Goal: Information Seeking & Learning: Learn about a topic

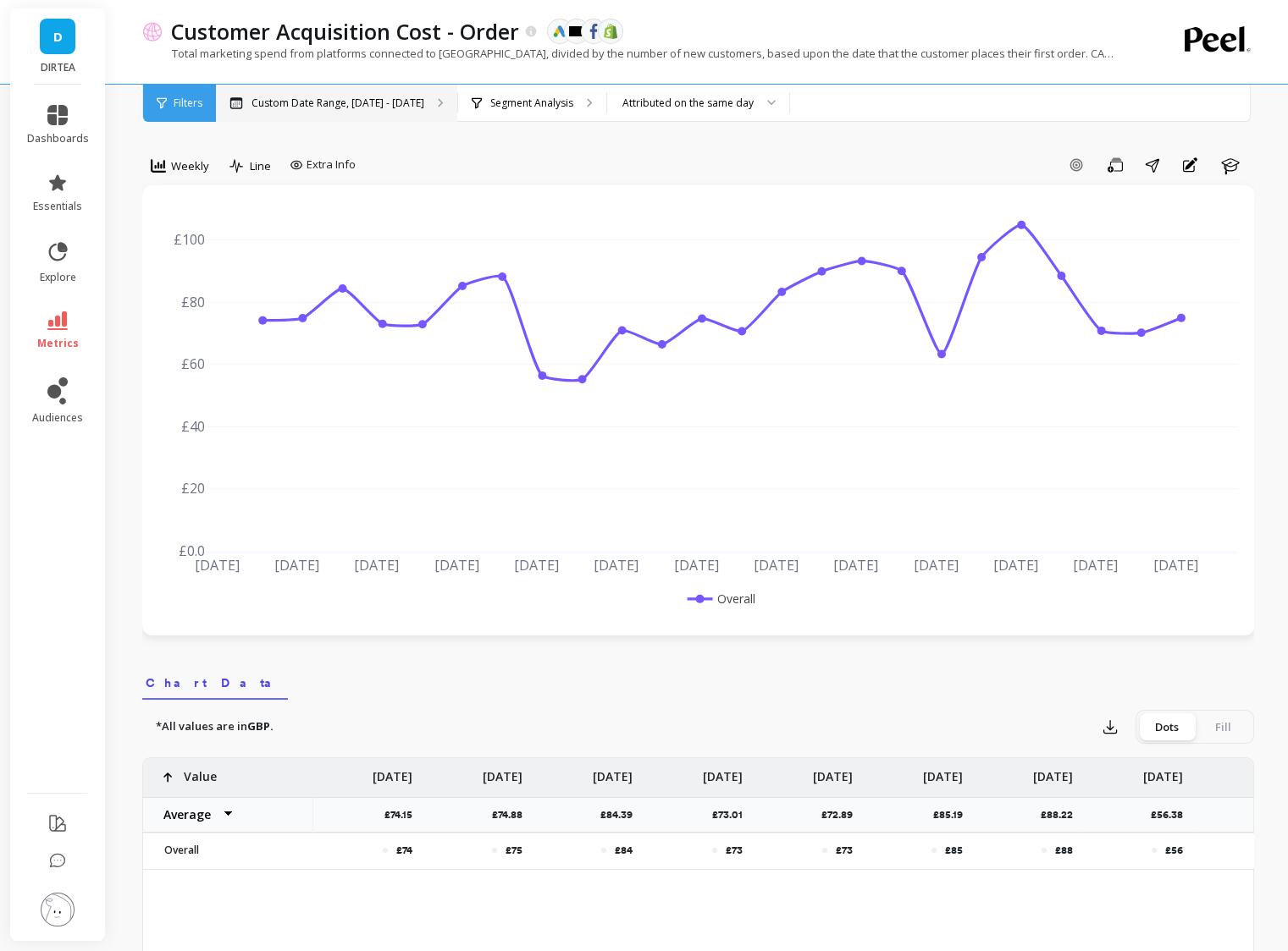
click at [269, 113] on div "Custom Date Range, [DATE] - [DATE]" at bounding box center [336, 103] width 241 height 37
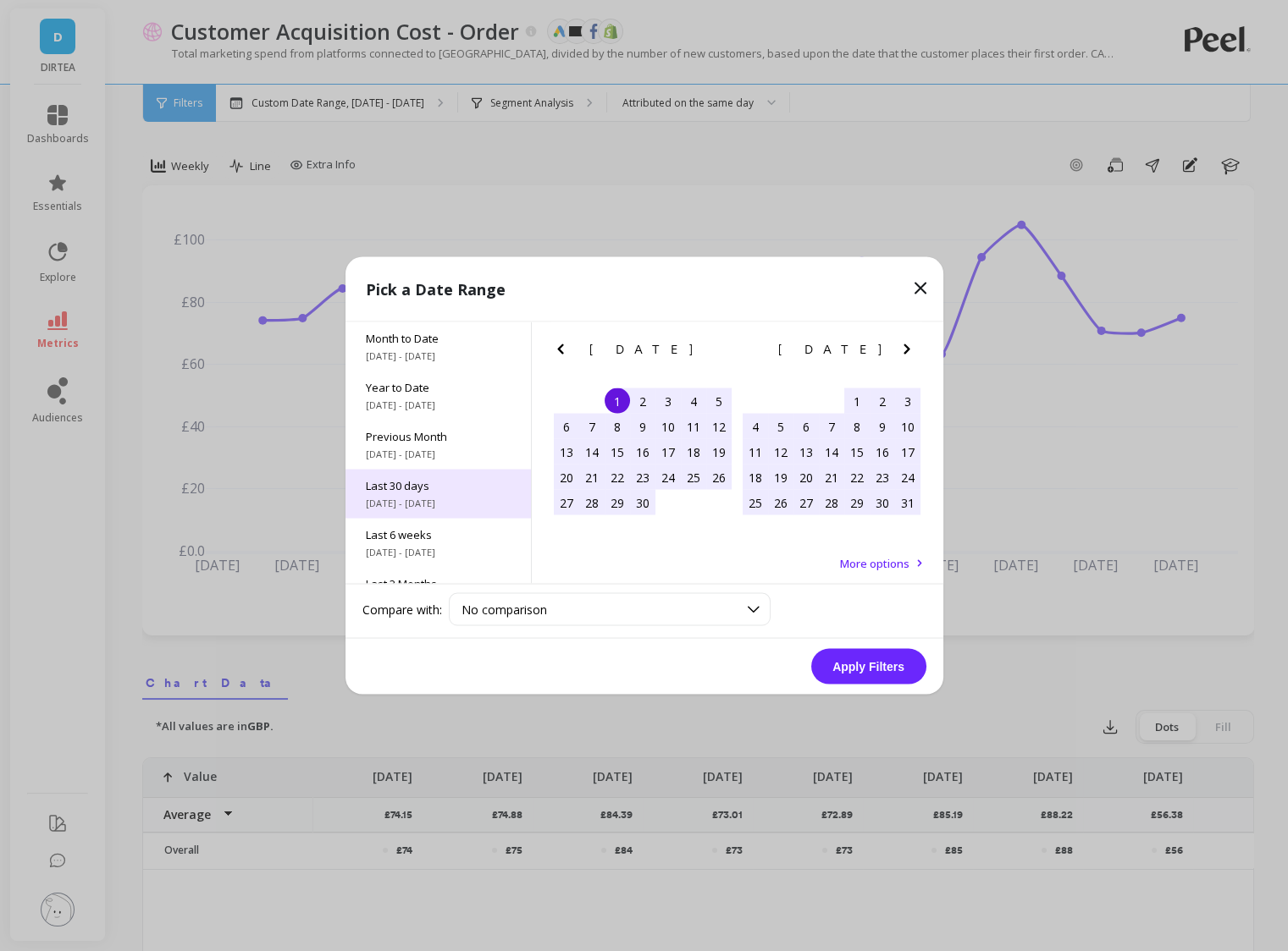
click at [435, 497] on span "[DATE] - [DATE]" at bounding box center [438, 503] width 145 height 13
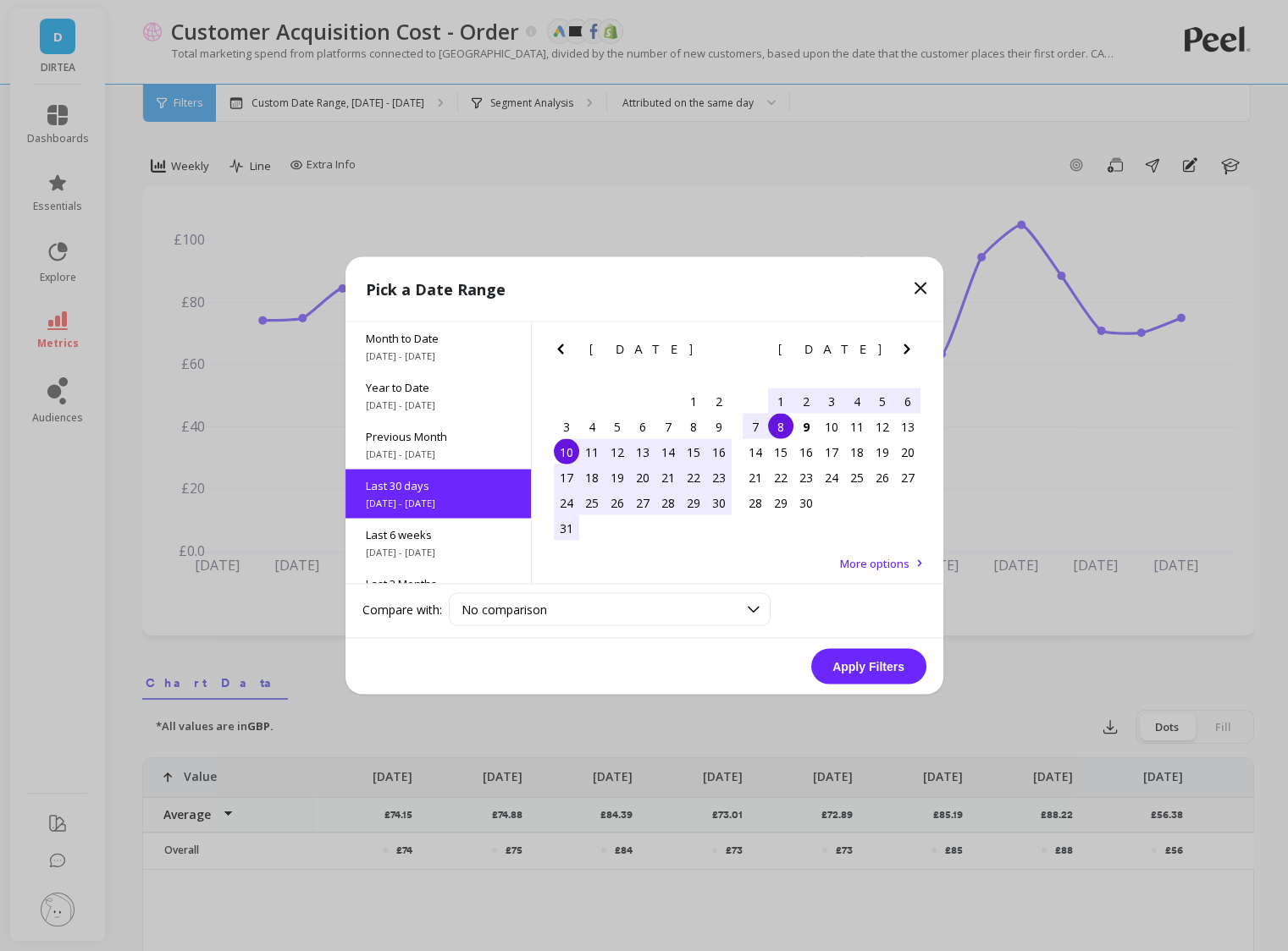
scroll to position [40, 0]
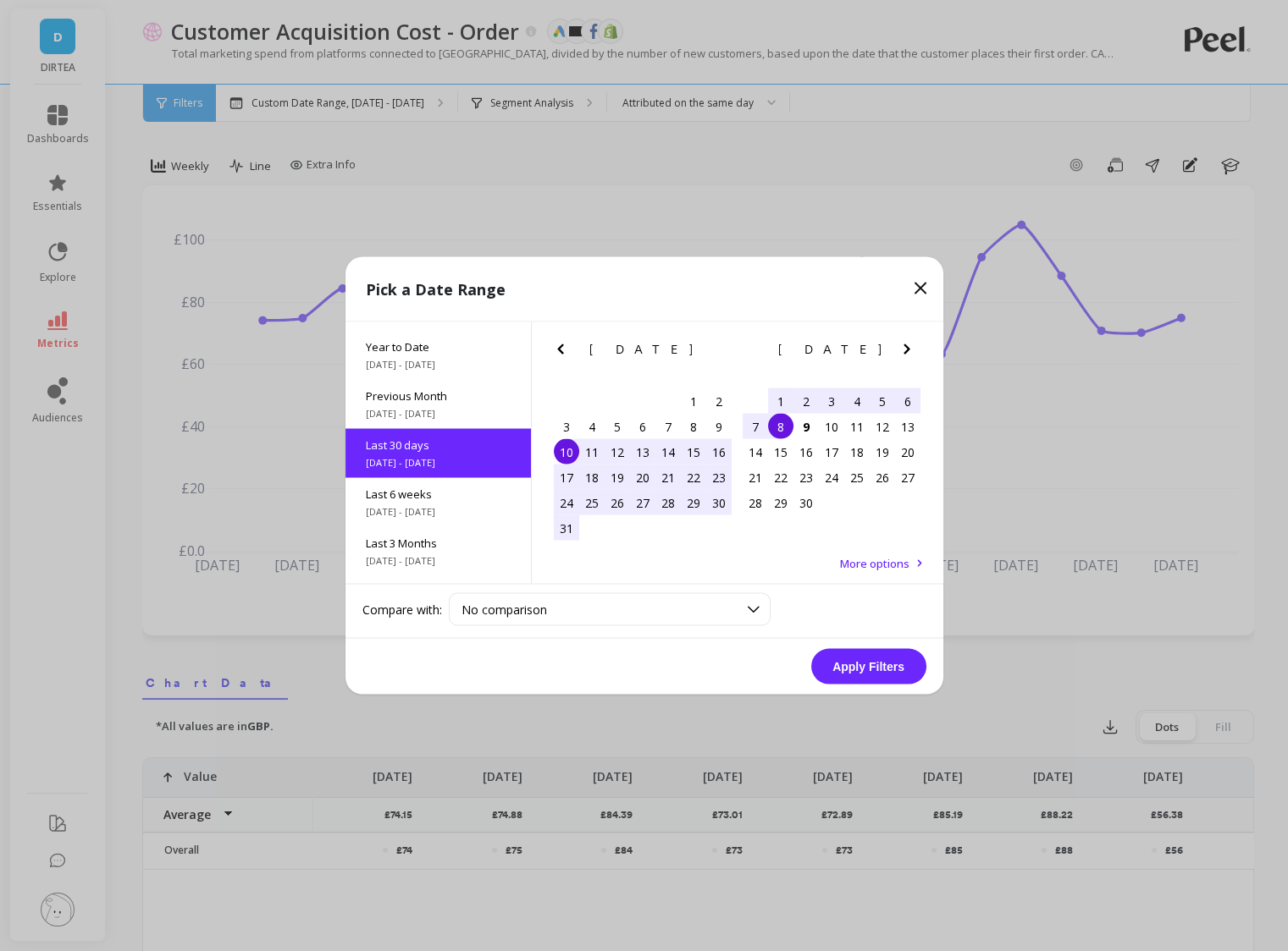
click at [875, 663] on button "Apply Filters" at bounding box center [868, 667] width 115 height 36
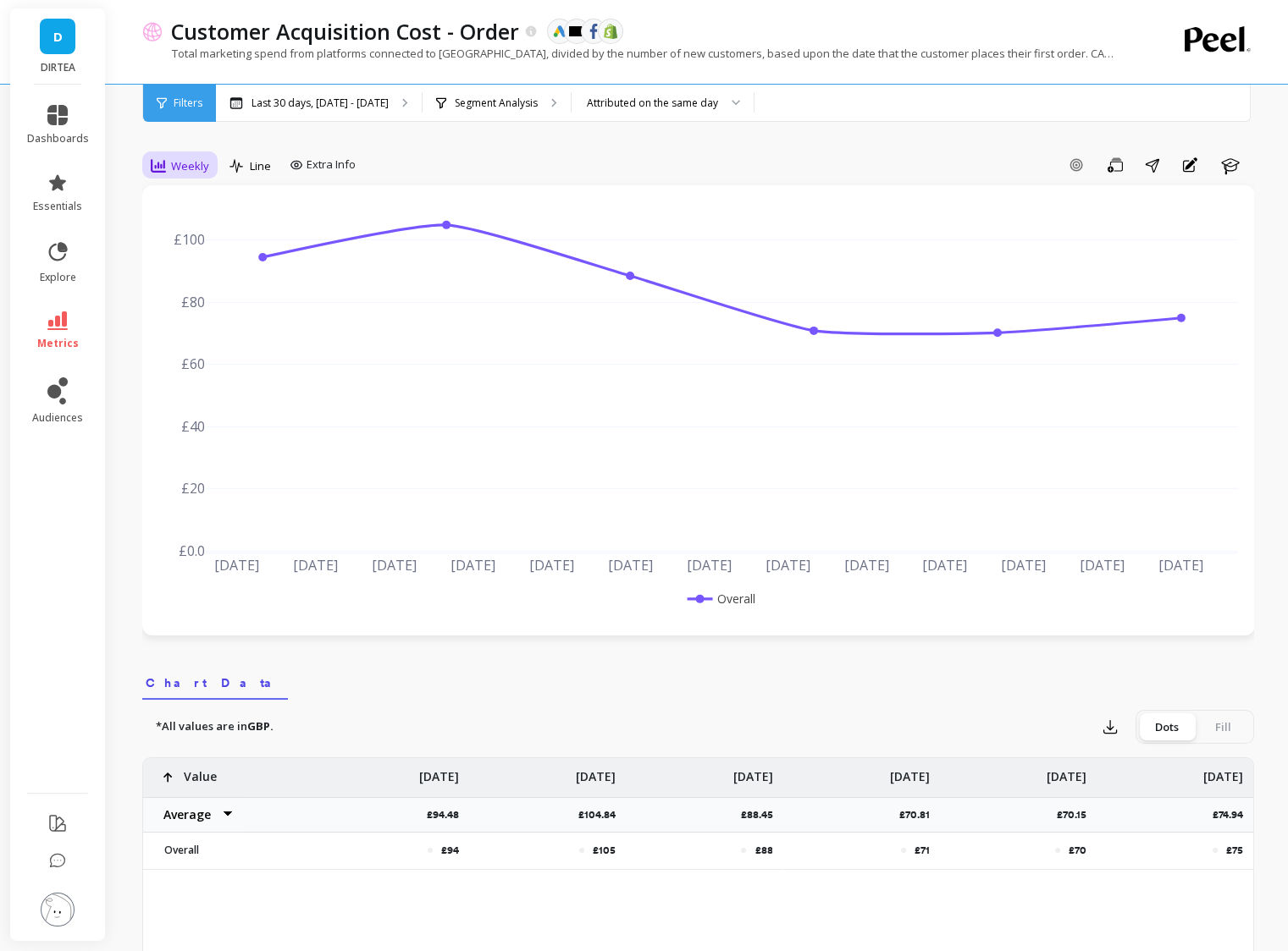
click at [171, 165] on span "Weekly" at bounding box center [189, 167] width 38 height 16
click at [185, 243] on div "Daily" at bounding box center [205, 237] width 96 height 16
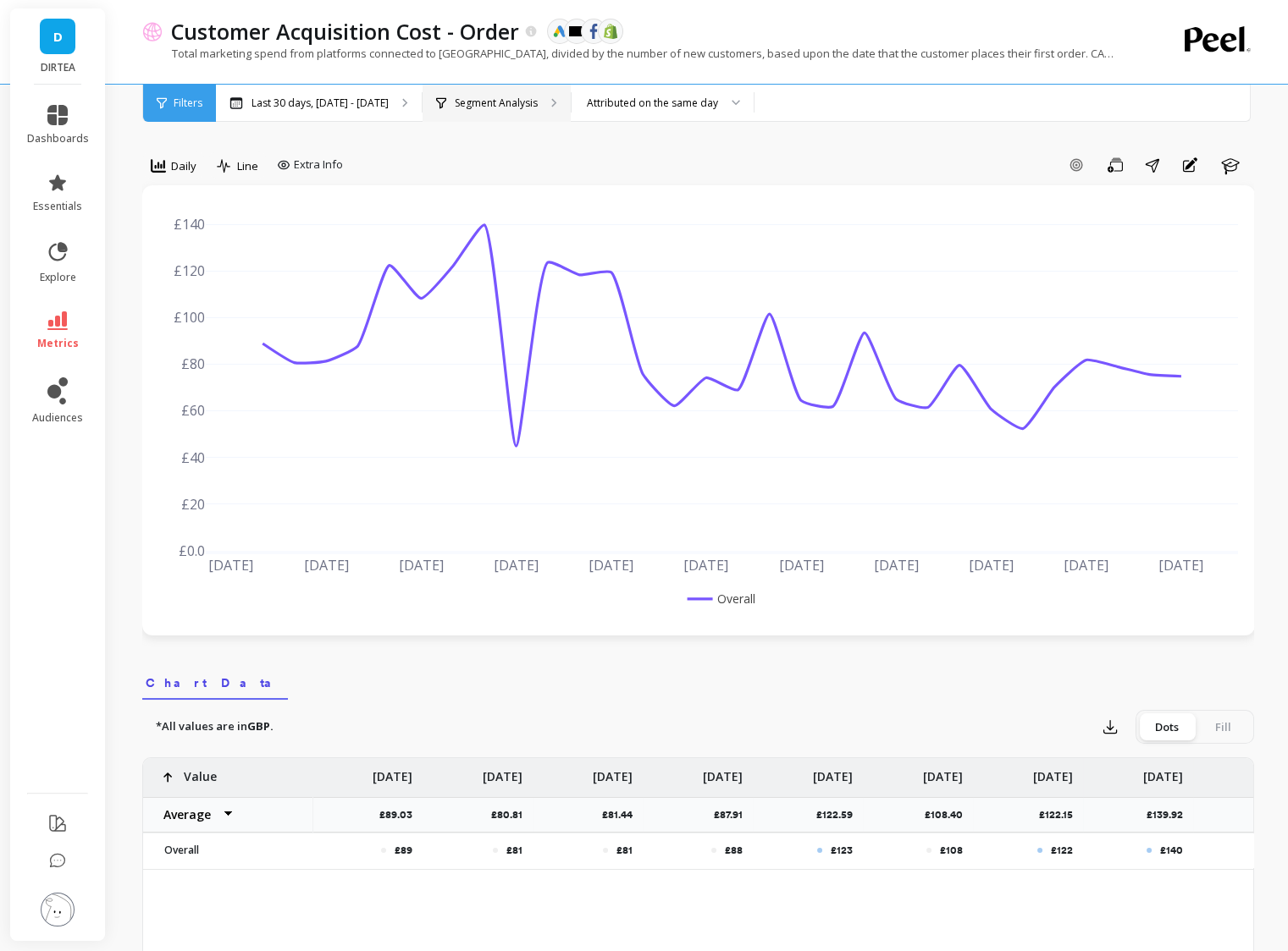
click at [514, 104] on p "Segment Analysis" at bounding box center [496, 103] width 83 height 13
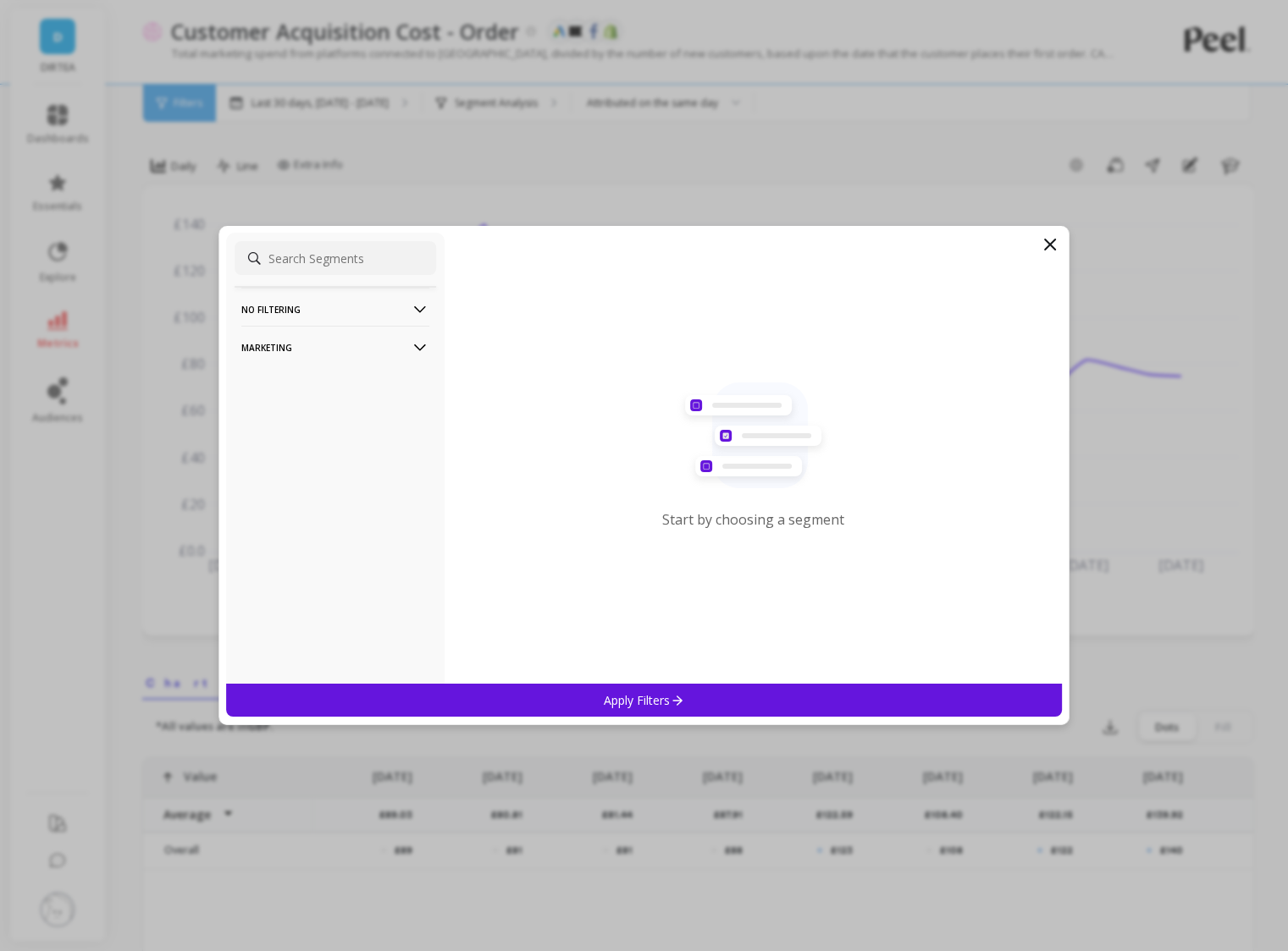
click at [370, 353] on p "Marketing" at bounding box center [335, 347] width 188 height 43
click at [316, 436] on div "Countries" at bounding box center [335, 439] width 202 height 27
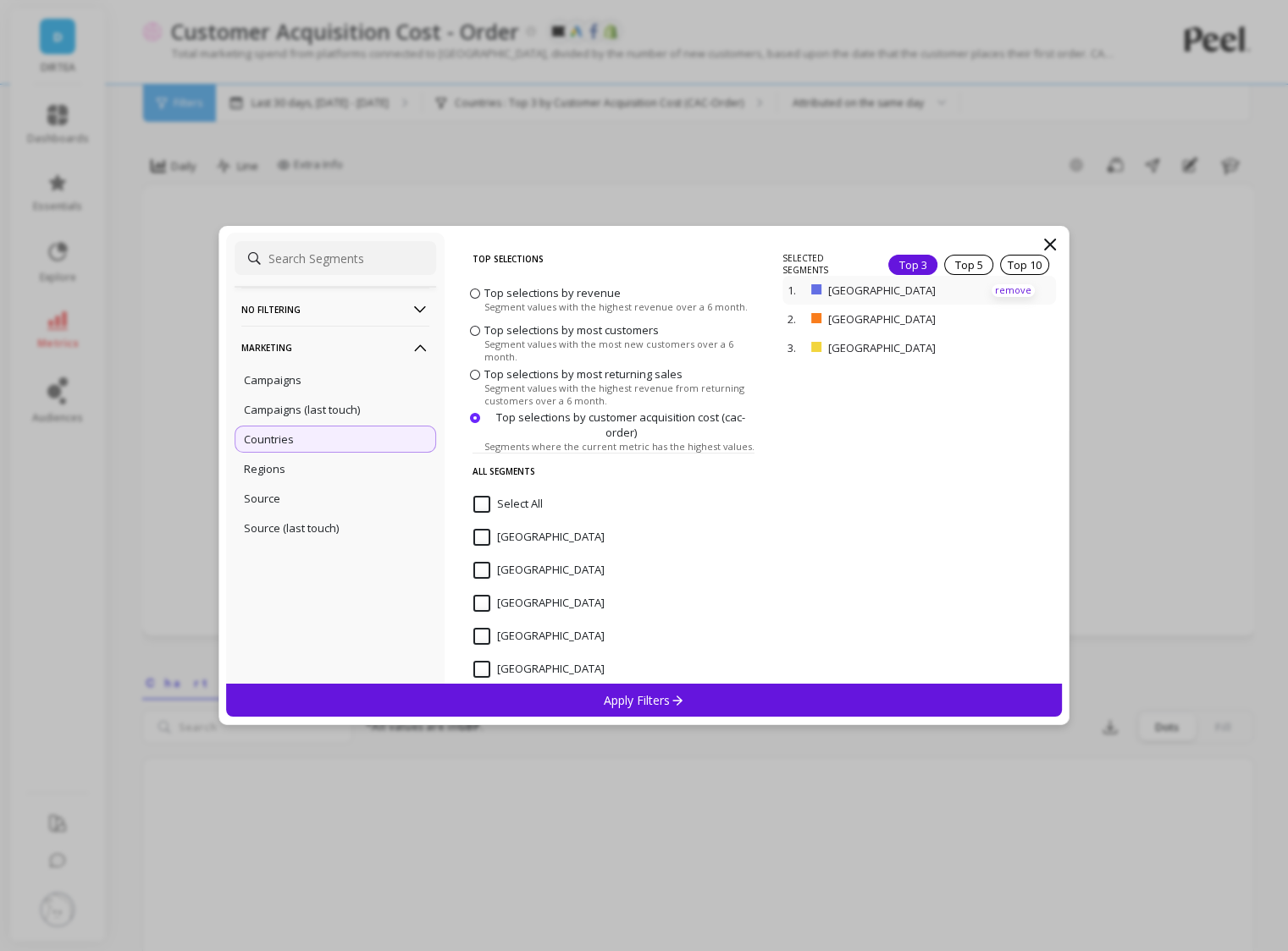
click at [1022, 284] on p "remove" at bounding box center [1013, 290] width 43 height 12
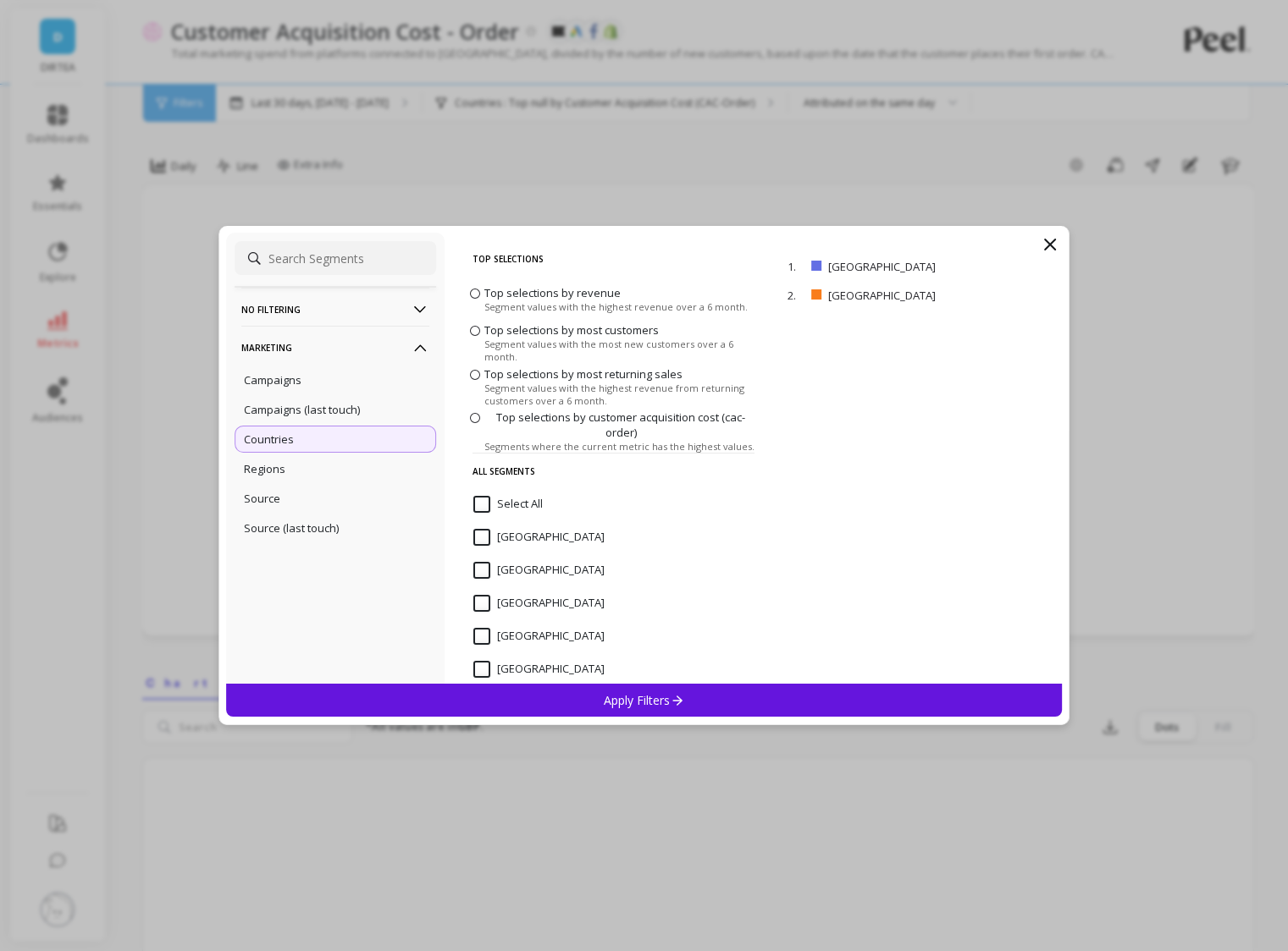
click at [638, 674] on p "Apply Filters" at bounding box center [644, 700] width 81 height 16
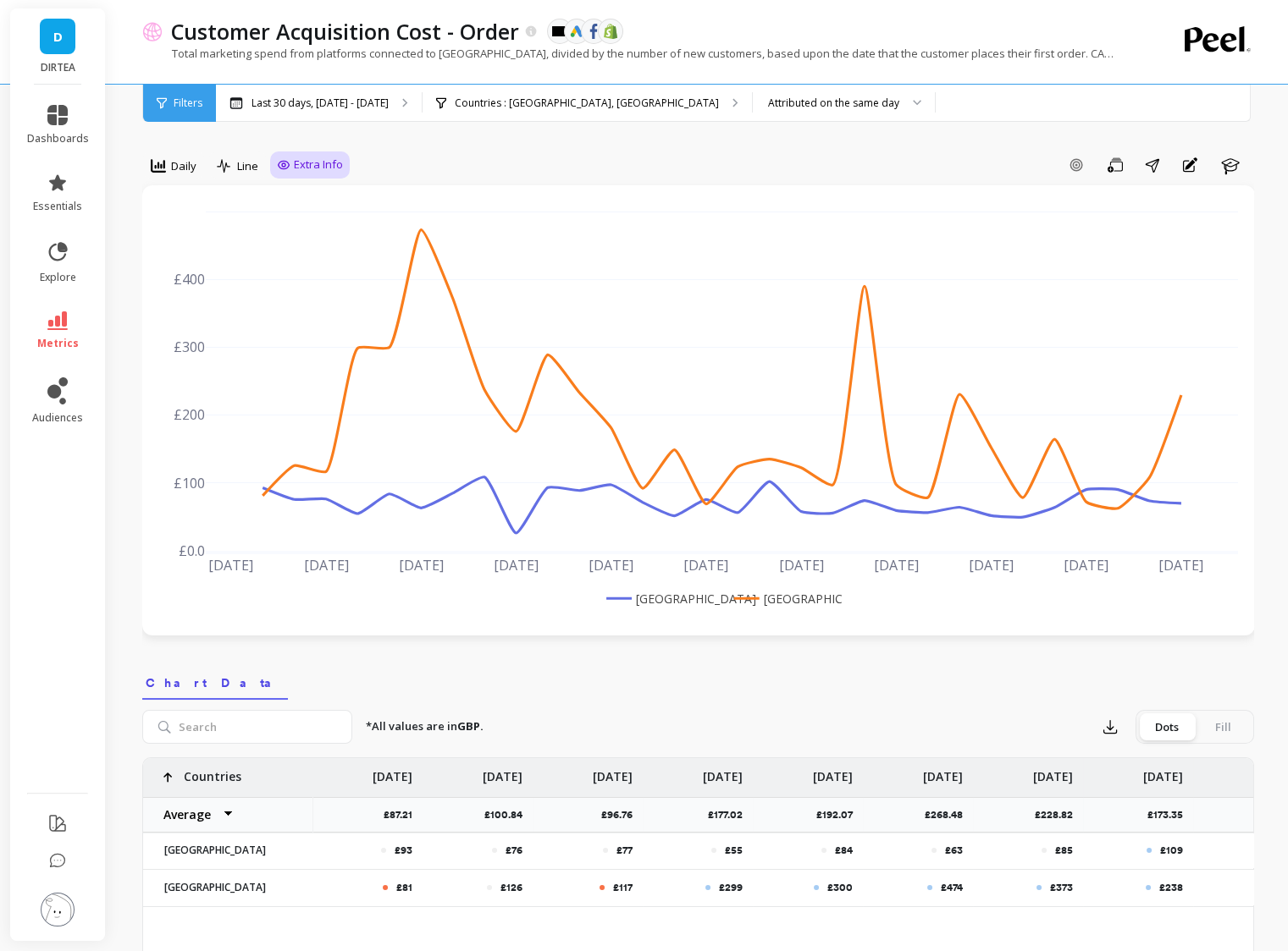
click at [306, 167] on span "Extra Info" at bounding box center [318, 165] width 49 height 17
click at [307, 259] on input "Values" at bounding box center [314, 264] width 60 height 17
checkbox input "true"
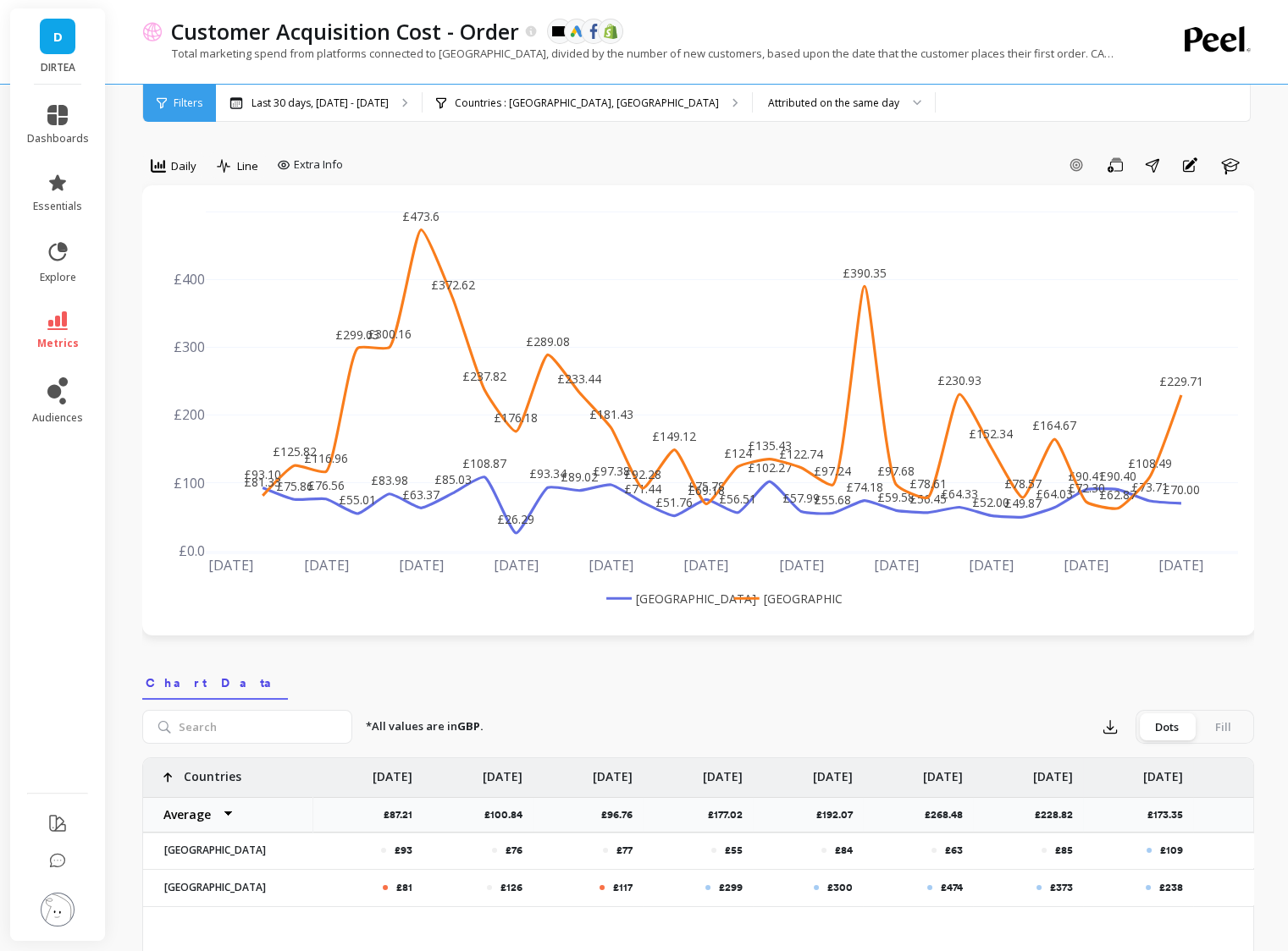
click at [445, 160] on div "Add Goal Save Share Annotations Learn" at bounding box center [801, 165] width 904 height 27
click at [785, 595] on rect at bounding box center [785, 599] width 110 height 18
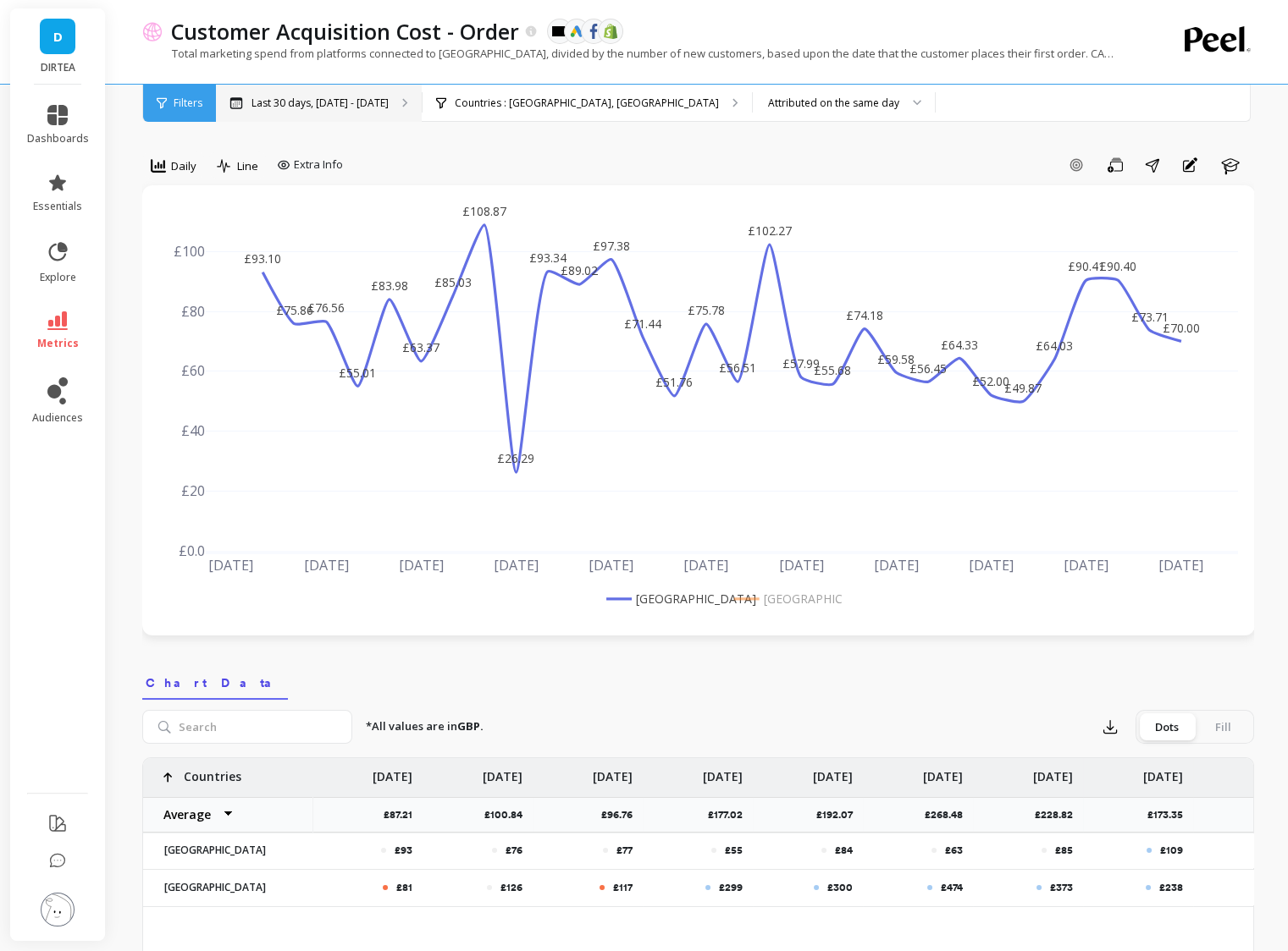
click at [302, 105] on p "Last 30 days, Aug 10 - Sep 8" at bounding box center [320, 103] width 137 height 13
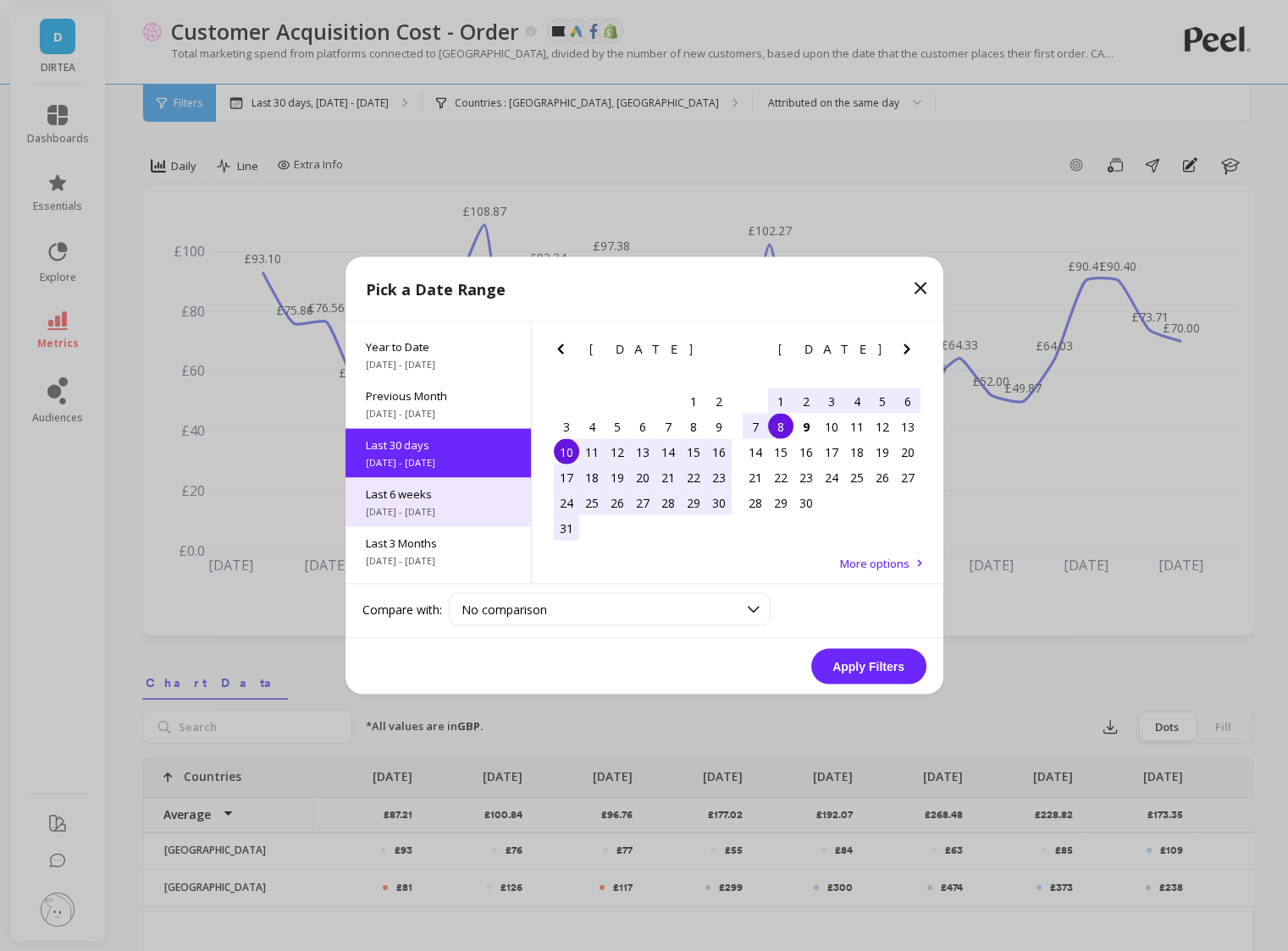
scroll to position [229, 0]
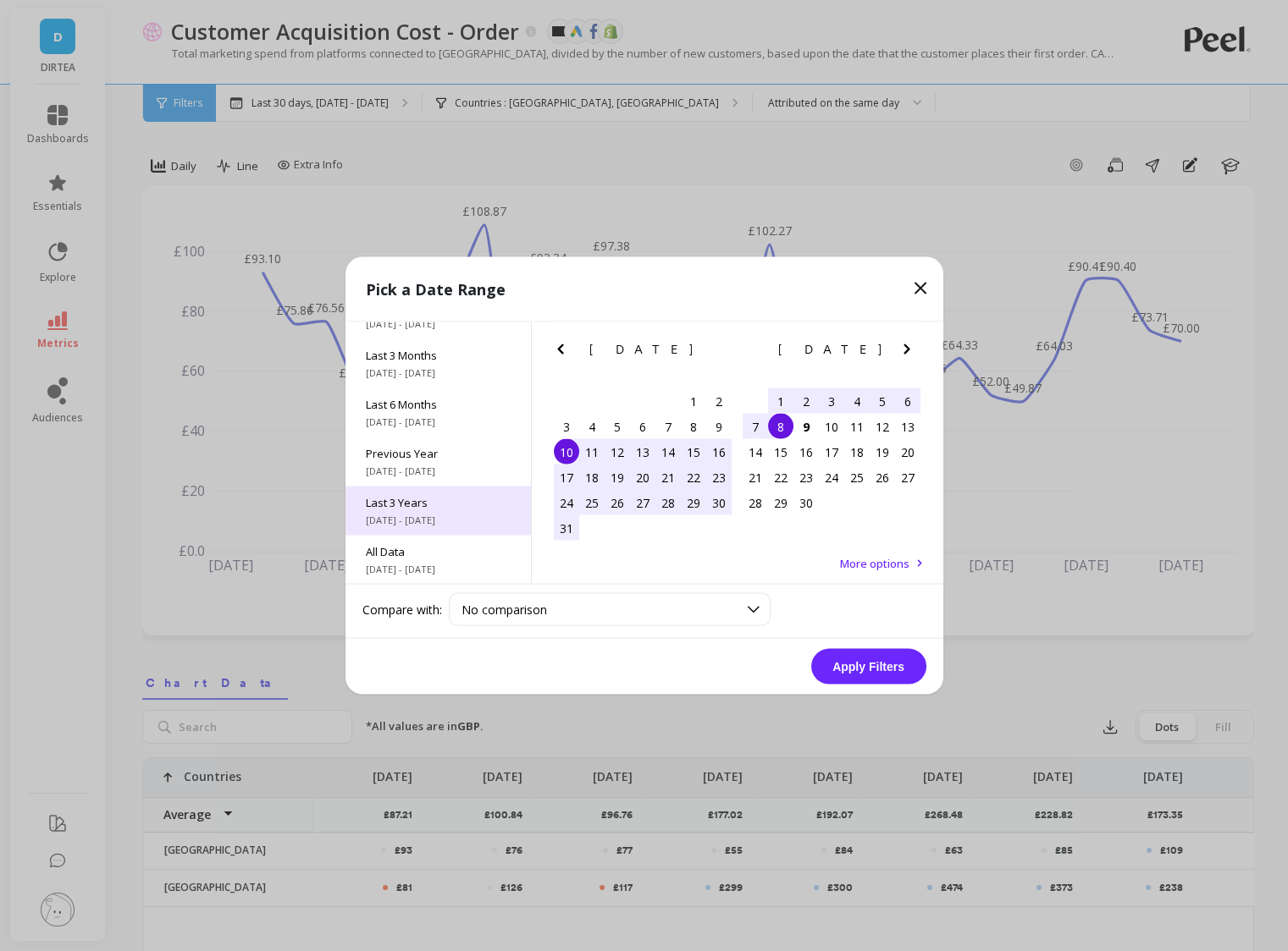
click at [418, 509] on div "Last 3 Years [DATE] - [DATE]" at bounding box center [438, 511] width 185 height 49
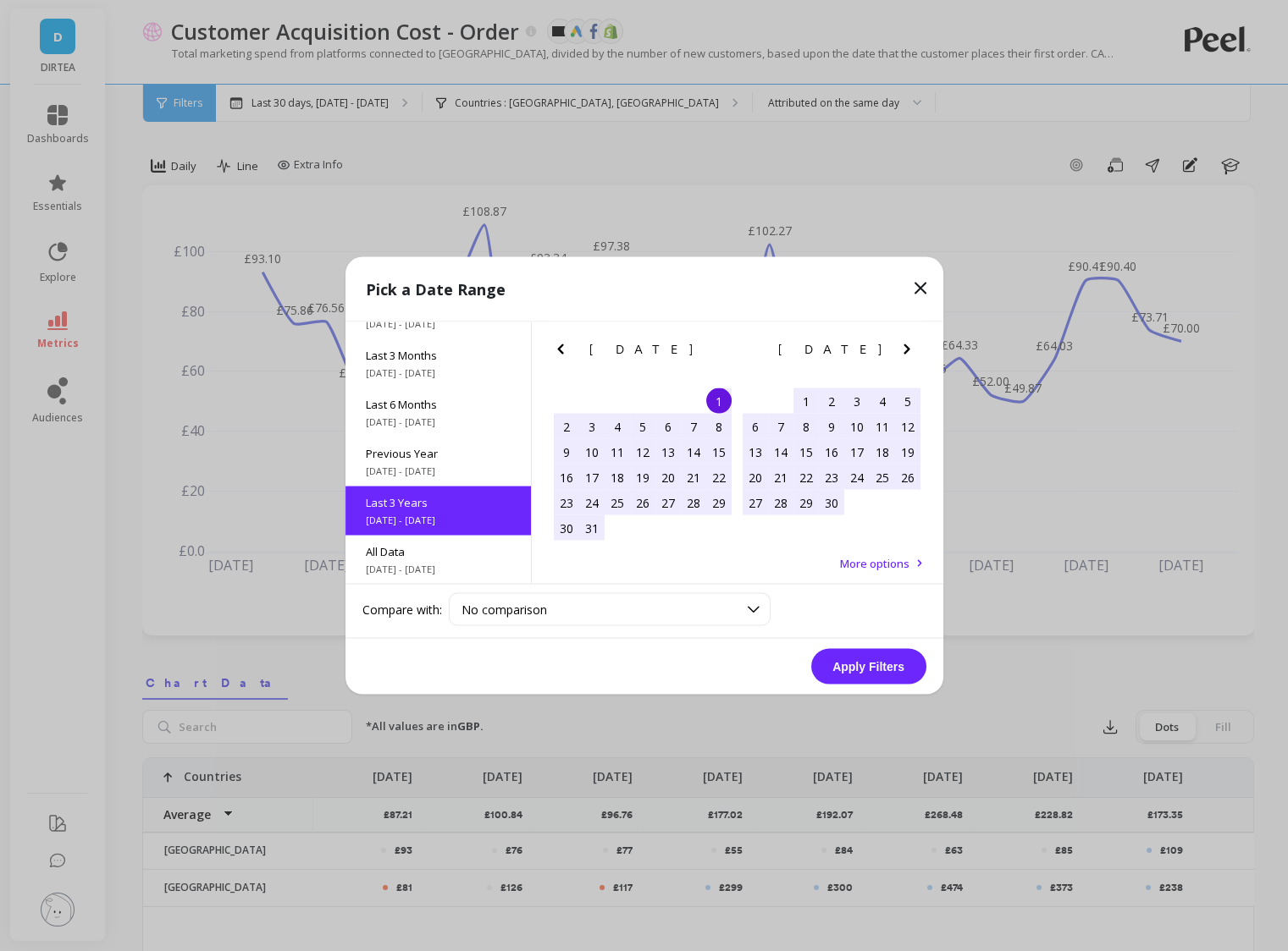
scroll to position [0, 0]
click at [855, 674] on button "Apply Filters" at bounding box center [868, 667] width 115 height 36
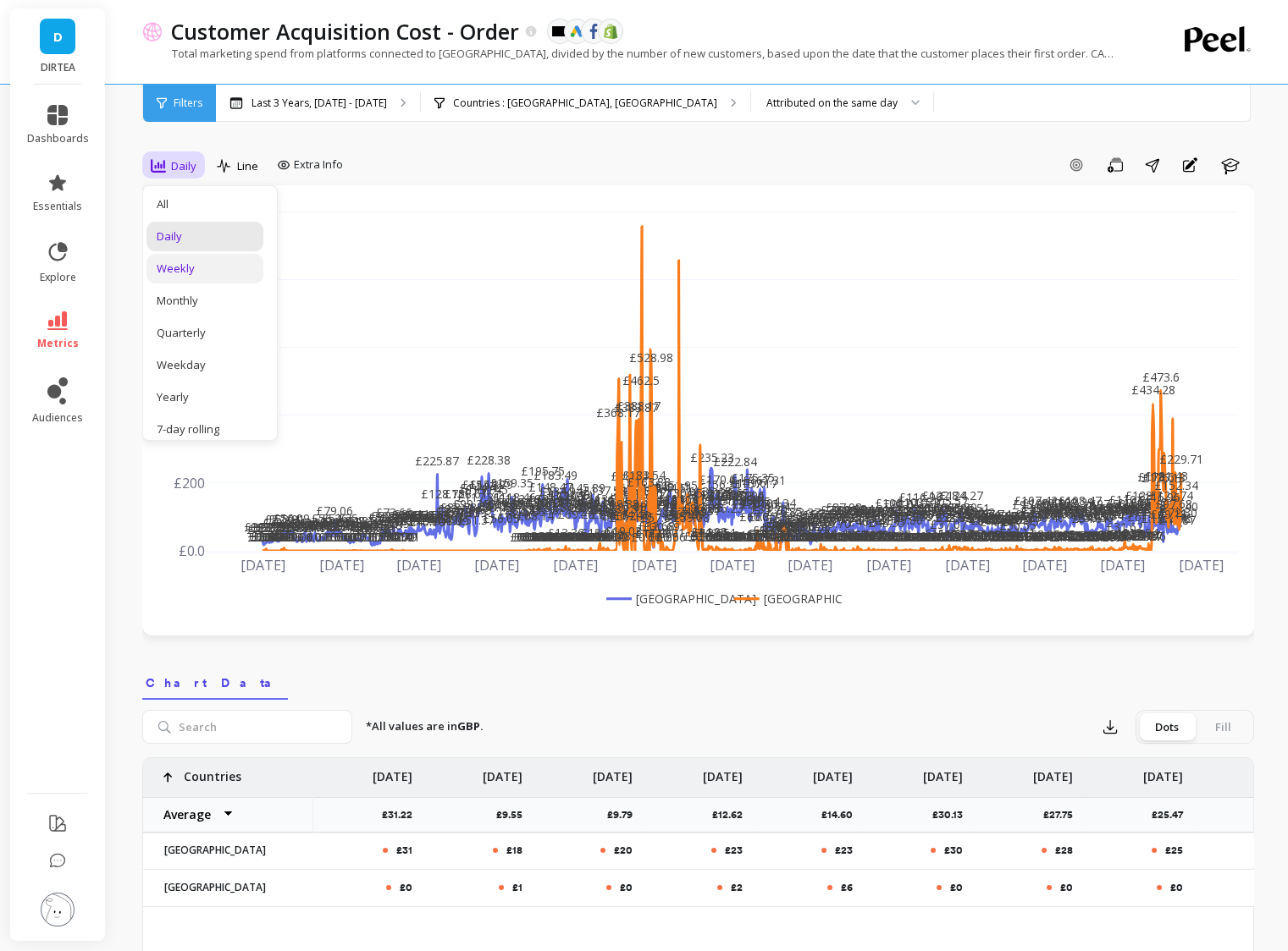
click at [202, 261] on div "Weekly" at bounding box center [205, 268] width 96 height 16
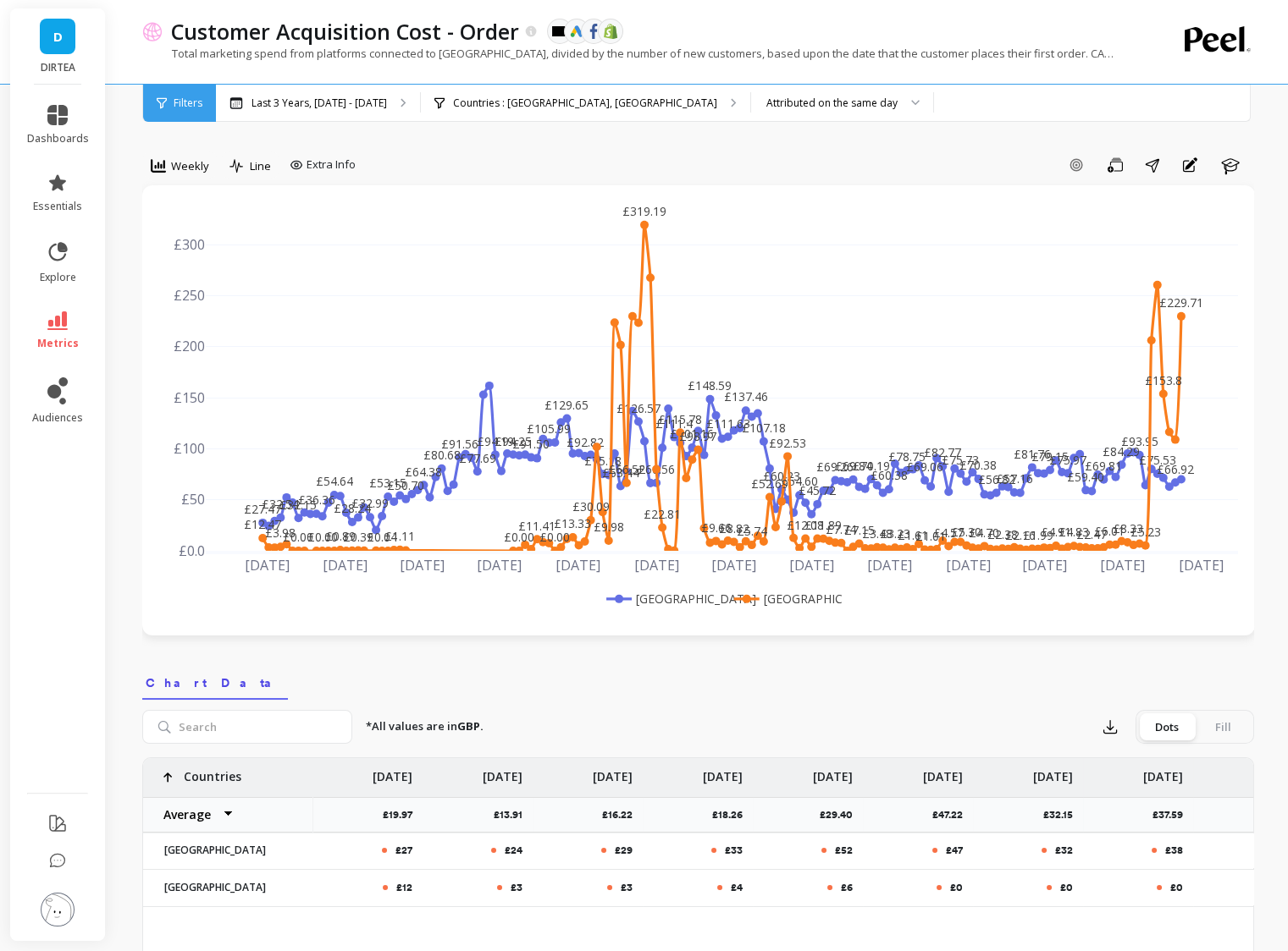
click at [796, 596] on rect at bounding box center [785, 599] width 110 height 18
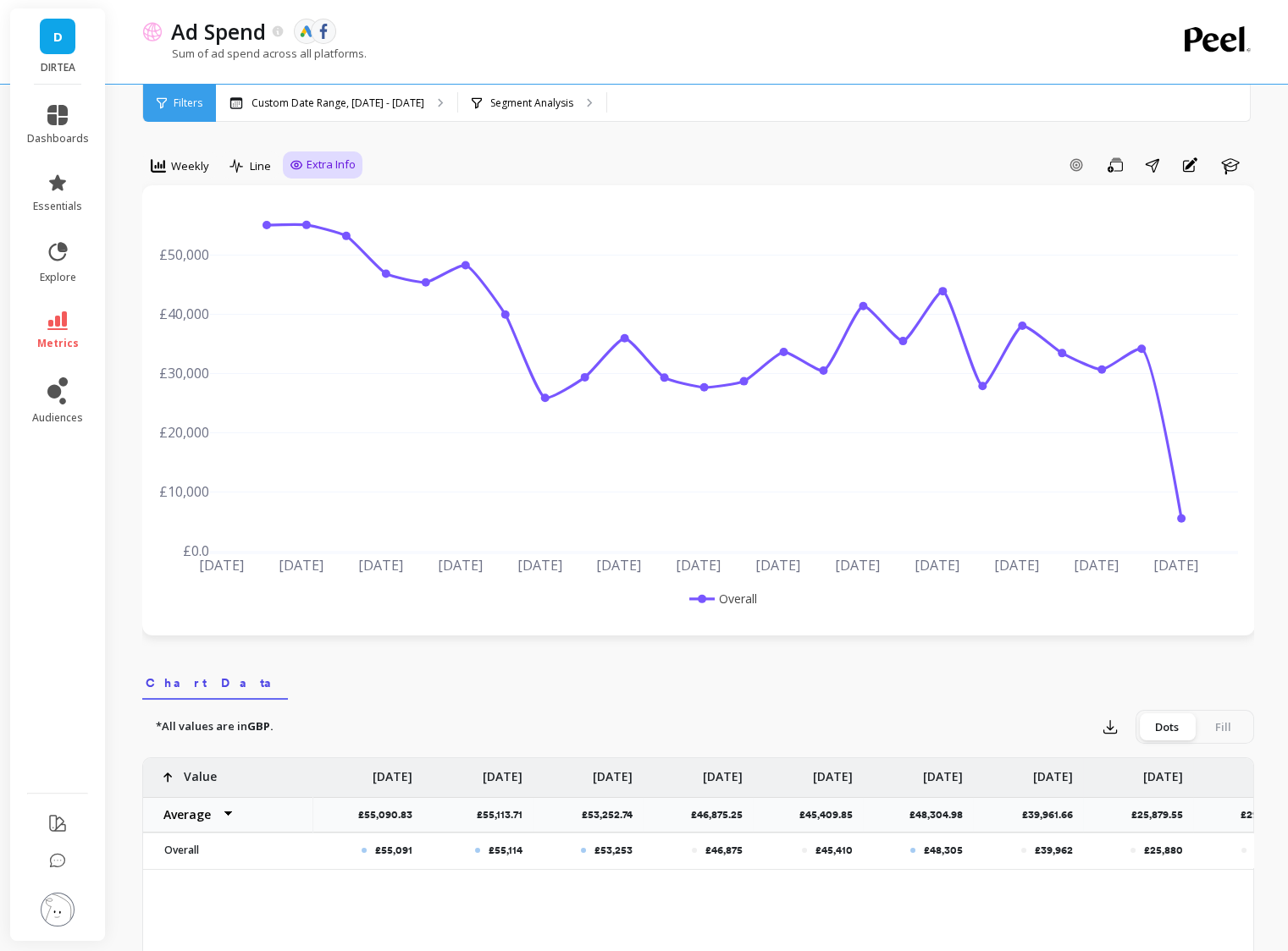
click at [328, 174] on div "Extra Info" at bounding box center [323, 165] width 80 height 27
click at [331, 161] on span "Extra Info" at bounding box center [331, 165] width 49 height 17
click at [318, 268] on input "Values" at bounding box center [327, 264] width 60 height 17
checkbox input "true"
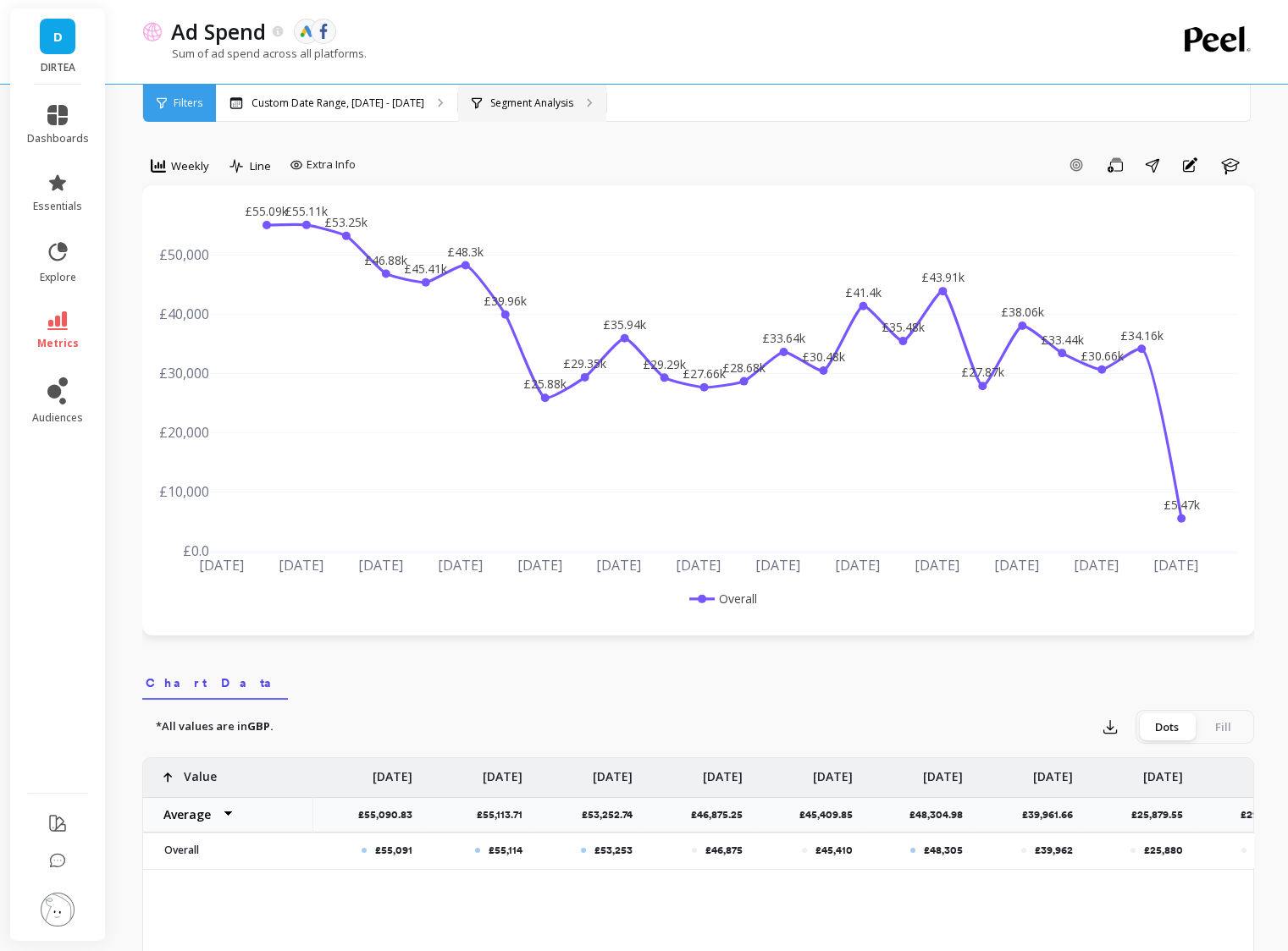
click at [509, 102] on p "Segment Analysis" at bounding box center [531, 103] width 83 height 13
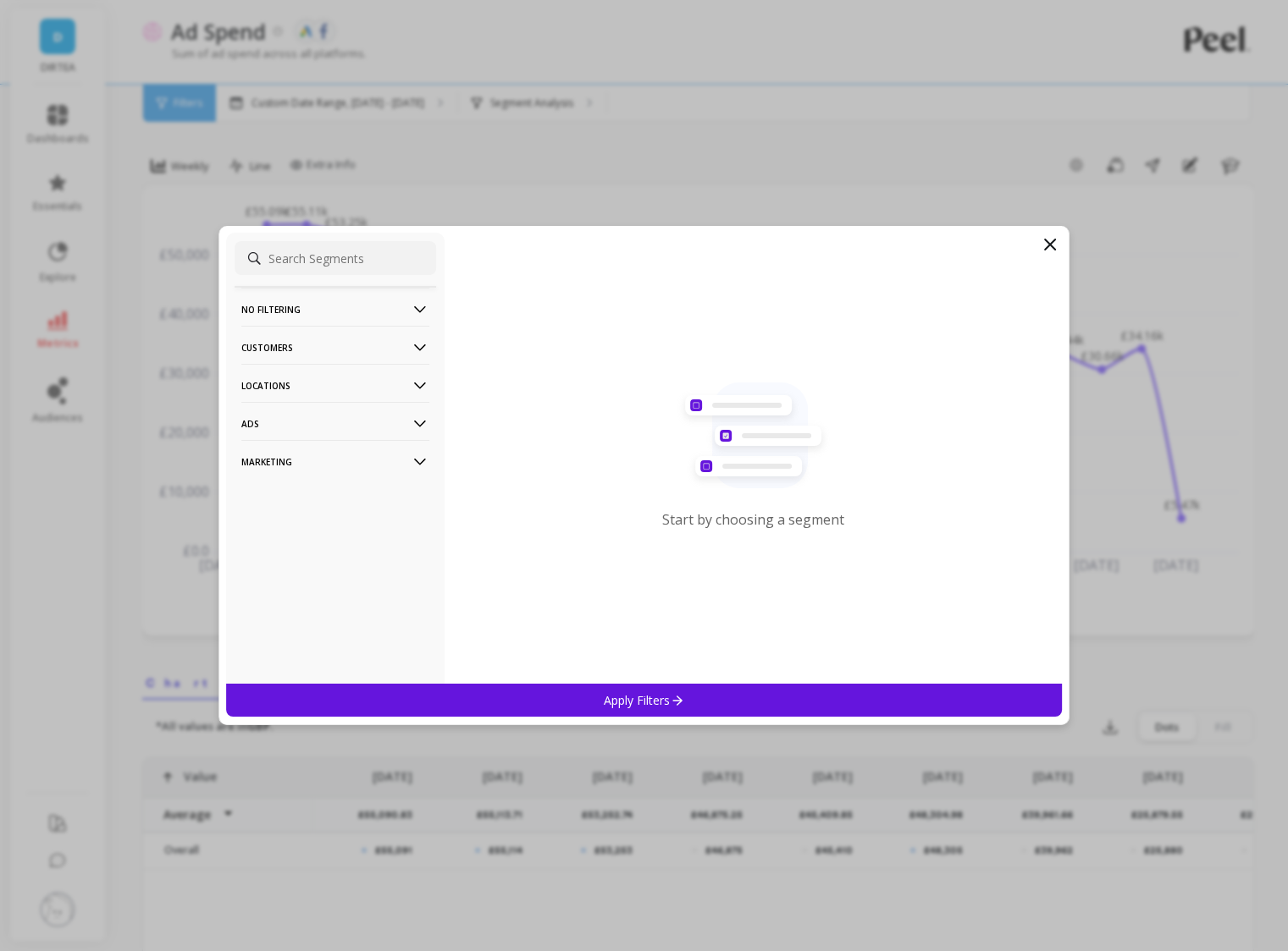
click at [360, 376] on p "Locations" at bounding box center [335, 385] width 188 height 43
click at [319, 422] on div "Countries" at bounding box center [335, 418] width 202 height 27
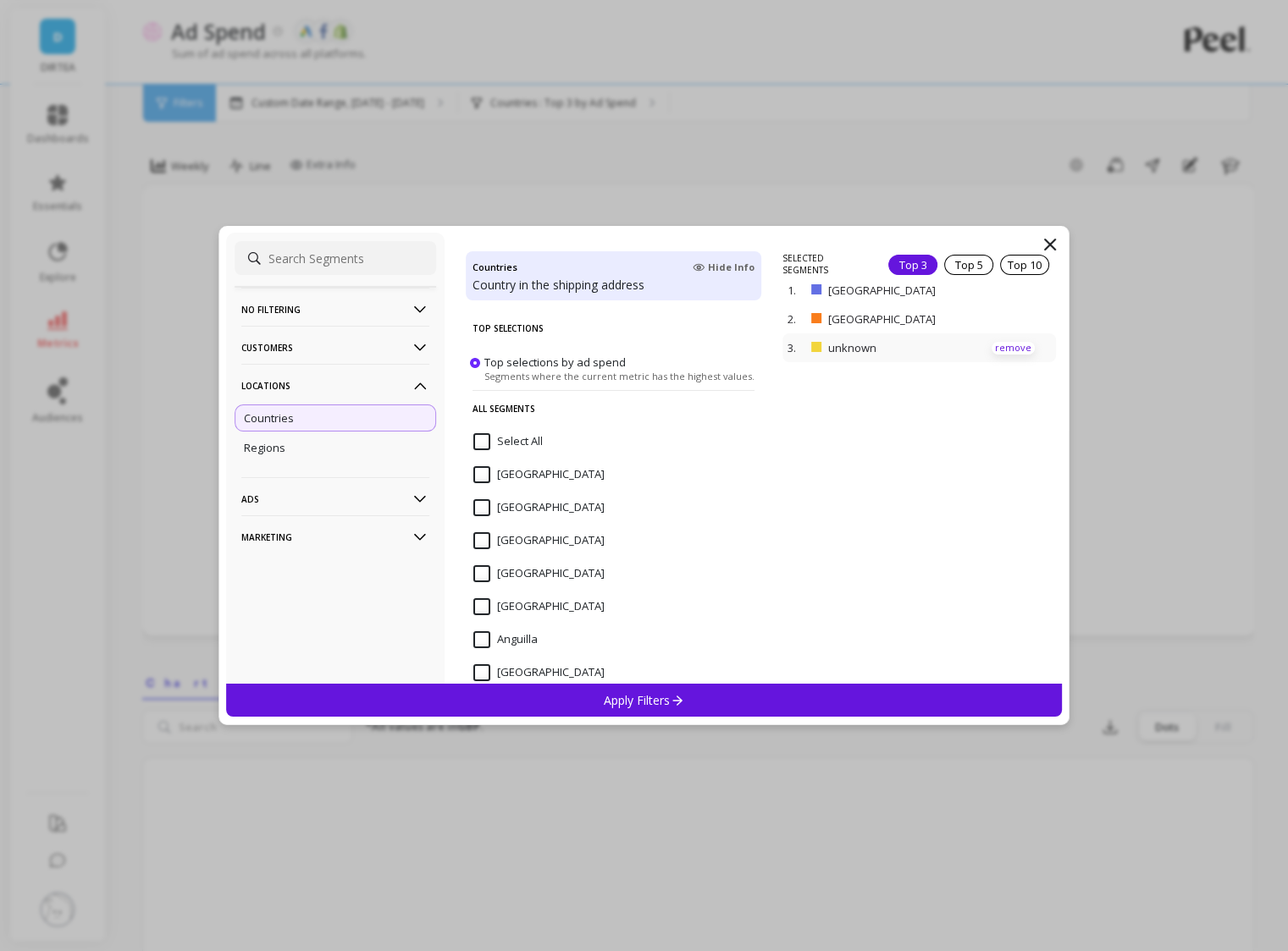
click at [1014, 348] on p "remove" at bounding box center [1013, 348] width 43 height 12
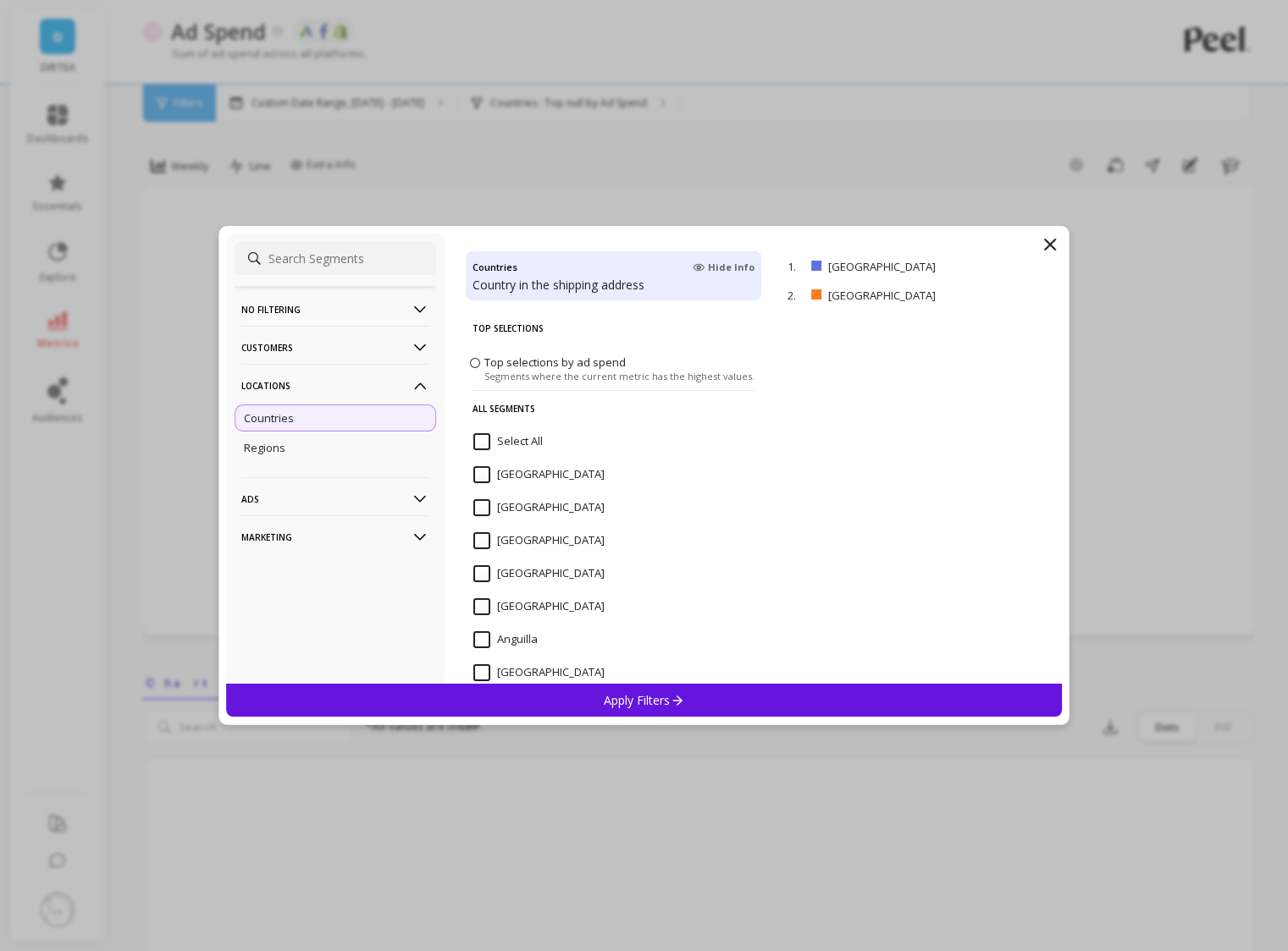
click at [625, 701] on p "Apply Filters" at bounding box center [644, 700] width 81 height 16
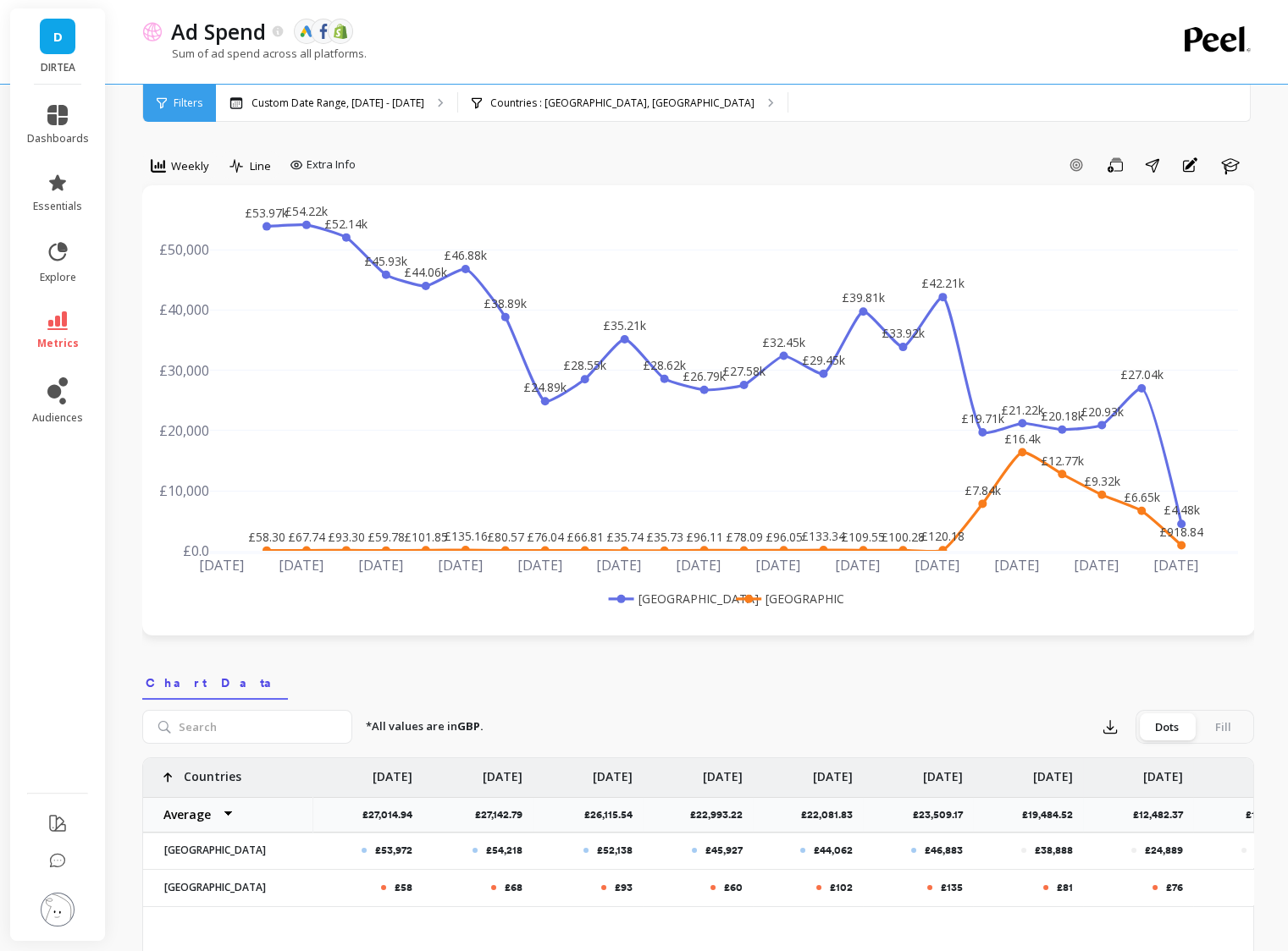
click at [182, 164] on span "Weekly" at bounding box center [189, 167] width 38 height 16
click at [186, 237] on div "Daily" at bounding box center [205, 237] width 96 height 16
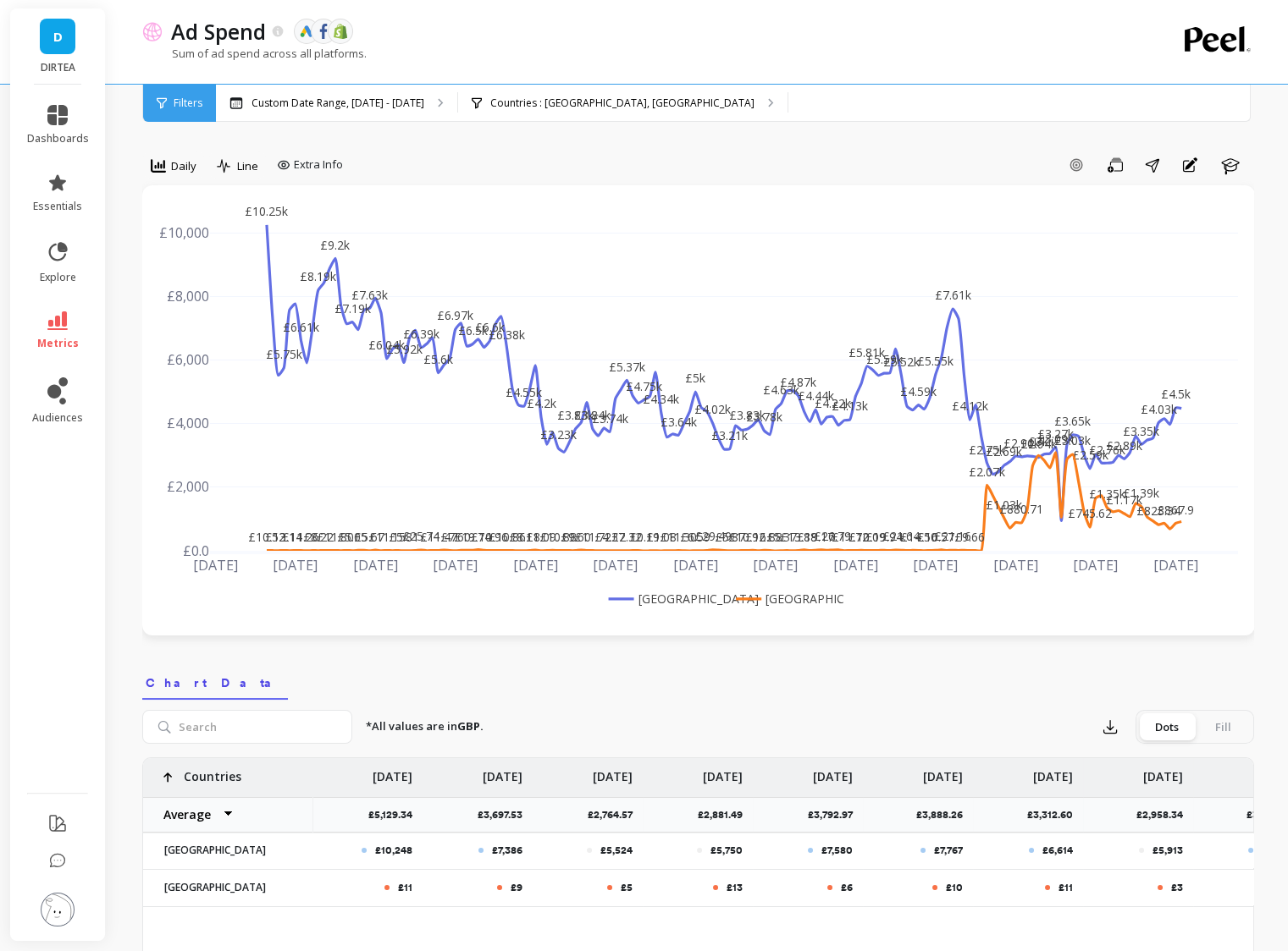
click at [177, 174] on div "Daily" at bounding box center [174, 166] width 46 height 20
click at [290, 106] on p "Custom Date Range, [DATE] - [DATE]" at bounding box center [338, 103] width 173 height 13
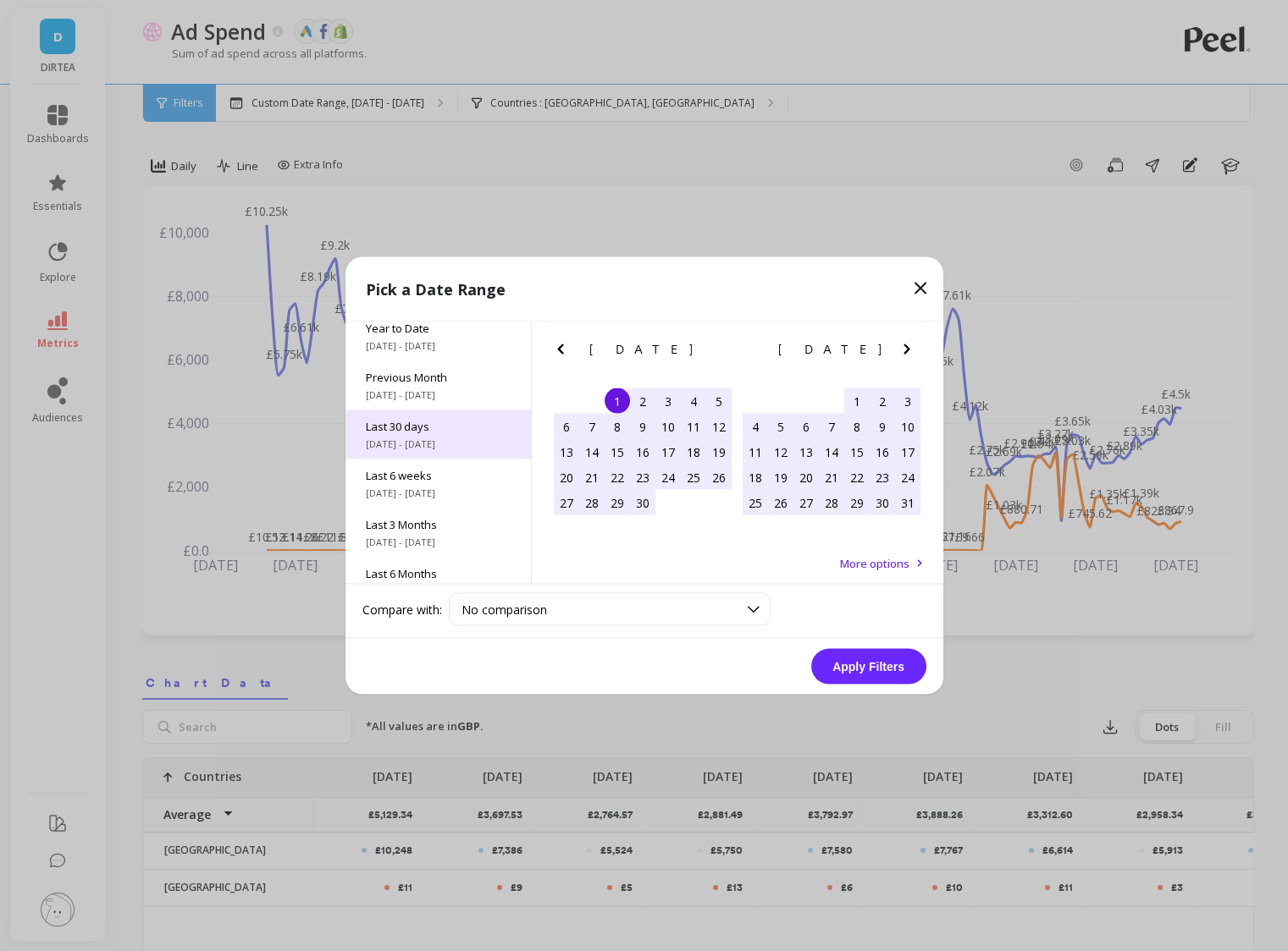
click at [440, 449] on span "[DATE] - [DATE]" at bounding box center [438, 444] width 145 height 13
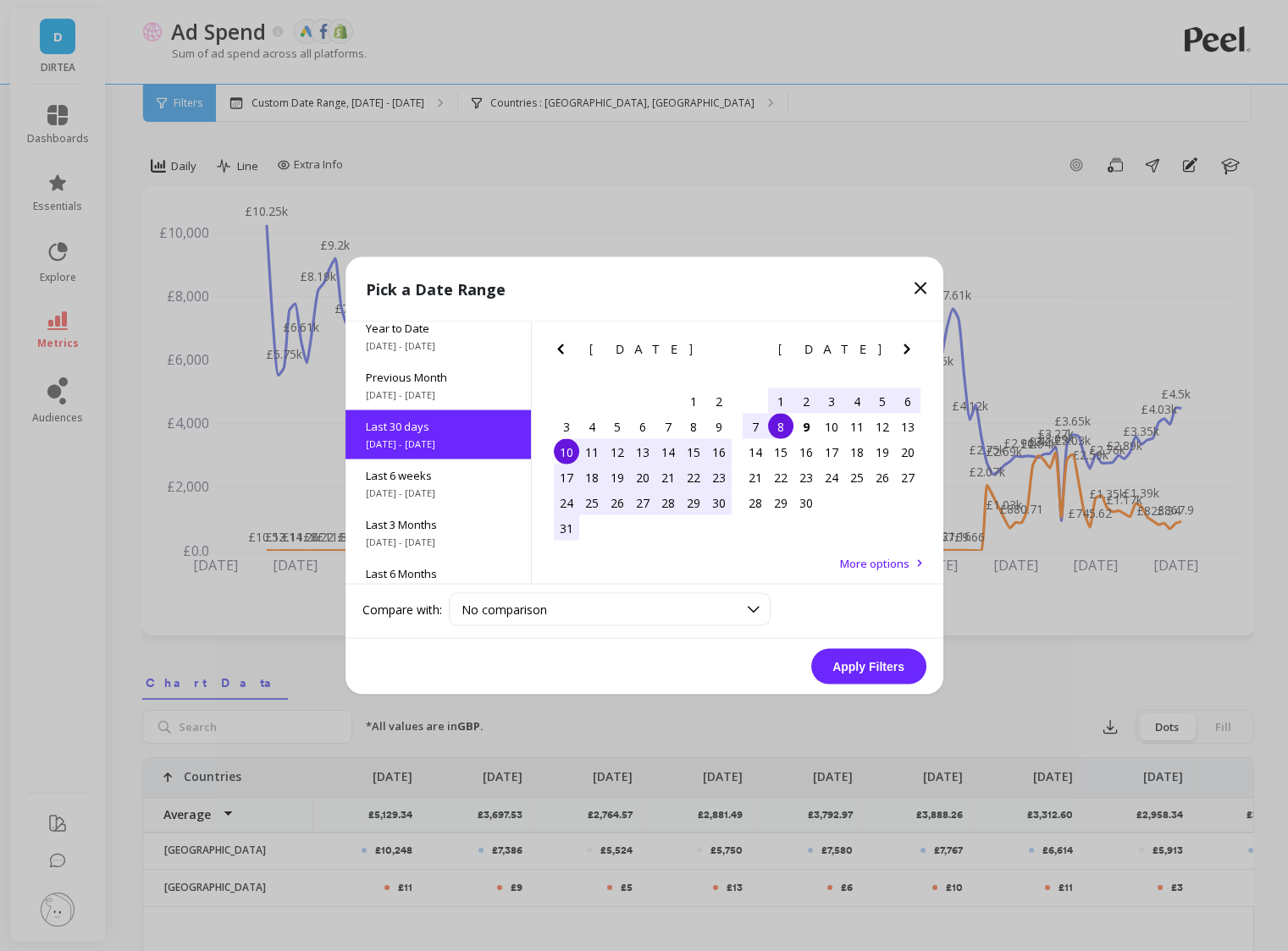
scroll to position [40, 0]
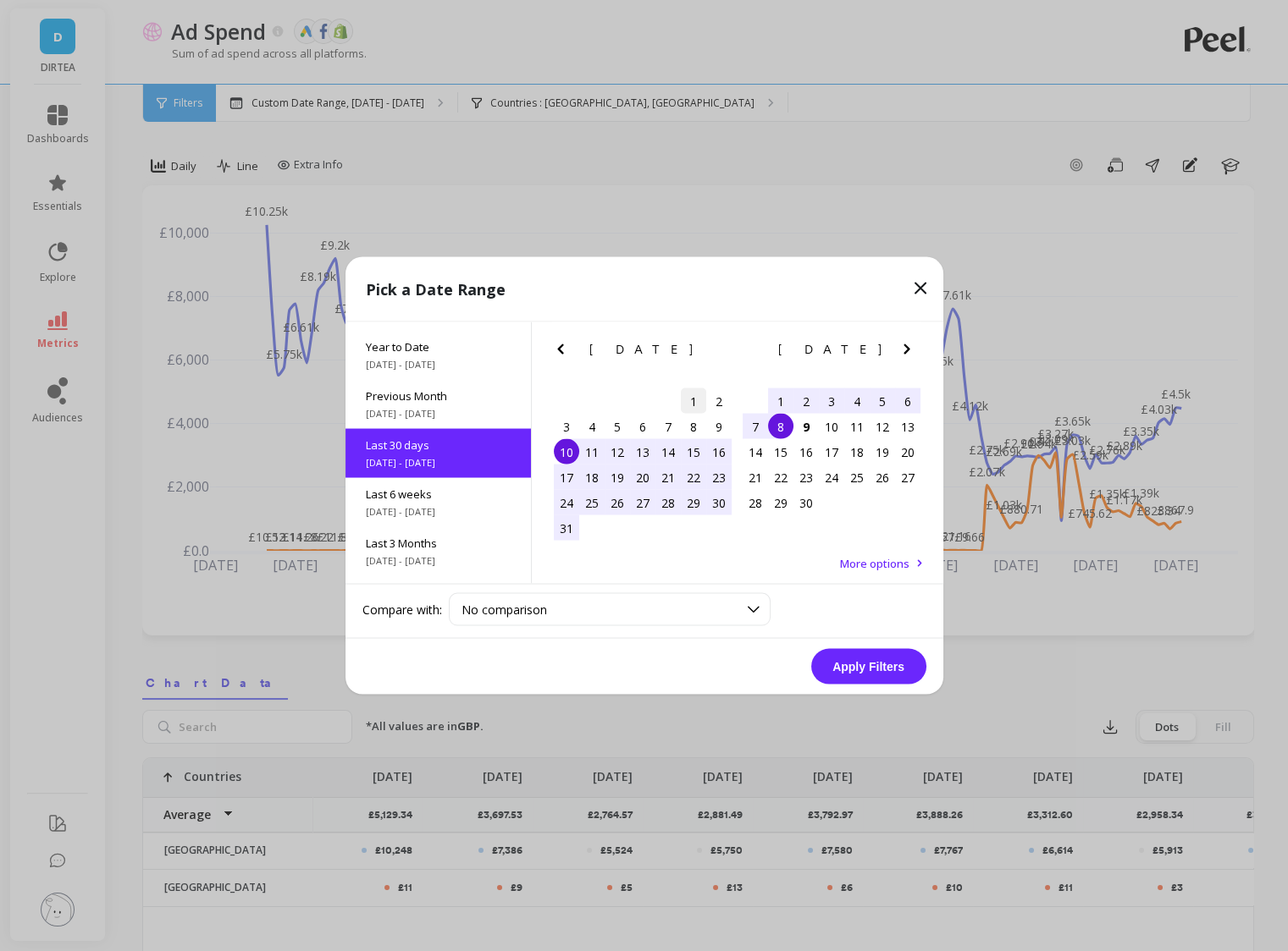
click at [694, 405] on div "1" at bounding box center [693, 401] width 25 height 25
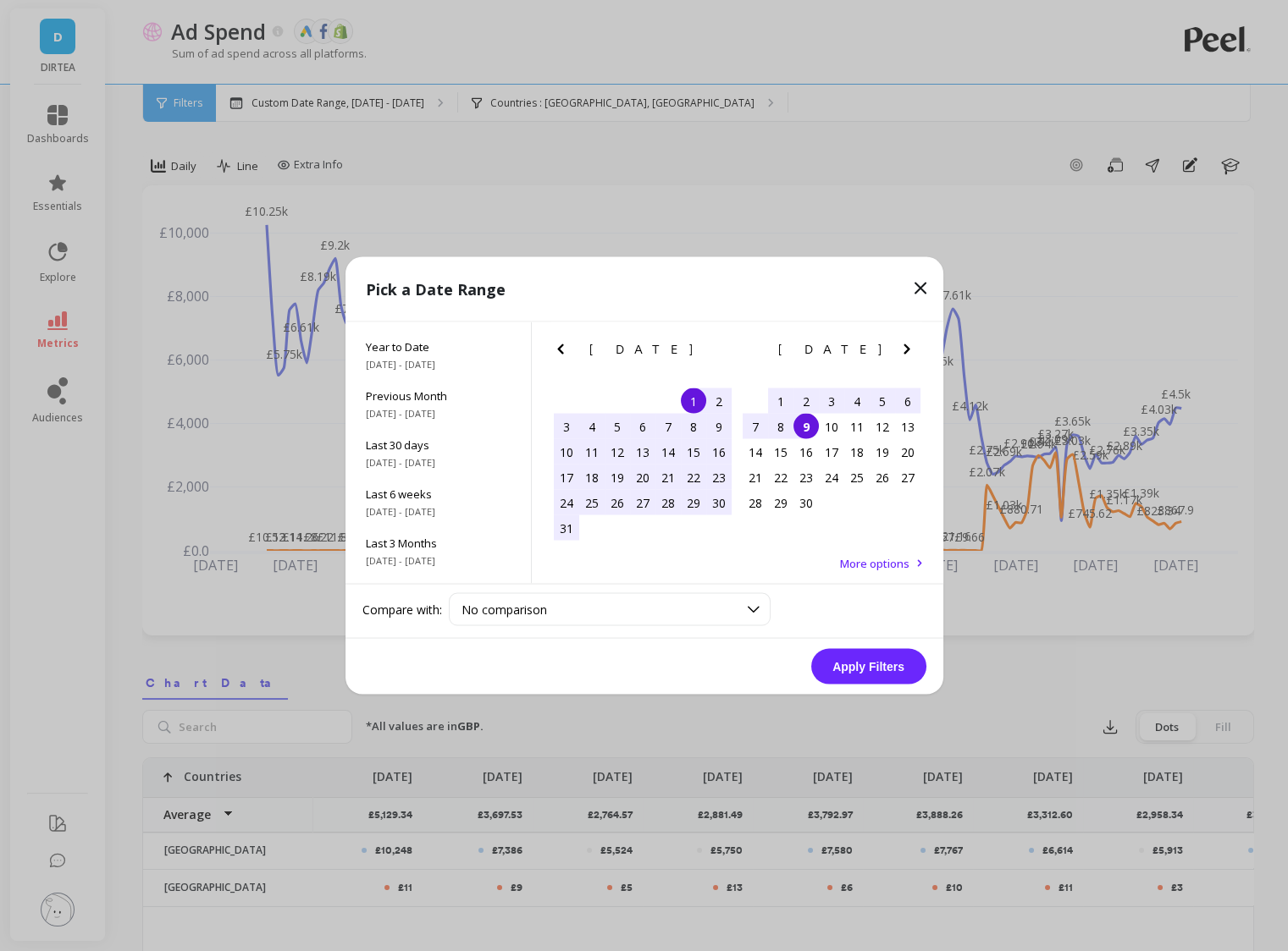
click at [812, 429] on div "9" at bounding box center [806, 426] width 25 height 25
click at [858, 664] on button "Apply Filters" at bounding box center [868, 667] width 115 height 36
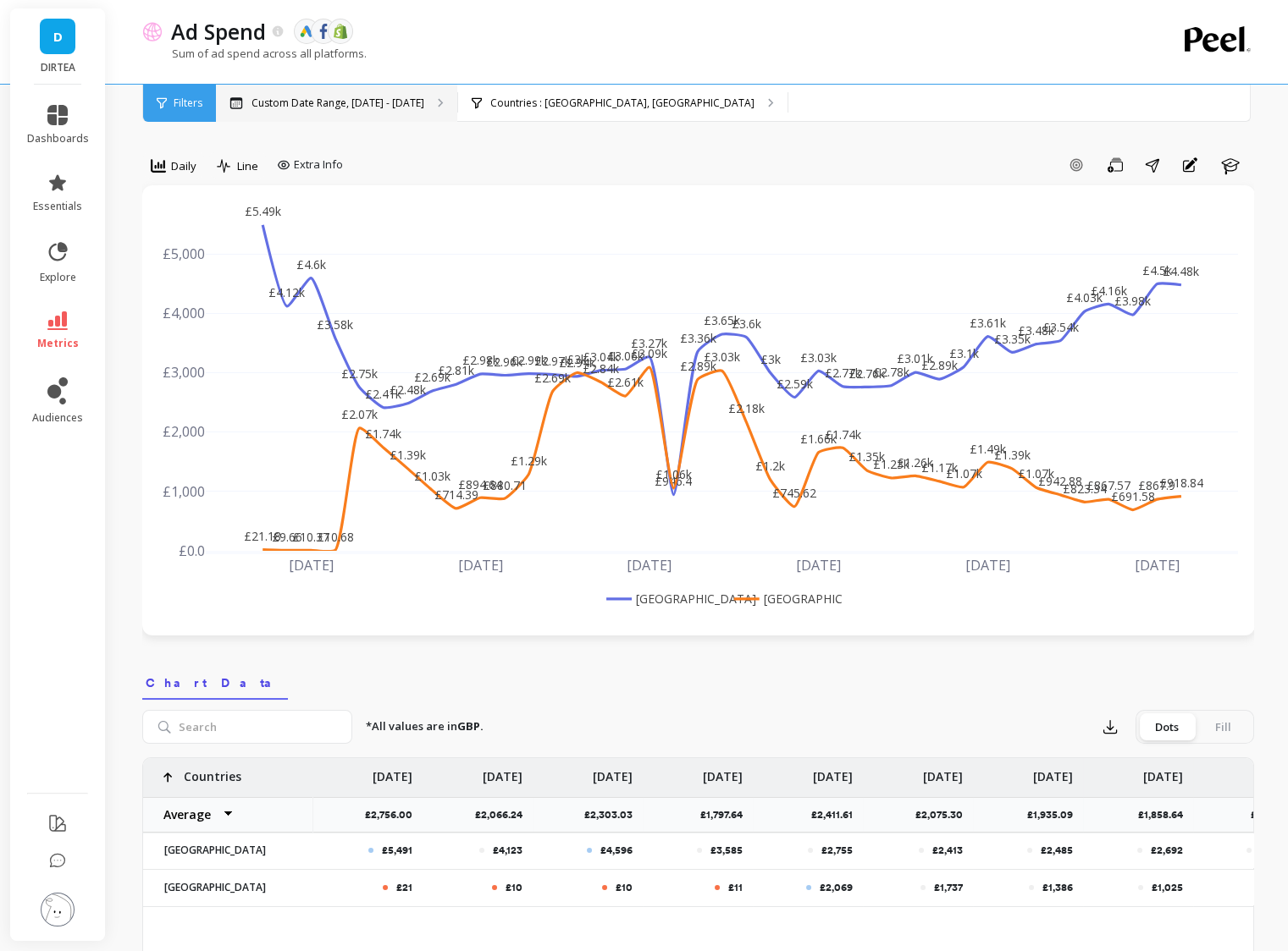
click at [278, 109] on p "Custom Date Range, [DATE] - [DATE]" at bounding box center [338, 103] width 173 height 13
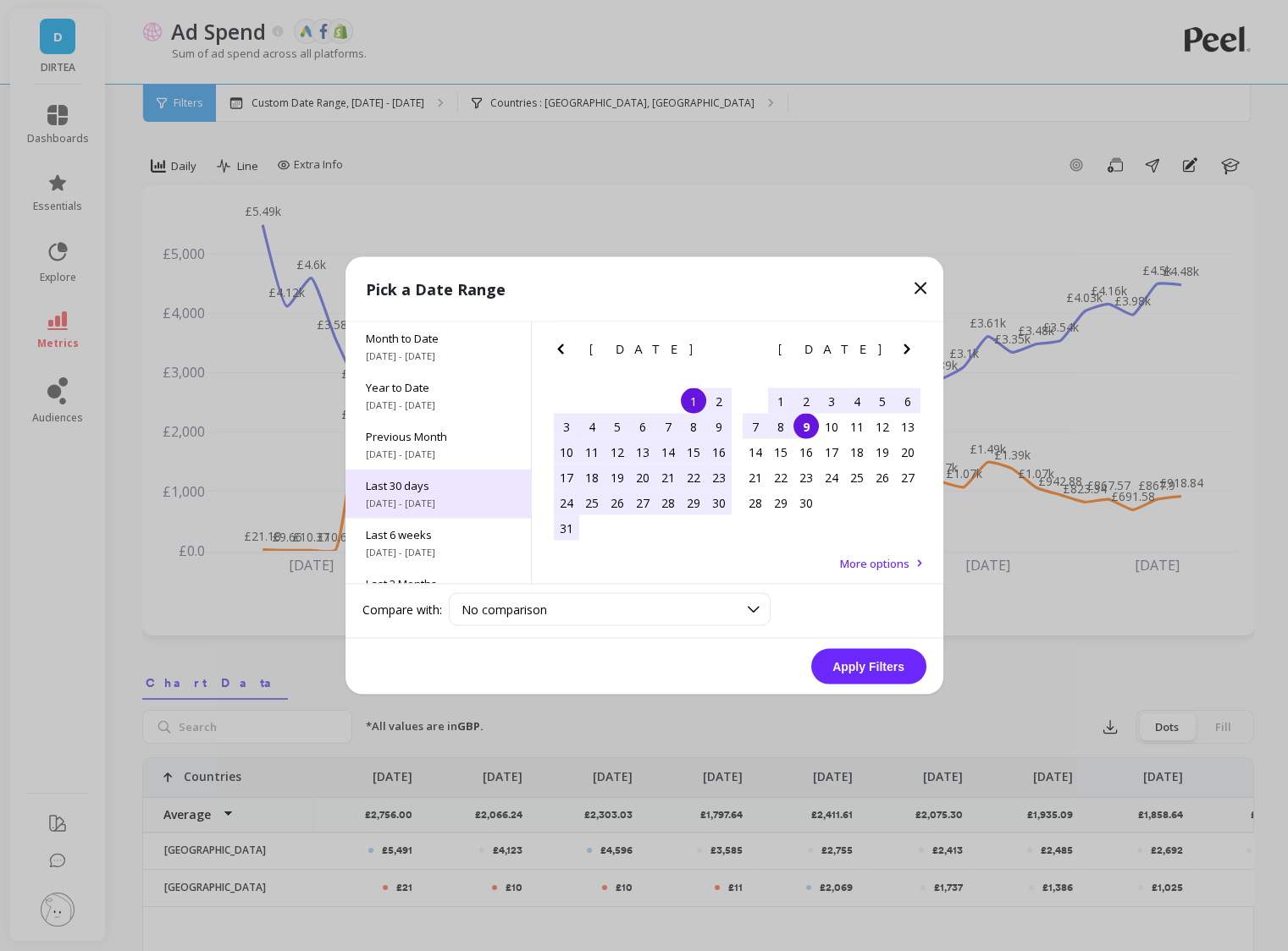
scroll to position [229, 0]
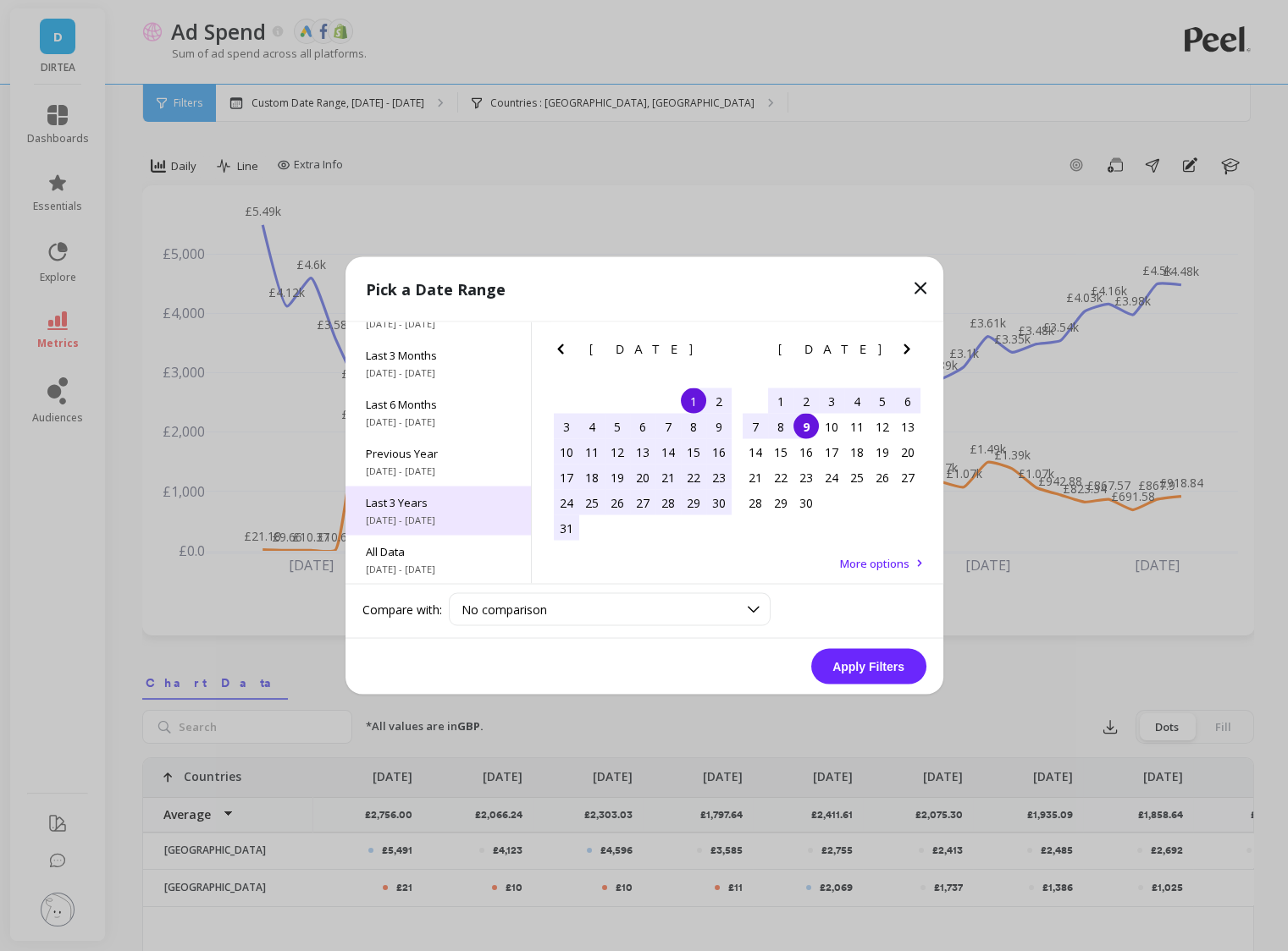
click at [428, 521] on span "[DATE] - [DATE]" at bounding box center [438, 520] width 145 height 13
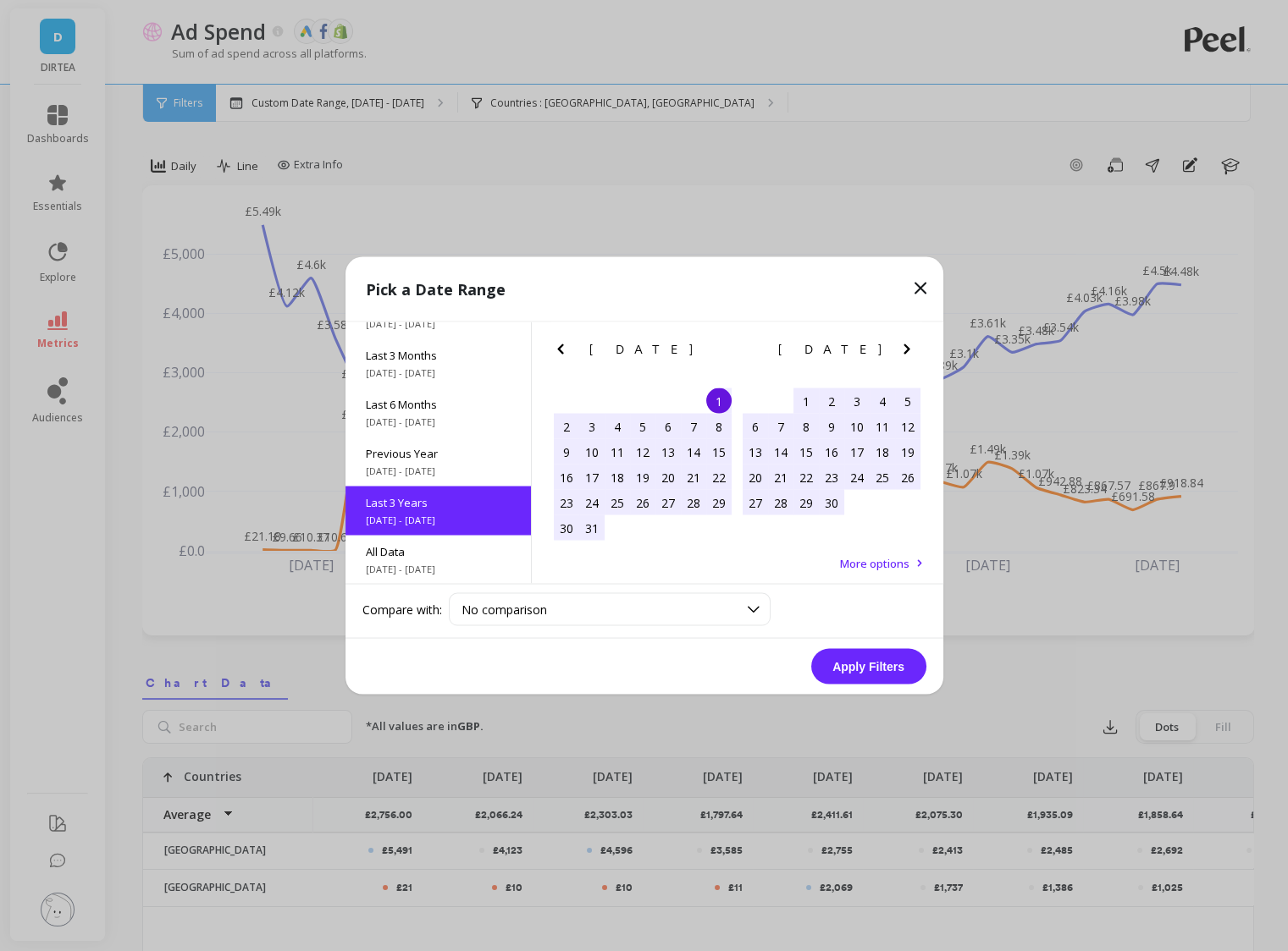
scroll to position [0, 0]
click at [863, 671] on button "Apply Filters" at bounding box center [868, 667] width 115 height 36
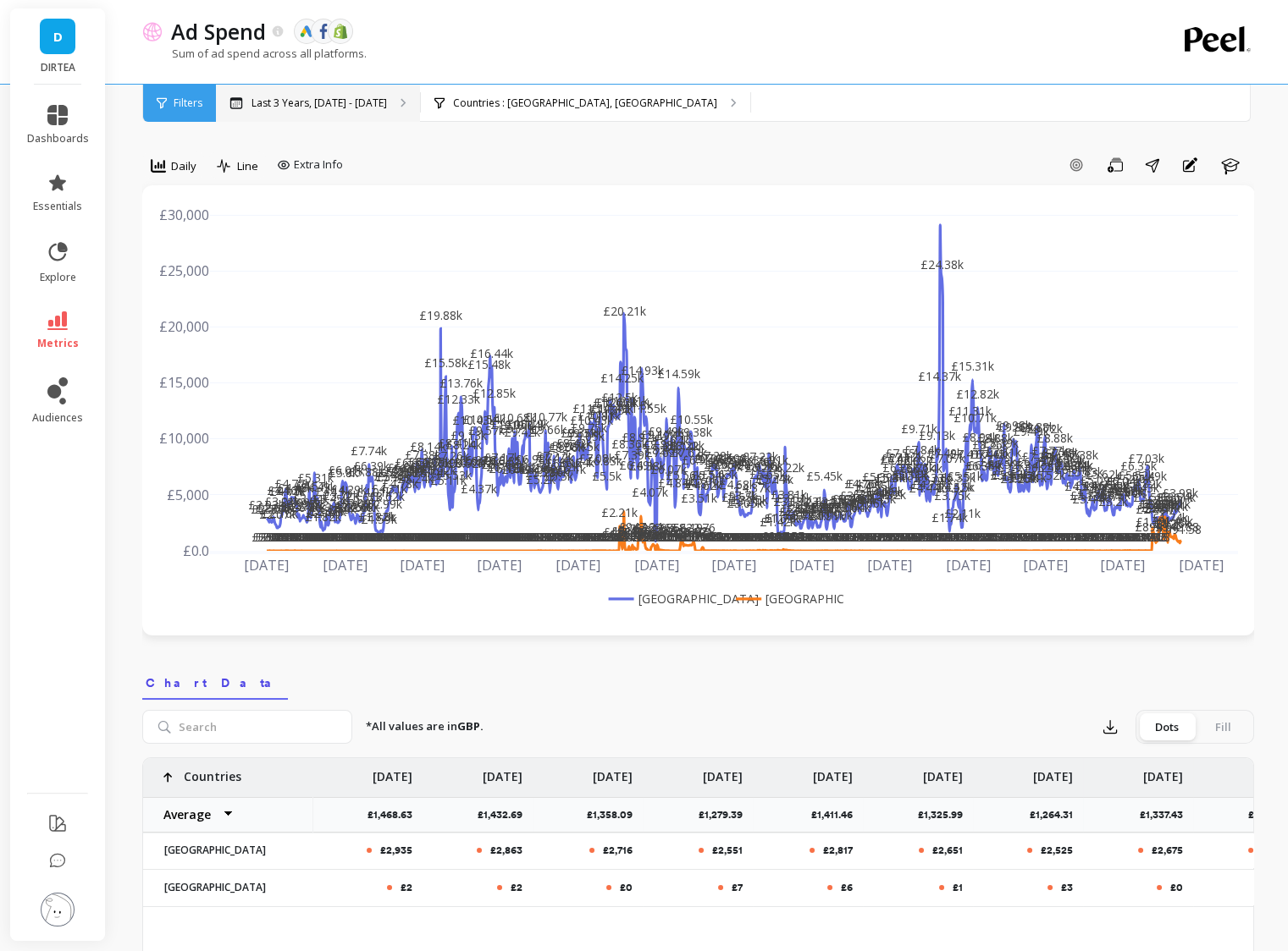
click at [278, 99] on p "Last 3 Years, [DATE] - [DATE]" at bounding box center [319, 103] width 136 height 13
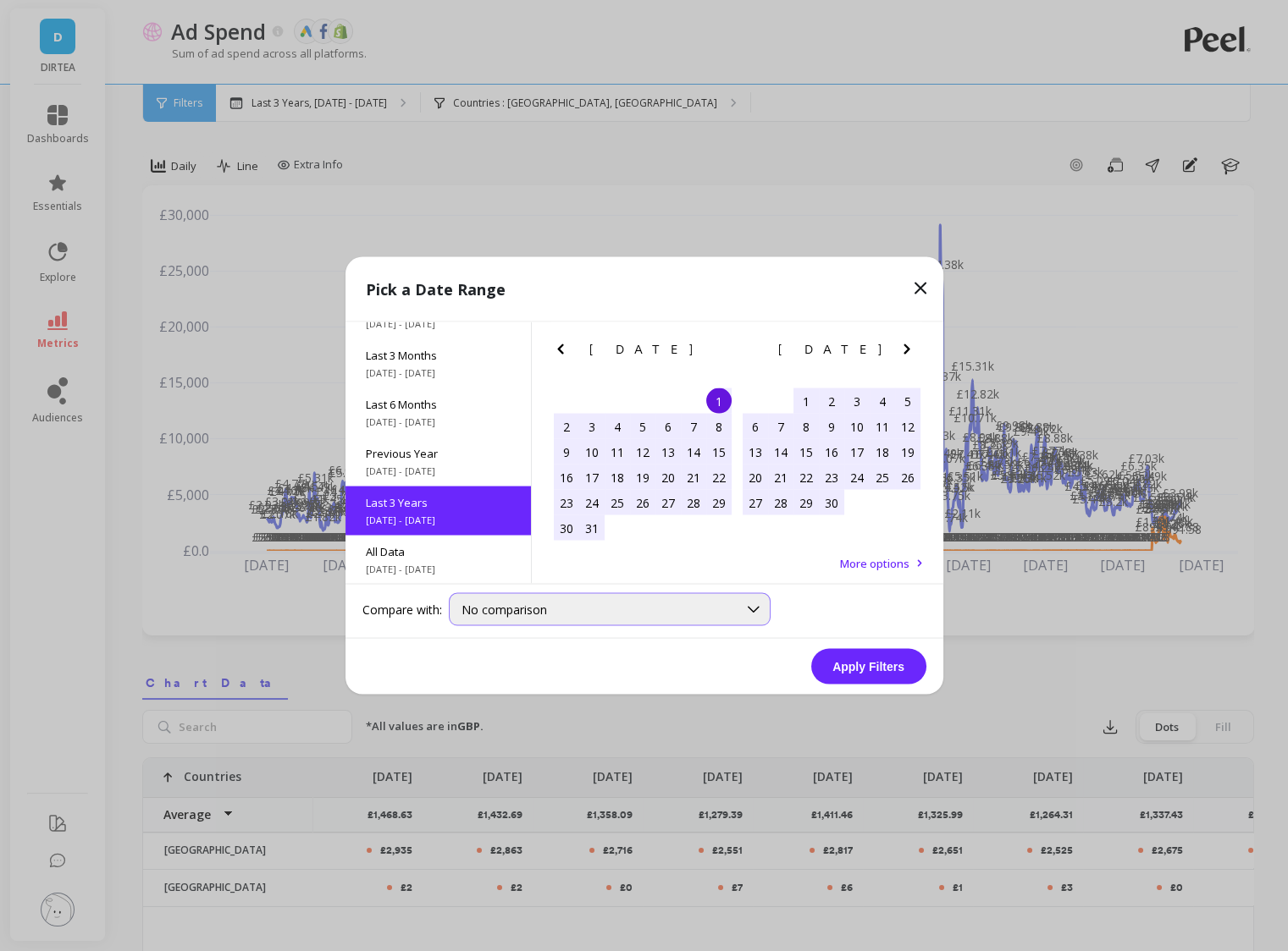
click at [591, 602] on div "No comparison" at bounding box center [599, 610] width 276 height 16
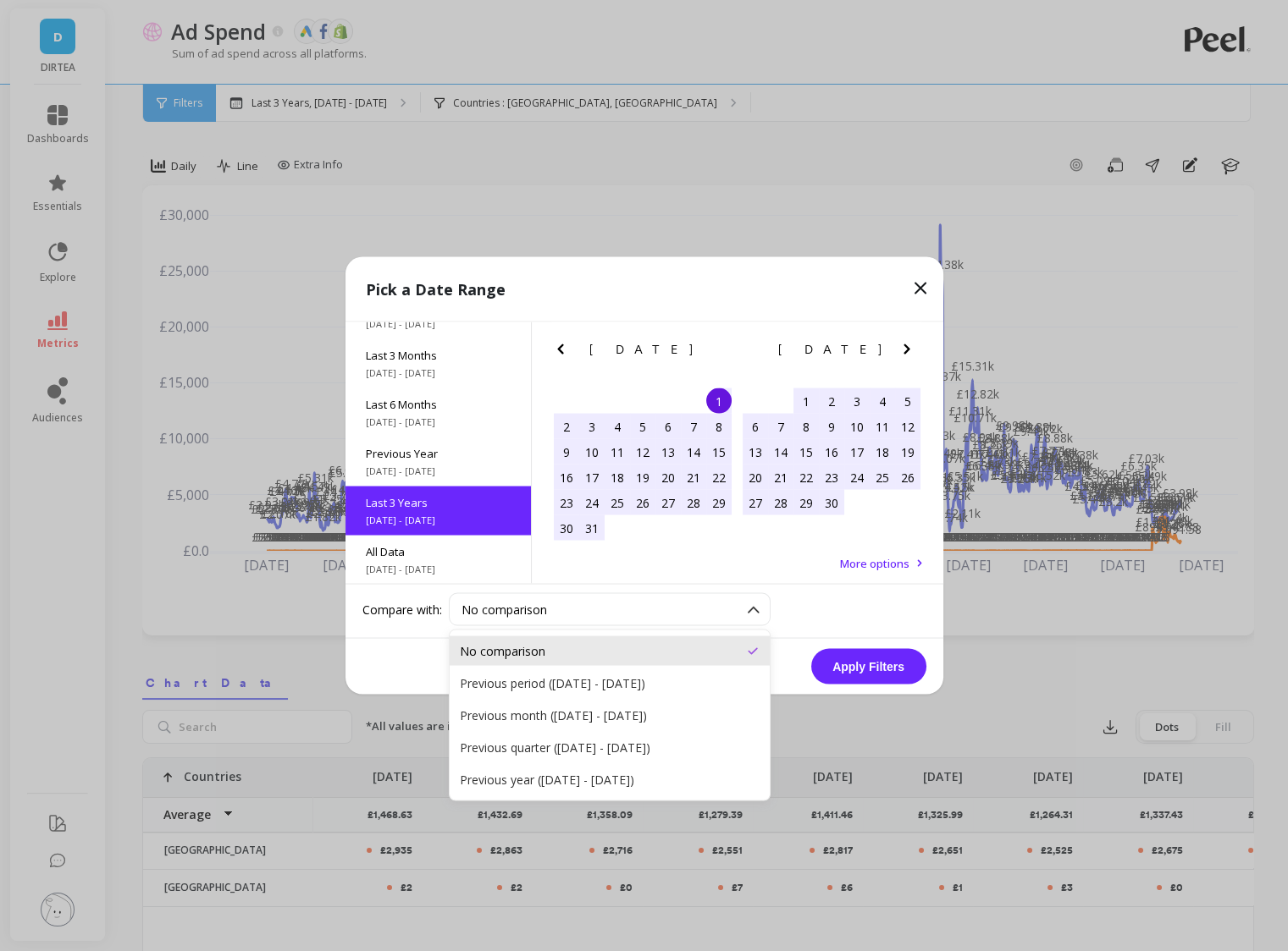
click at [660, 551] on div "October 2022 Su Mo Tu We Th Fr Sa 25 26 27 28 29 30 1 2 3 4 5 6 7 8 9 10 11 12 …" at bounding box center [737, 453] width 411 height 262
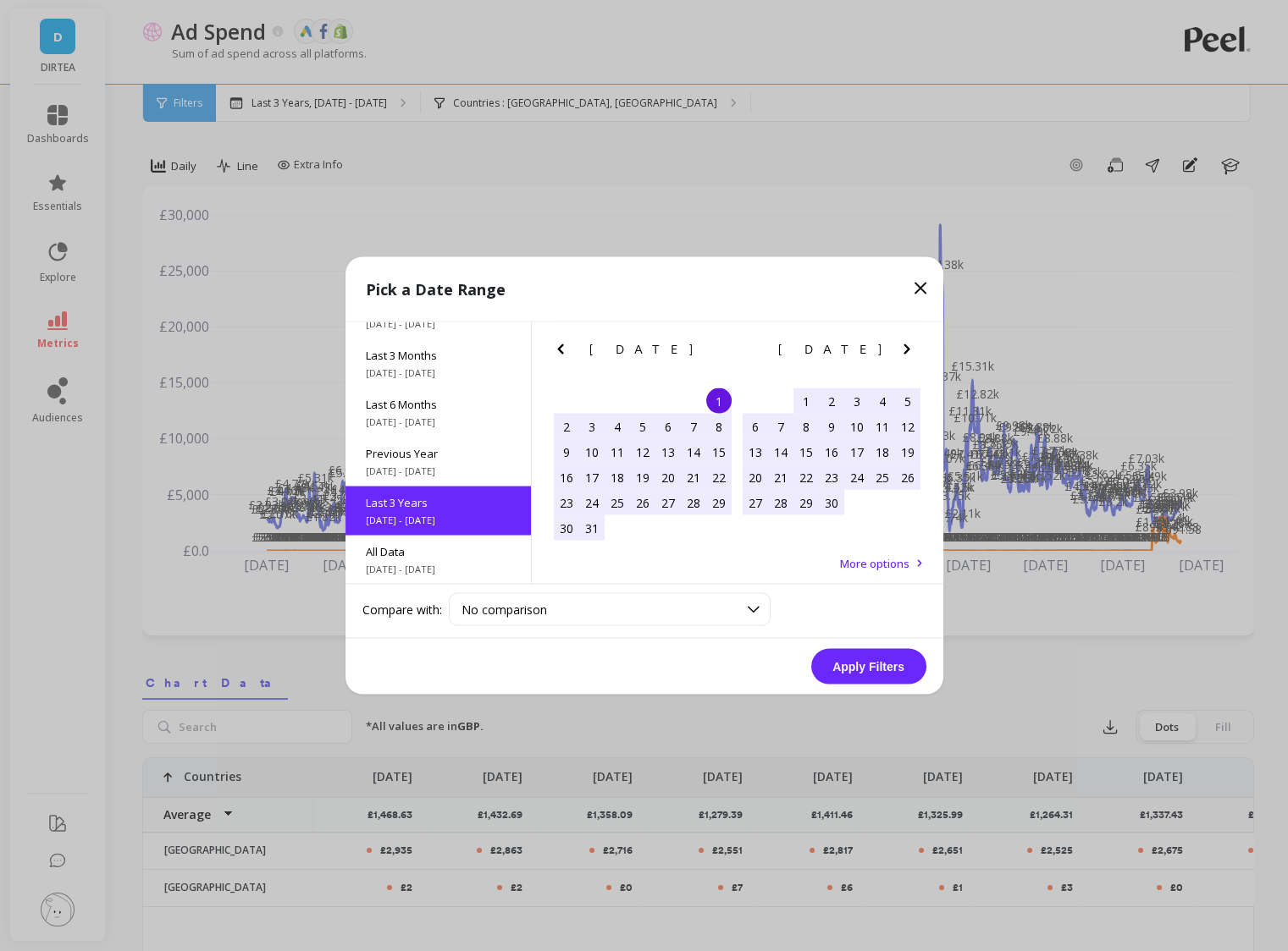
click at [555, 339] on icon "Previous Month" at bounding box center [560, 349] width 20 height 20
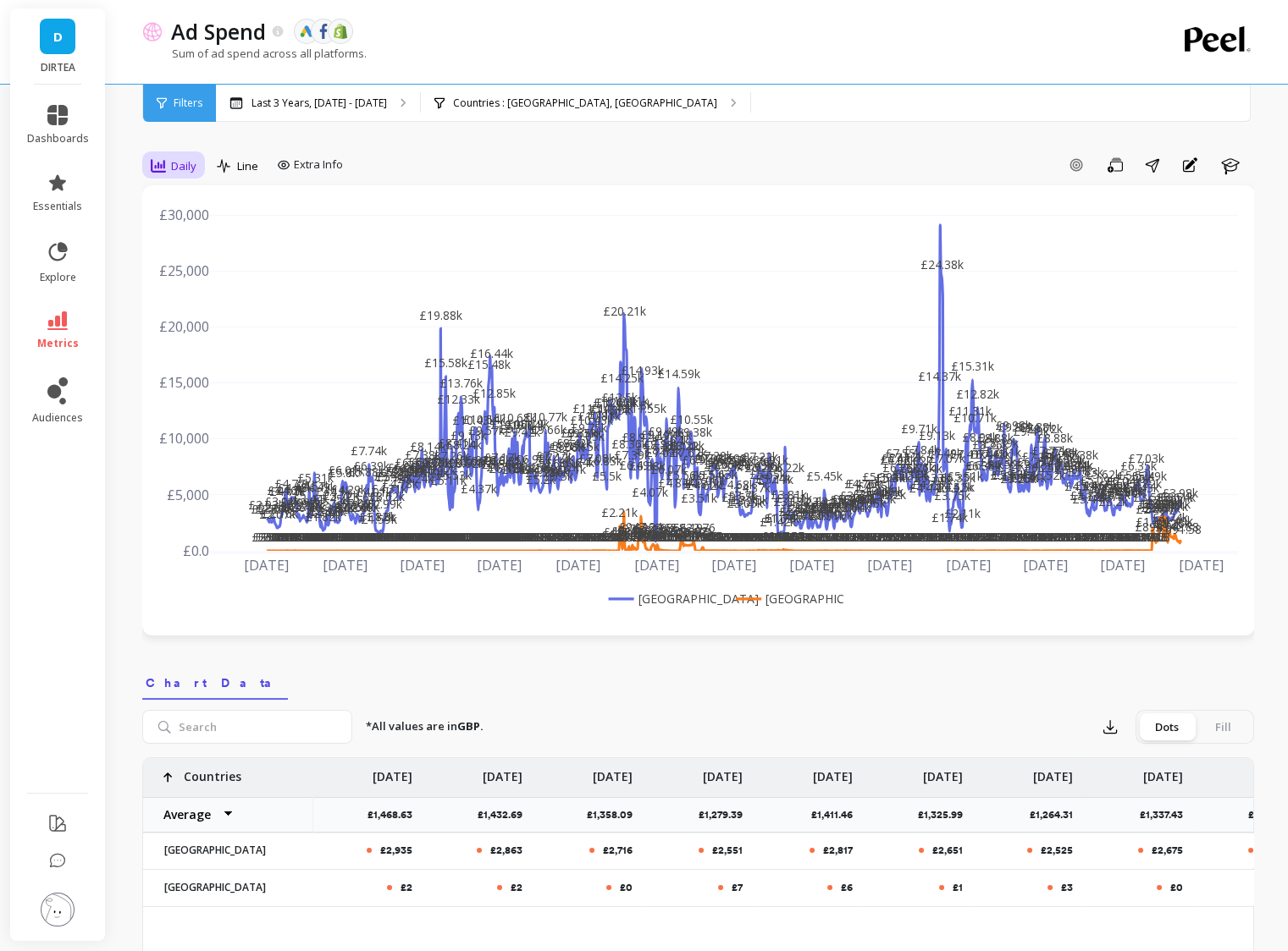
click at [169, 165] on div "Daily" at bounding box center [174, 166] width 46 height 20
click at [193, 277] on div "Weekly" at bounding box center [204, 269] width 117 height 30
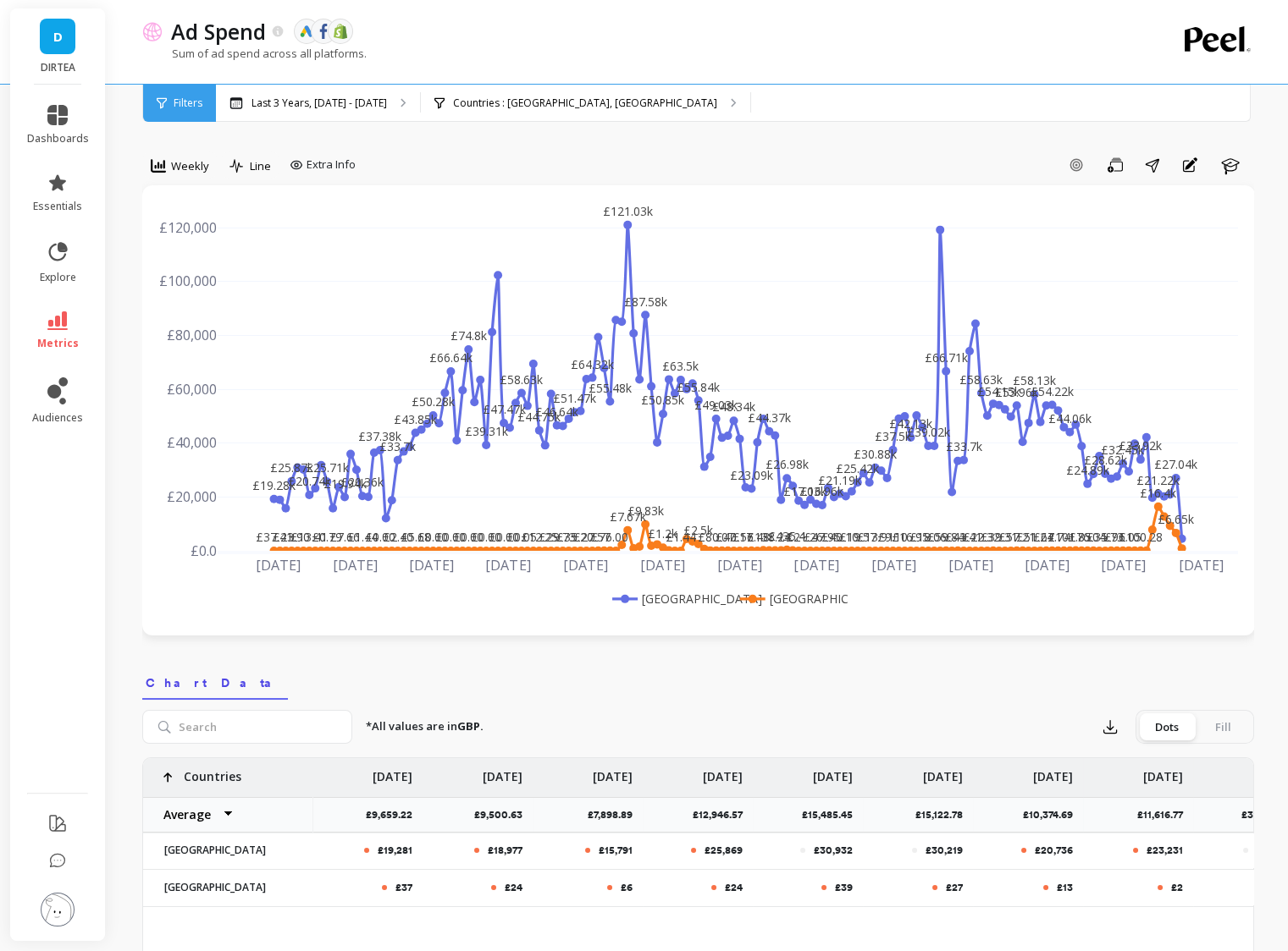
click at [765, 597] on rect at bounding box center [791, 599] width 110 height 18
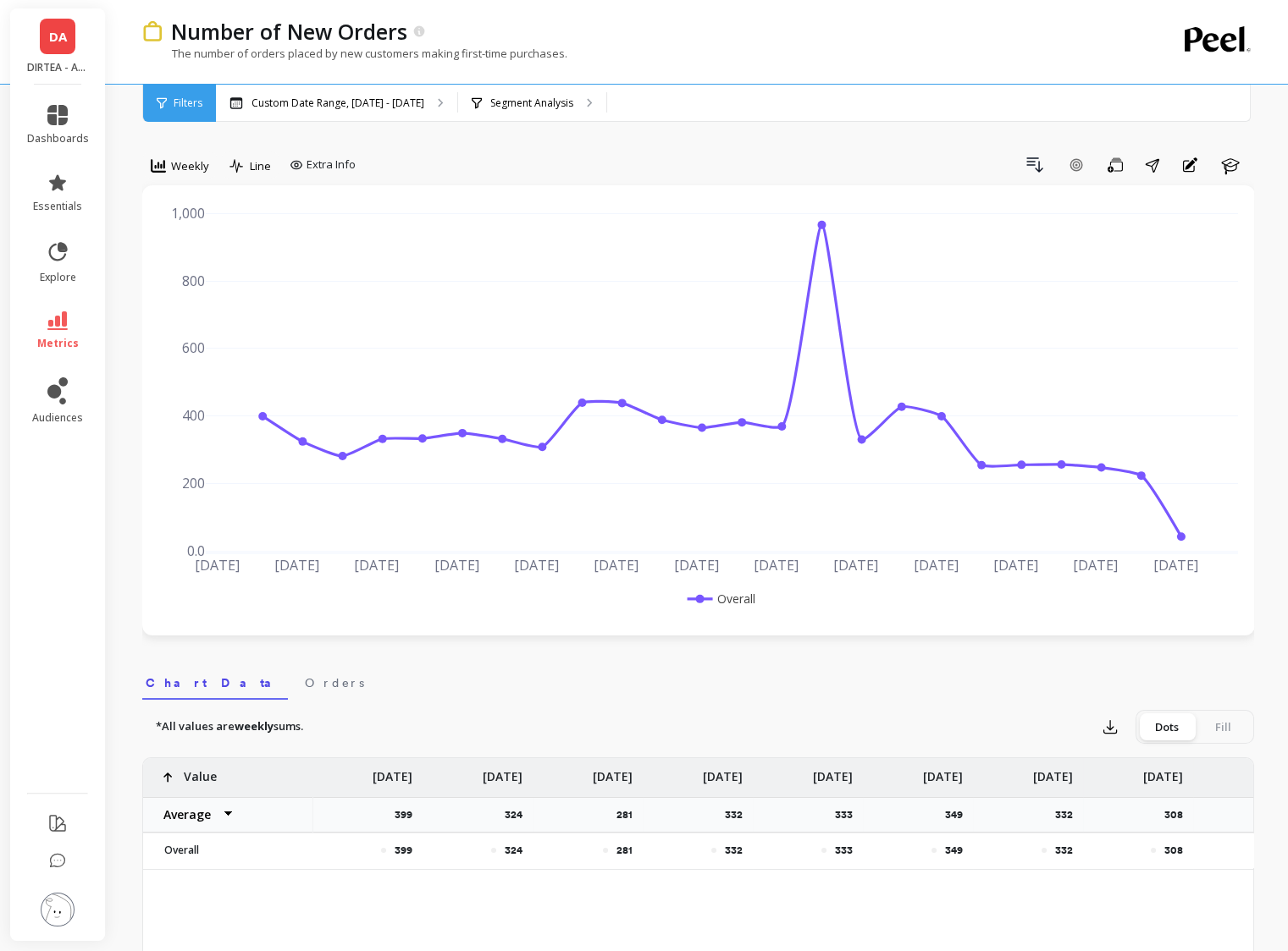
click at [58, 51] on link "DA" at bounding box center [57, 36] width 36 height 36
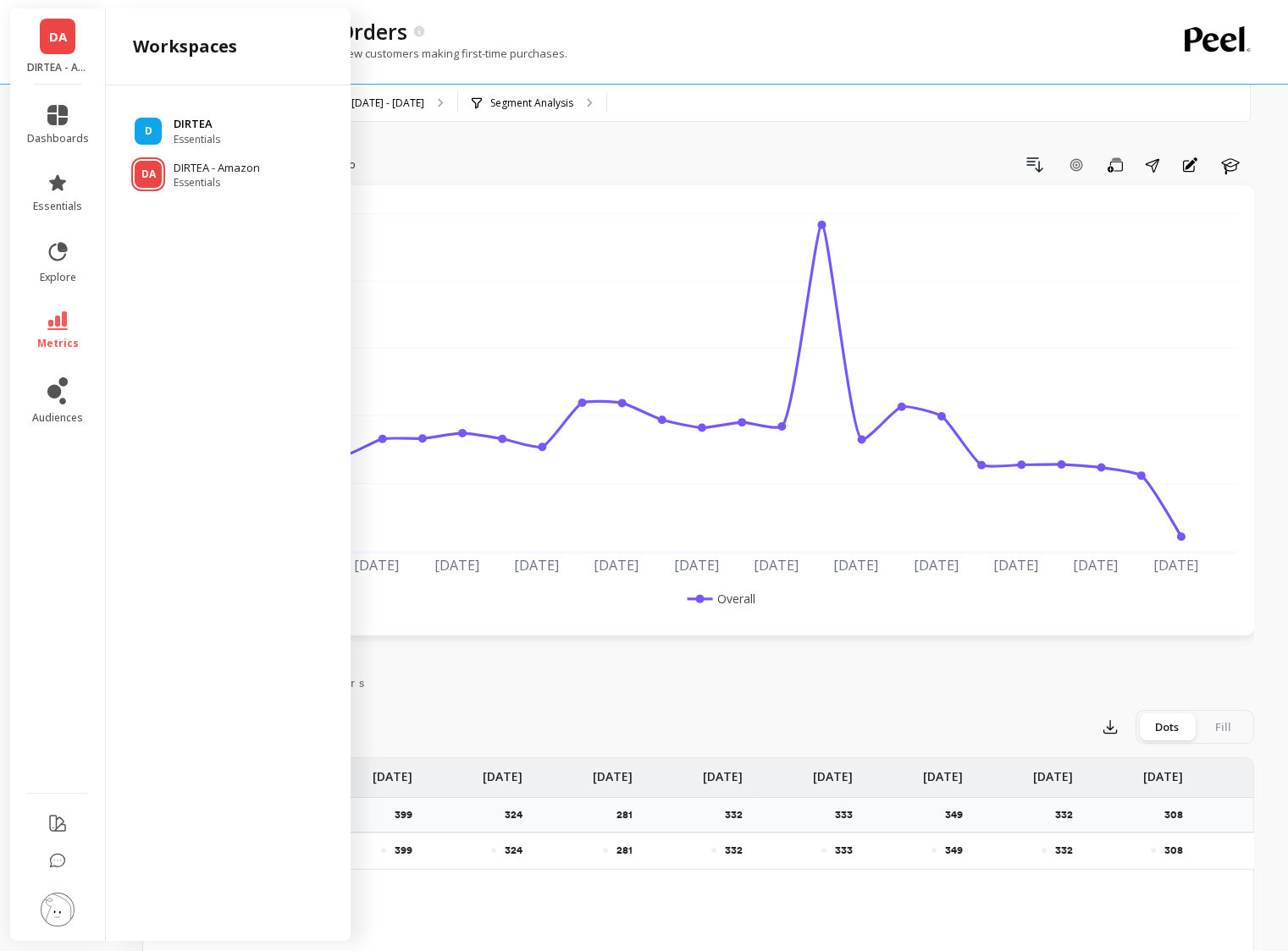
click at [205, 124] on p "DIRTEA" at bounding box center [196, 124] width 46 height 17
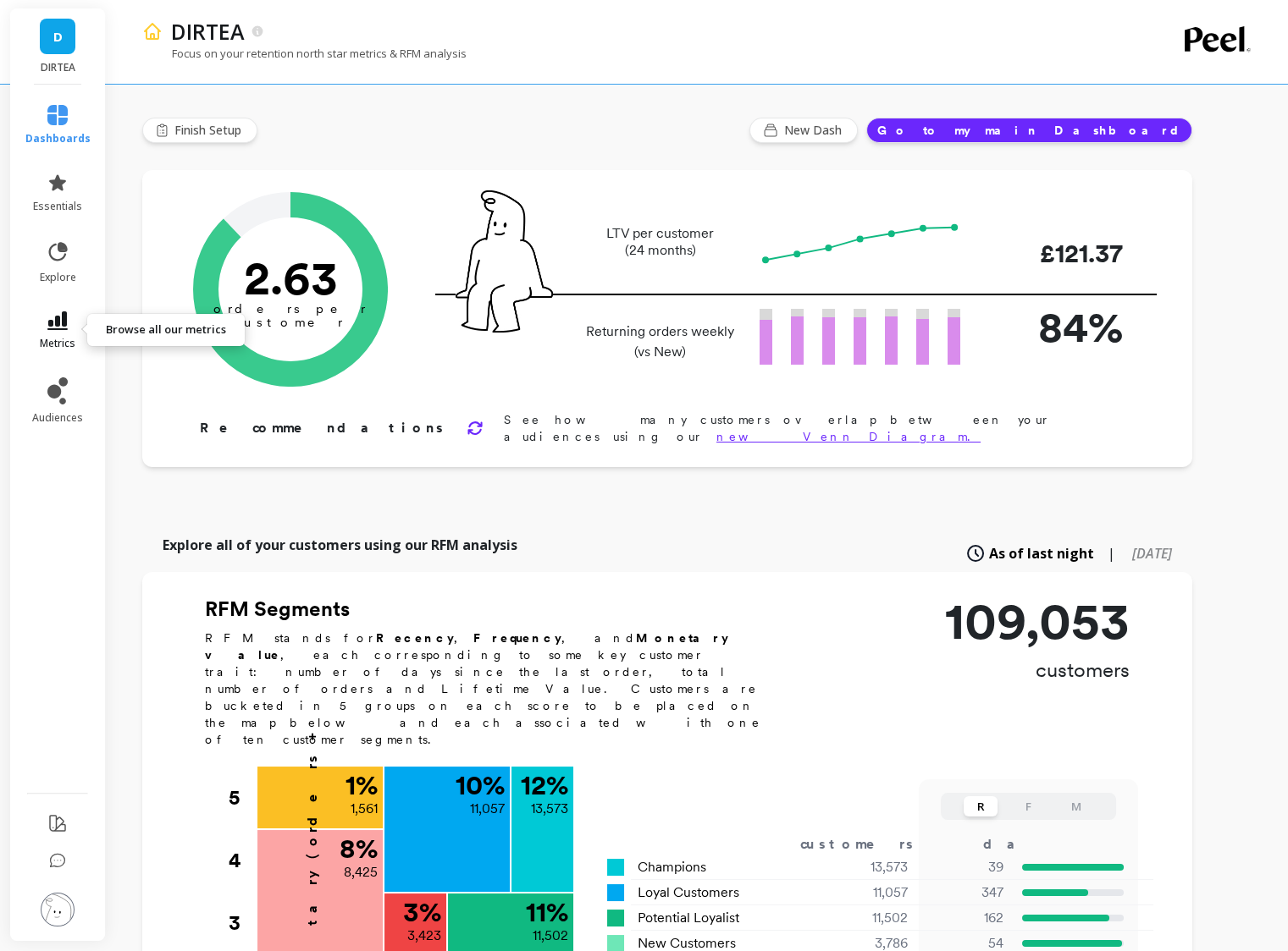
click at [64, 333] on link "metrics" at bounding box center [58, 330] width 65 height 39
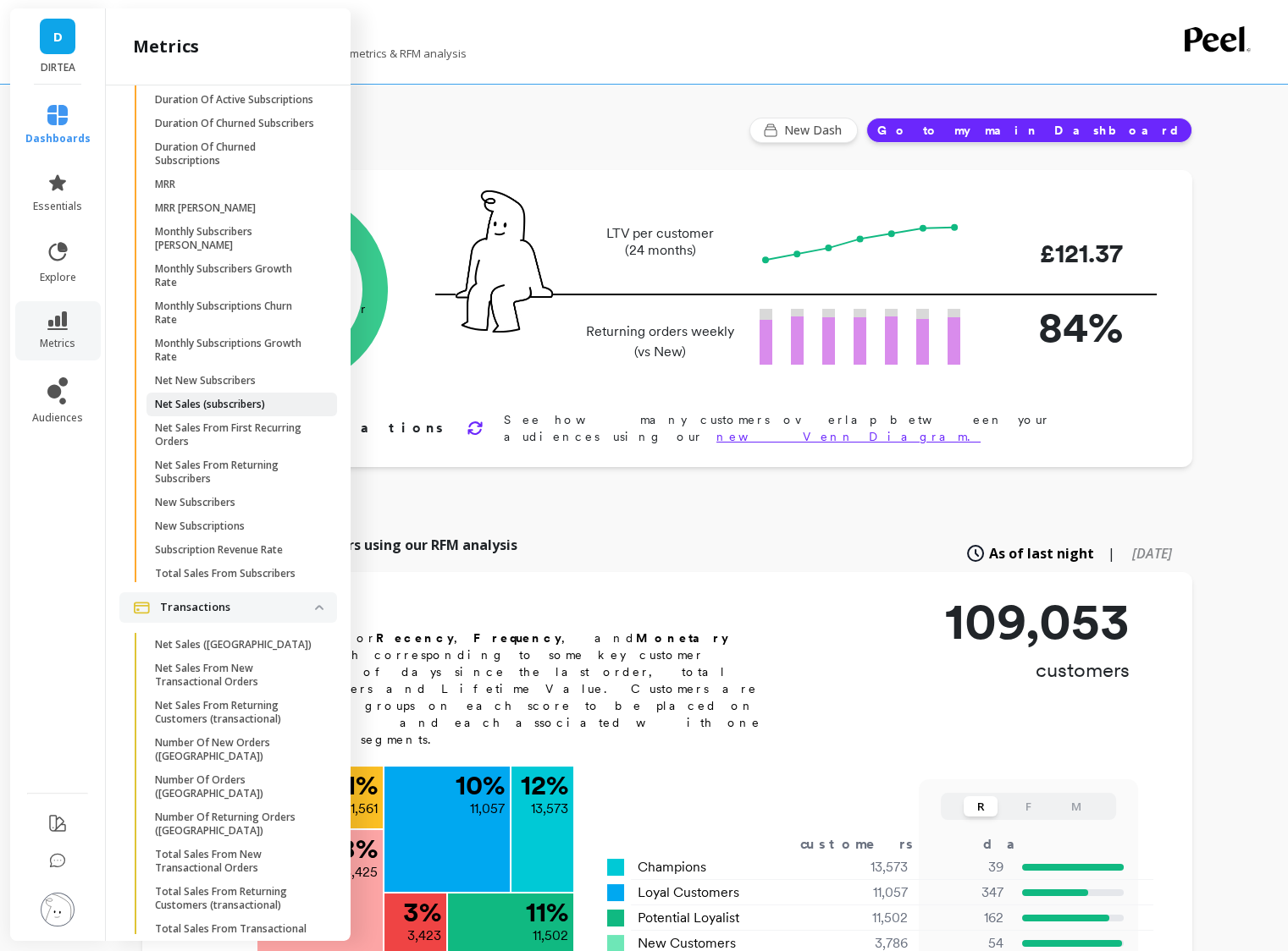
scroll to position [9, 0]
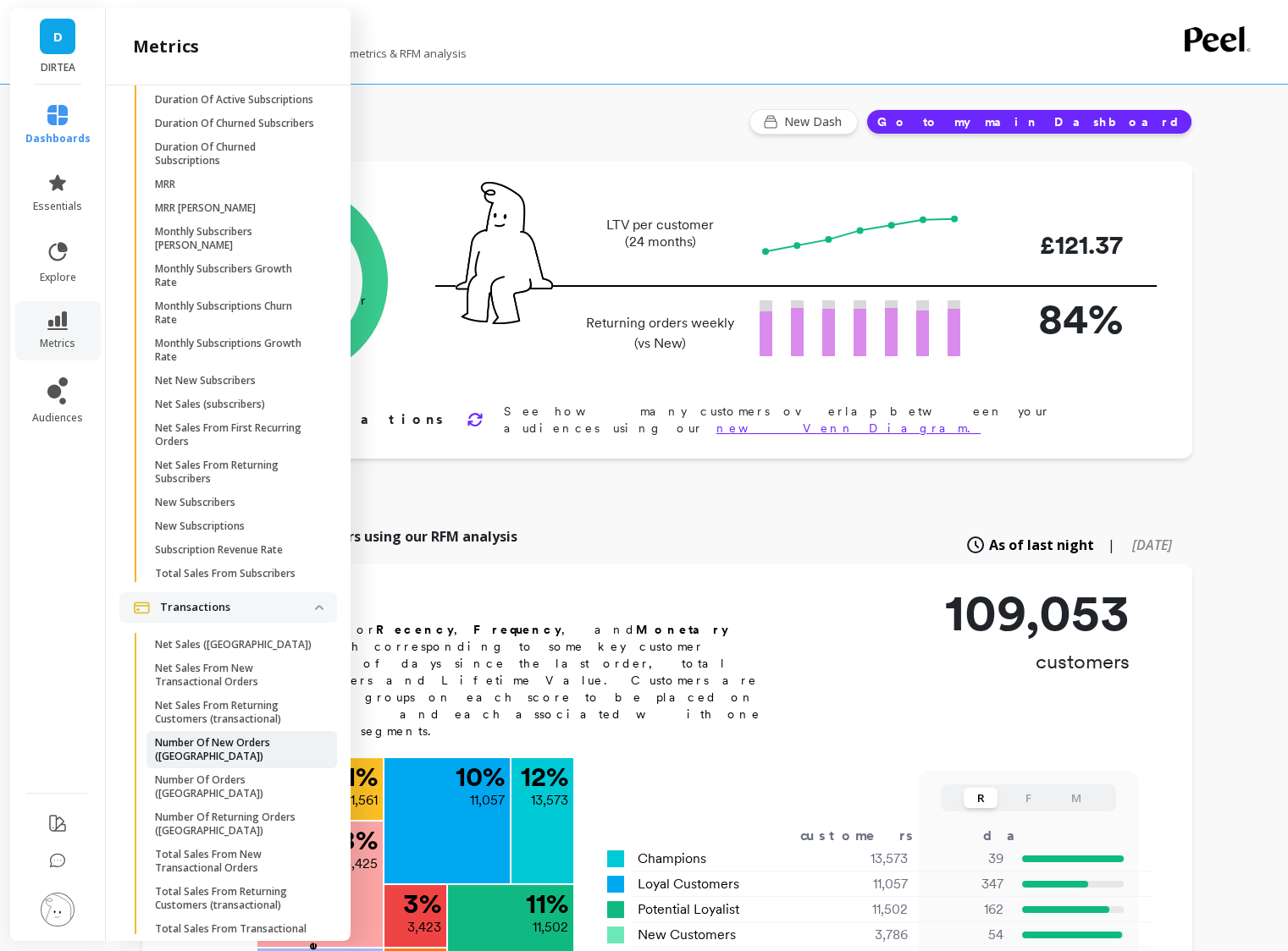
click at [240, 738] on p "Number Of New Orders ([GEOGRAPHIC_DATA])" at bounding box center [236, 749] width 161 height 27
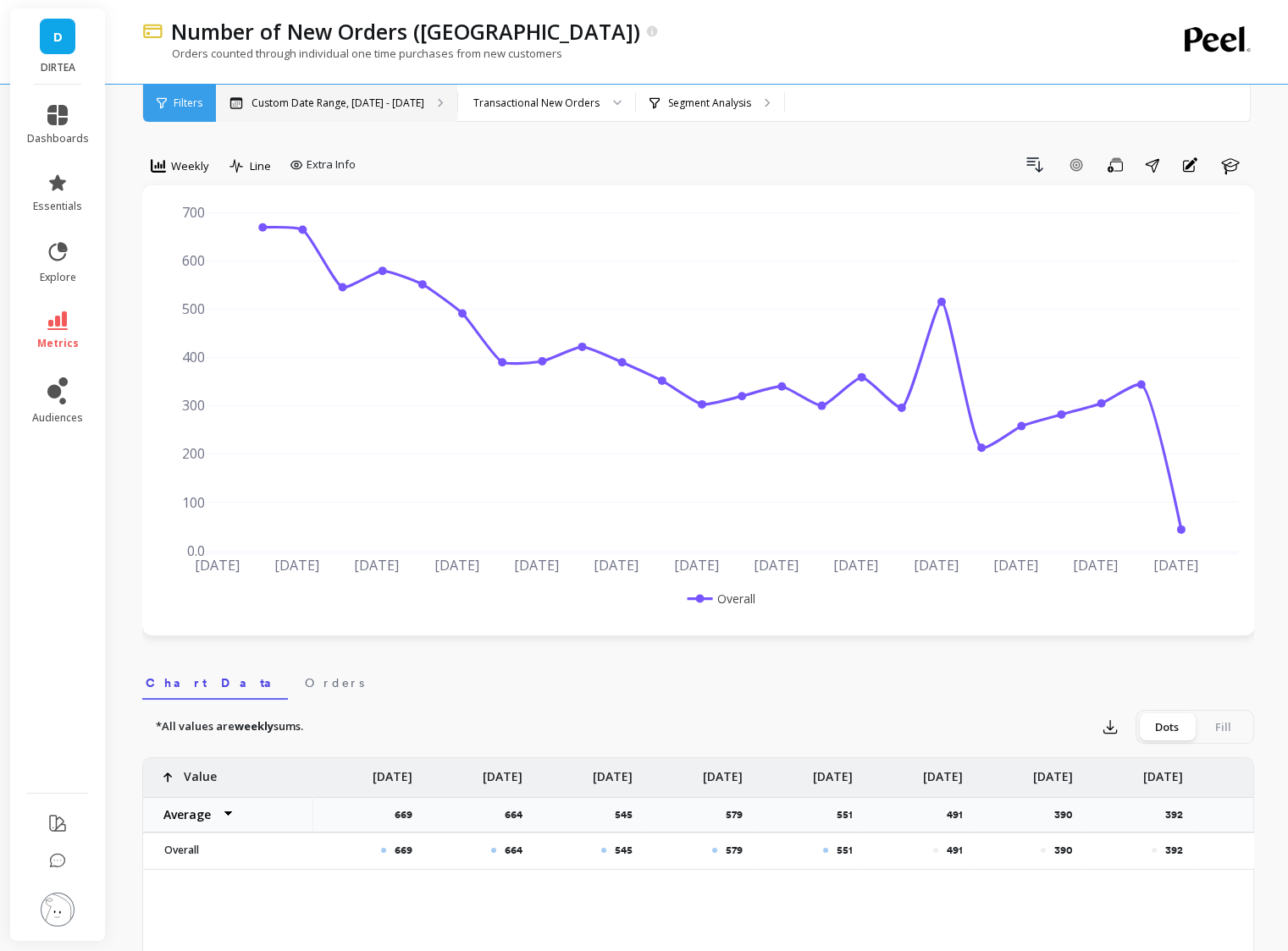
click at [360, 108] on p "Custom Date Range, [DATE] - [DATE]" at bounding box center [338, 103] width 173 height 13
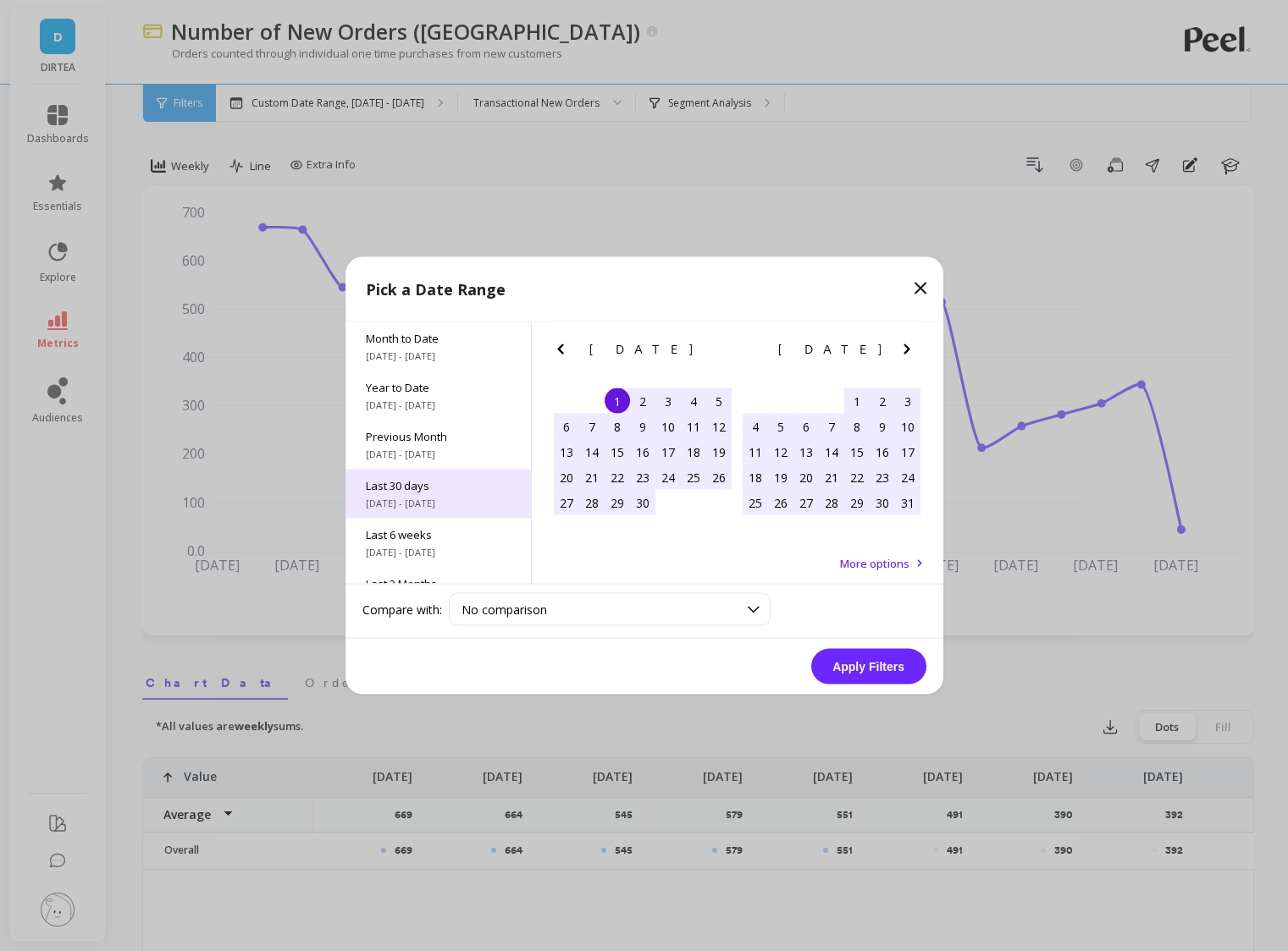
click at [422, 490] on span "Last 30 days" at bounding box center [438, 486] width 145 height 15
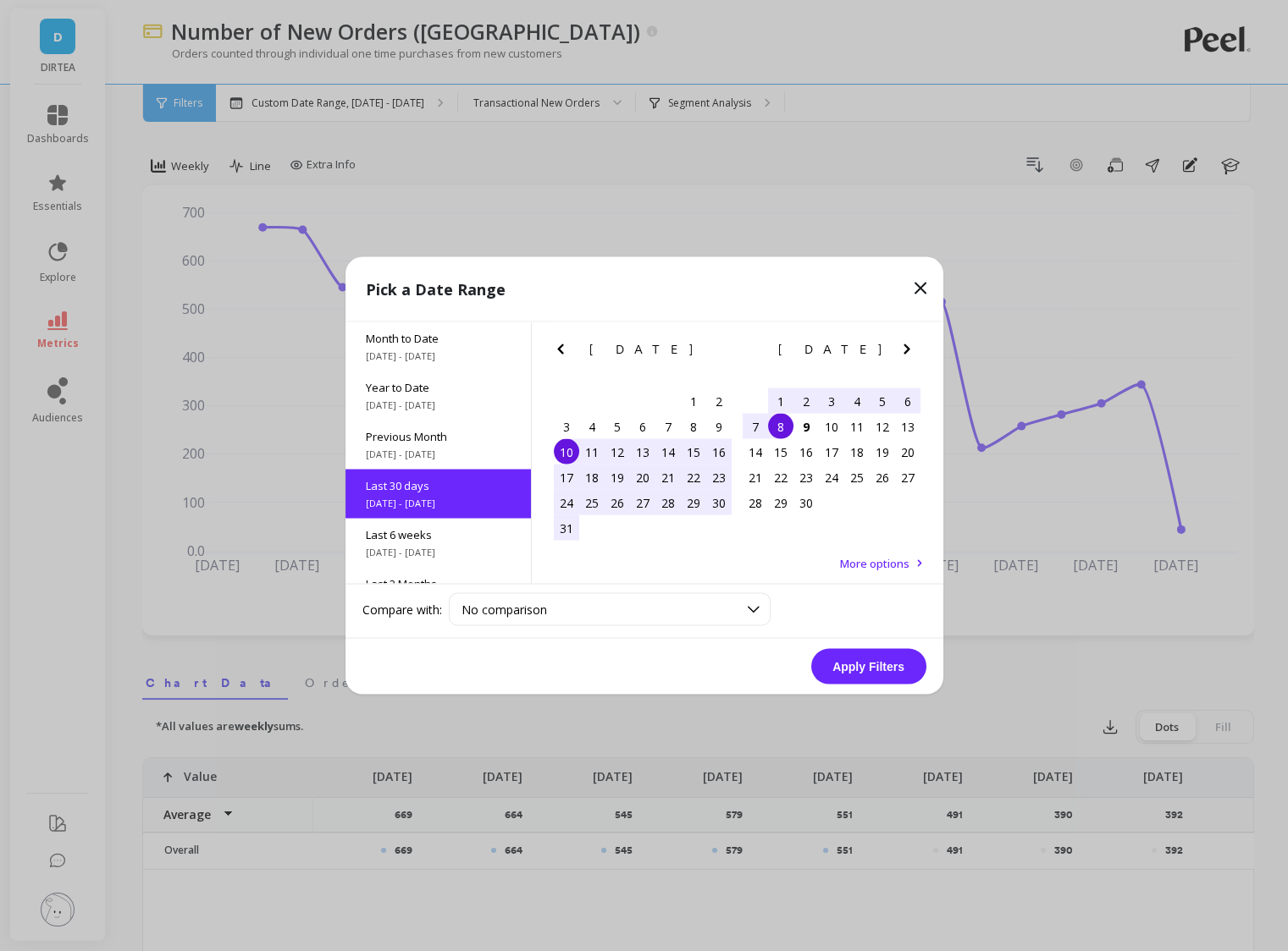
scroll to position [40, 0]
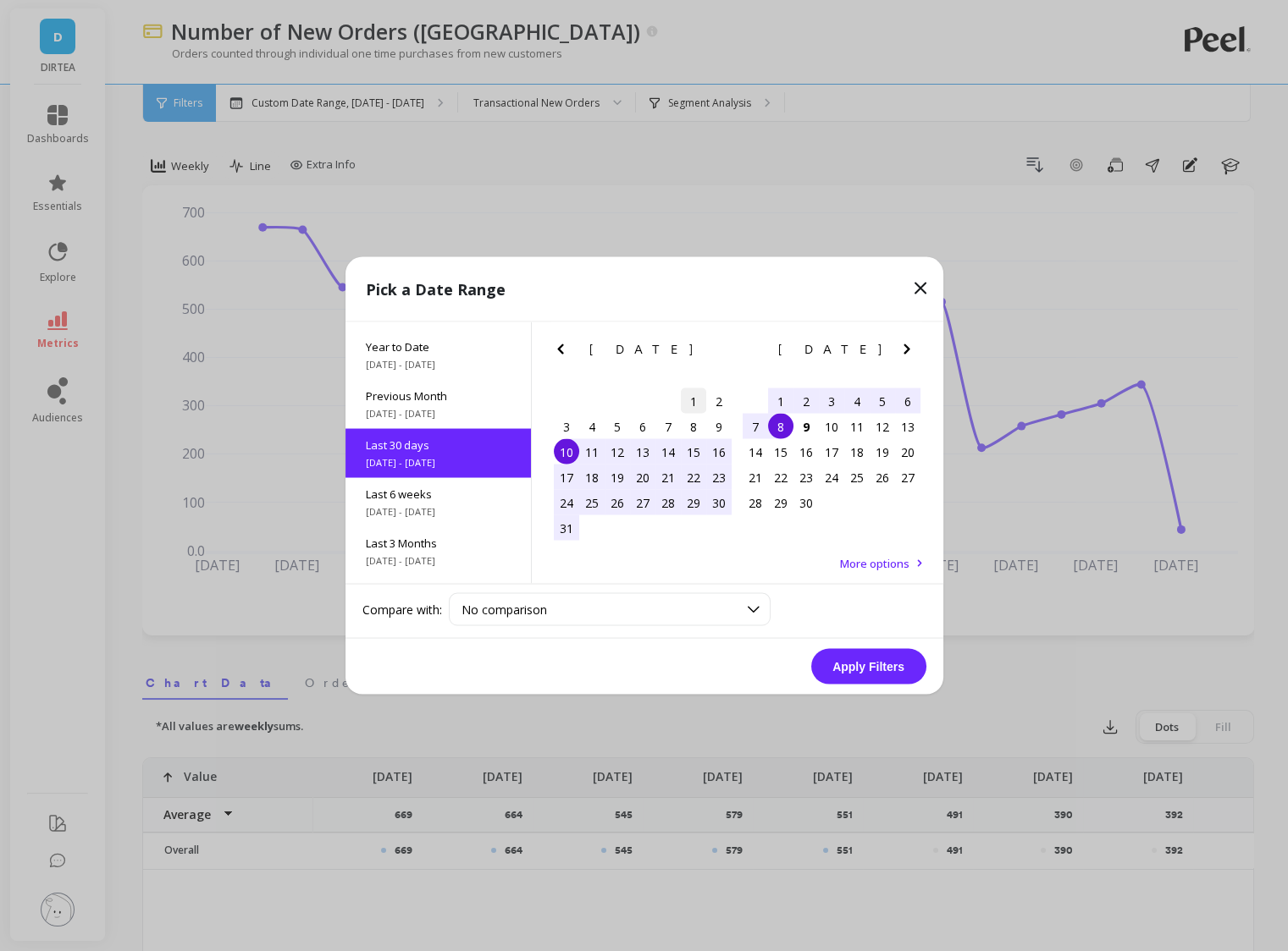
click at [694, 403] on div "1" at bounding box center [693, 401] width 25 height 25
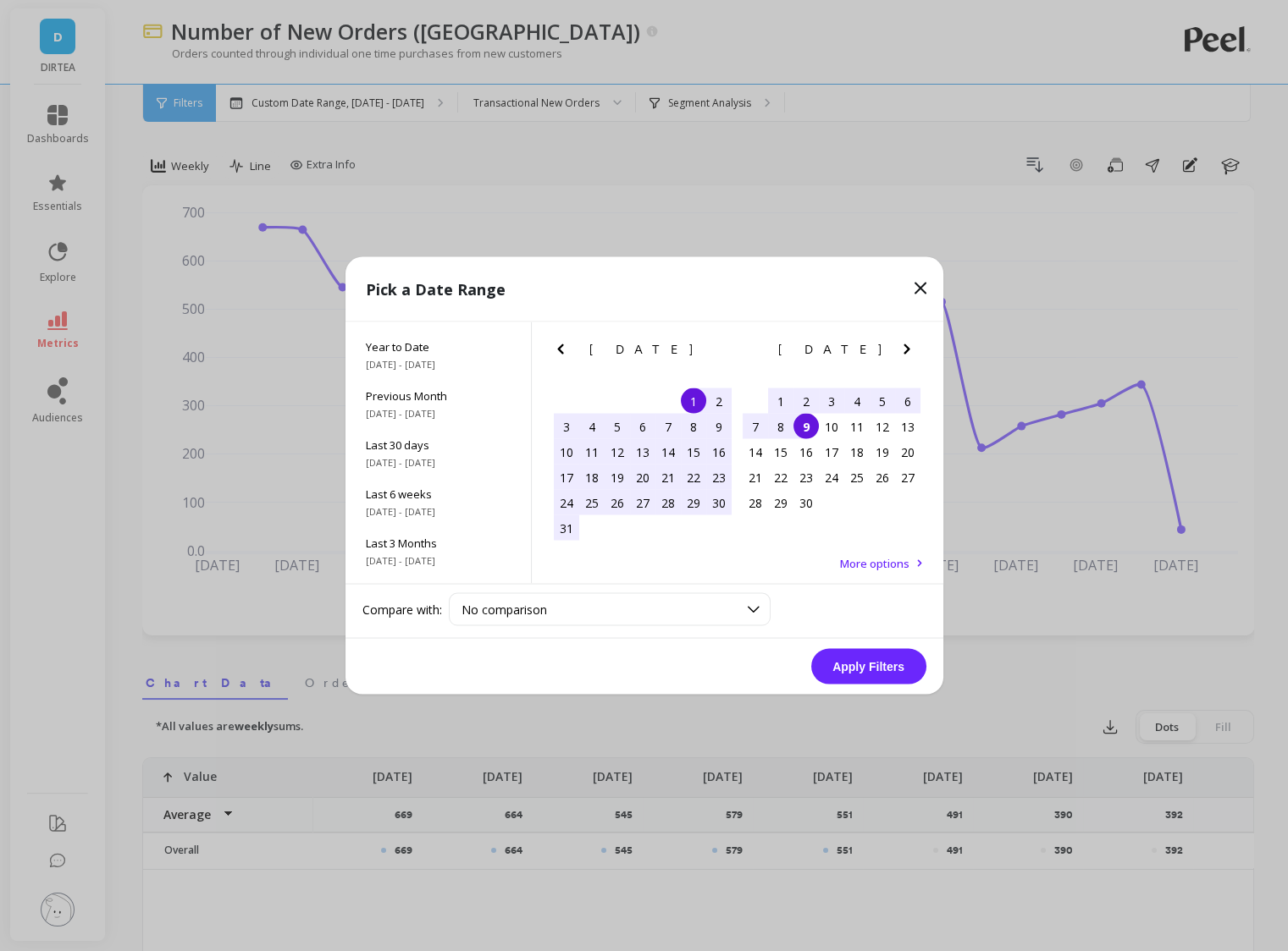
click at [804, 434] on div "9" at bounding box center [806, 426] width 25 height 25
click at [863, 669] on button "Apply Filters" at bounding box center [868, 667] width 115 height 36
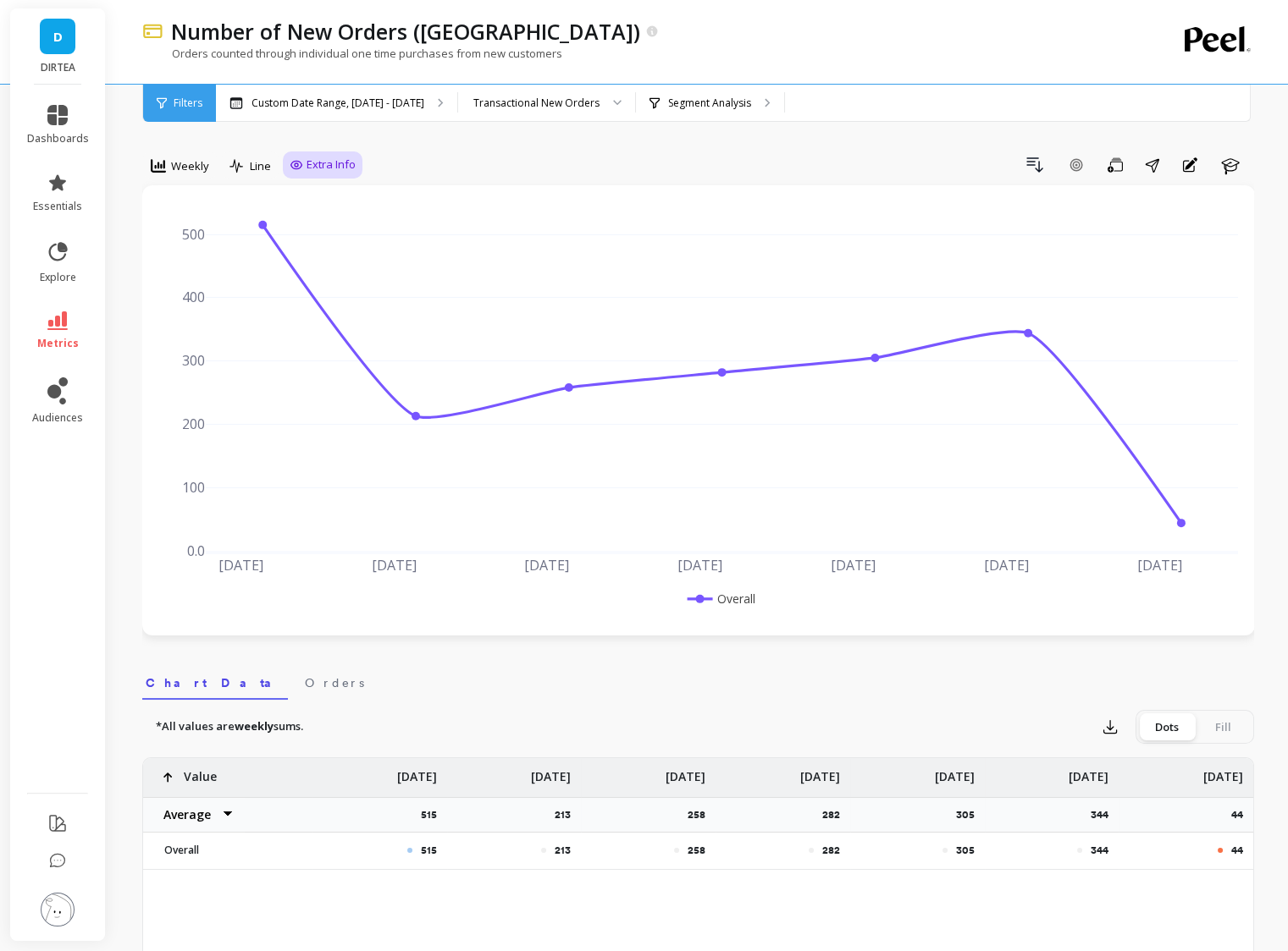
click at [310, 165] on span "Extra Info" at bounding box center [331, 165] width 49 height 17
click at [325, 254] on div "Show values on the chart Values" at bounding box center [340, 264] width 102 height 32
checkbox input "true"
click at [566, 111] on div "Transactional New Orders" at bounding box center [546, 103] width 177 height 37
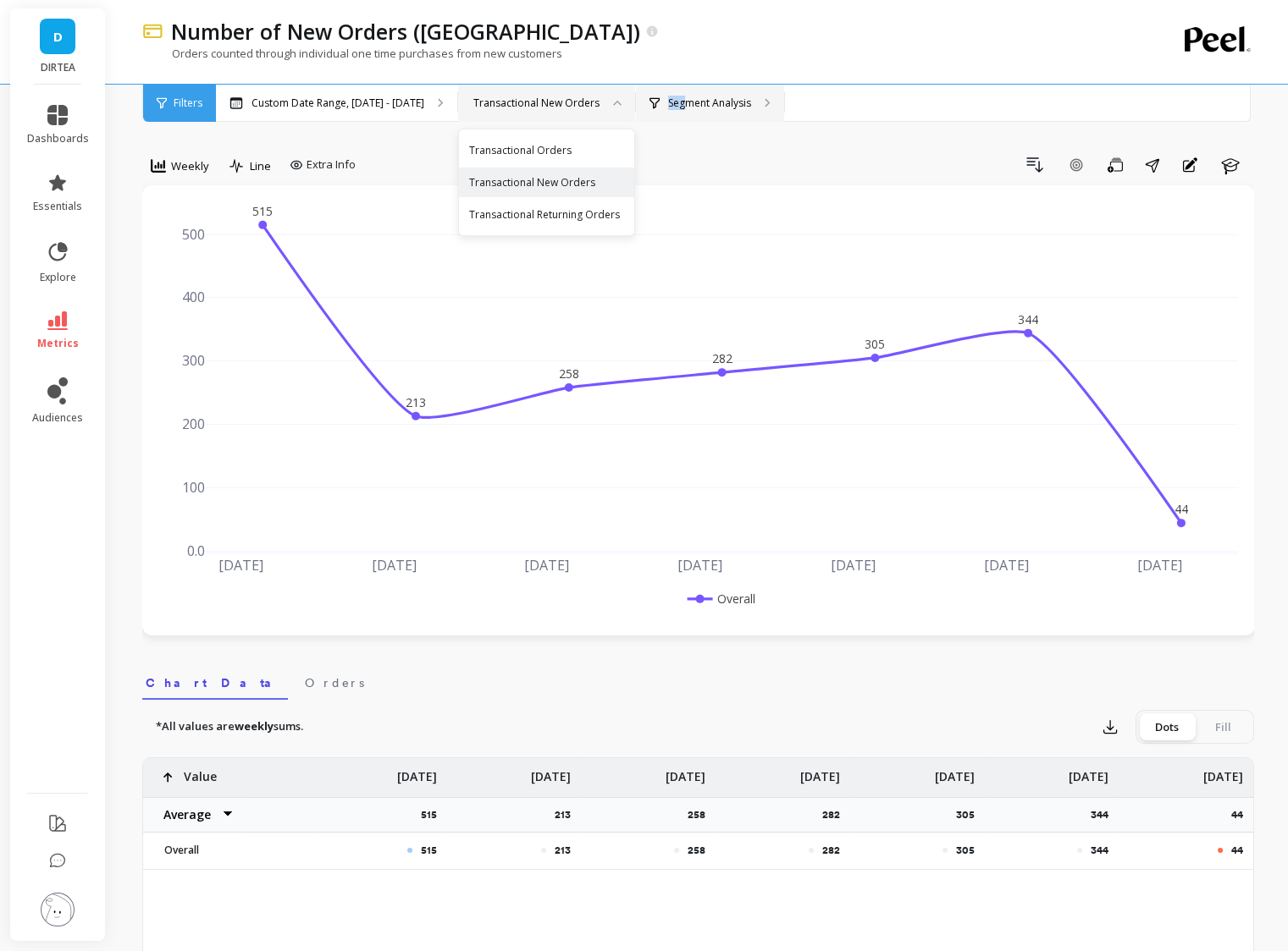
click at [668, 96] on p "Segment Analysis" at bounding box center [709, 103] width 83 height 13
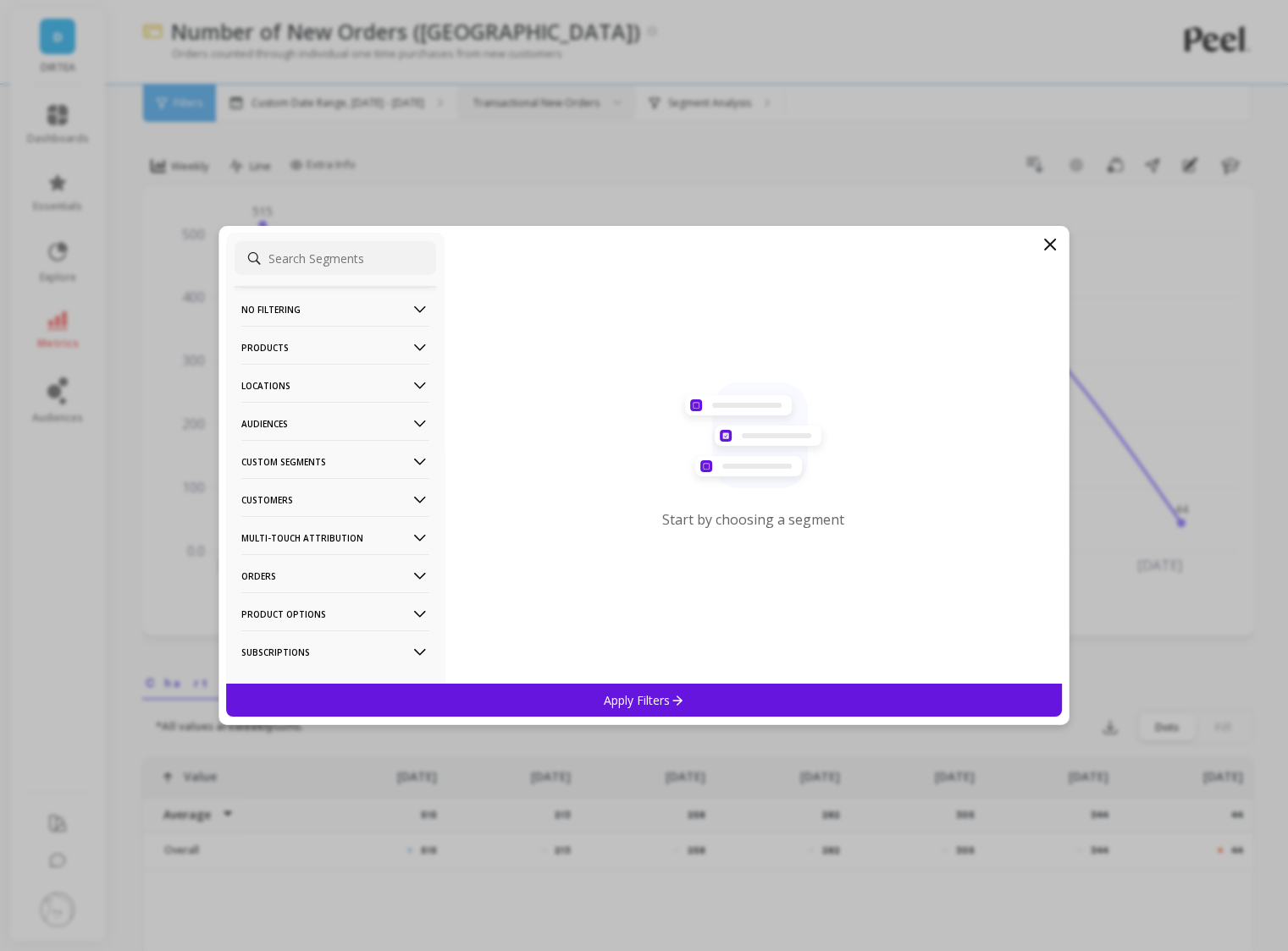
click at [316, 367] on p "Locations" at bounding box center [335, 385] width 188 height 43
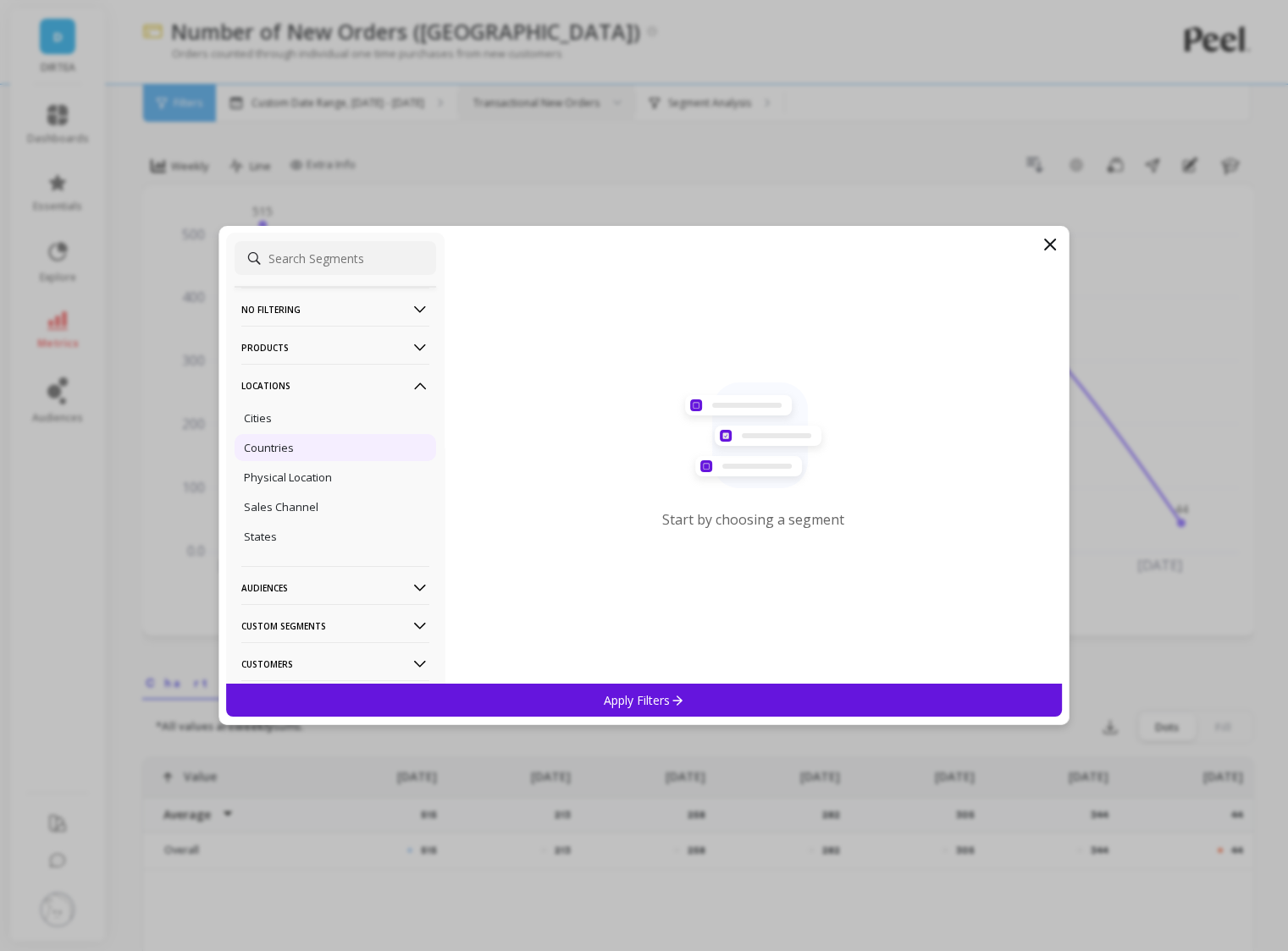
click at [296, 446] on div "Countries" at bounding box center [335, 447] width 202 height 27
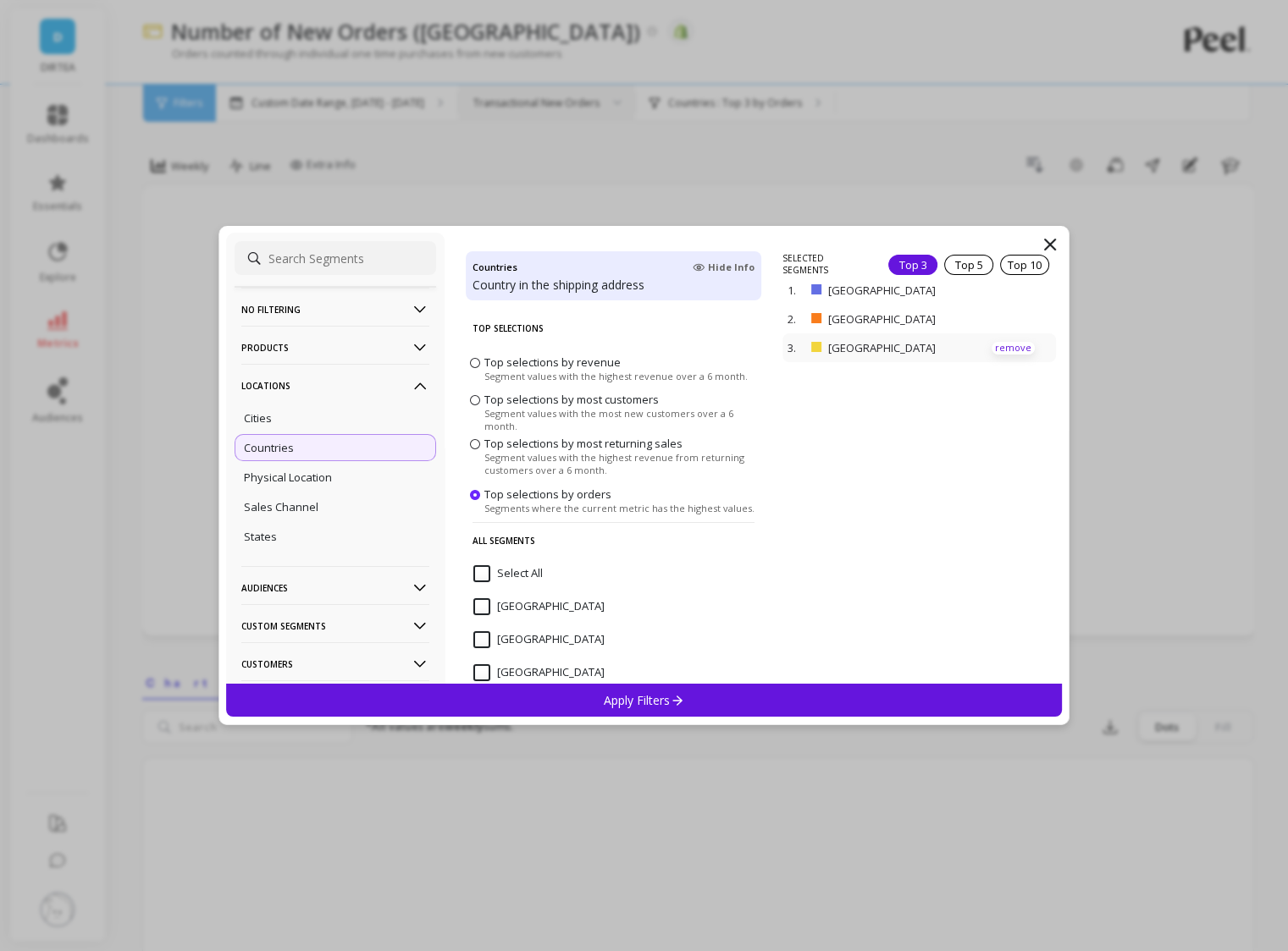
click at [1017, 349] on p "remove" at bounding box center [1013, 348] width 43 height 12
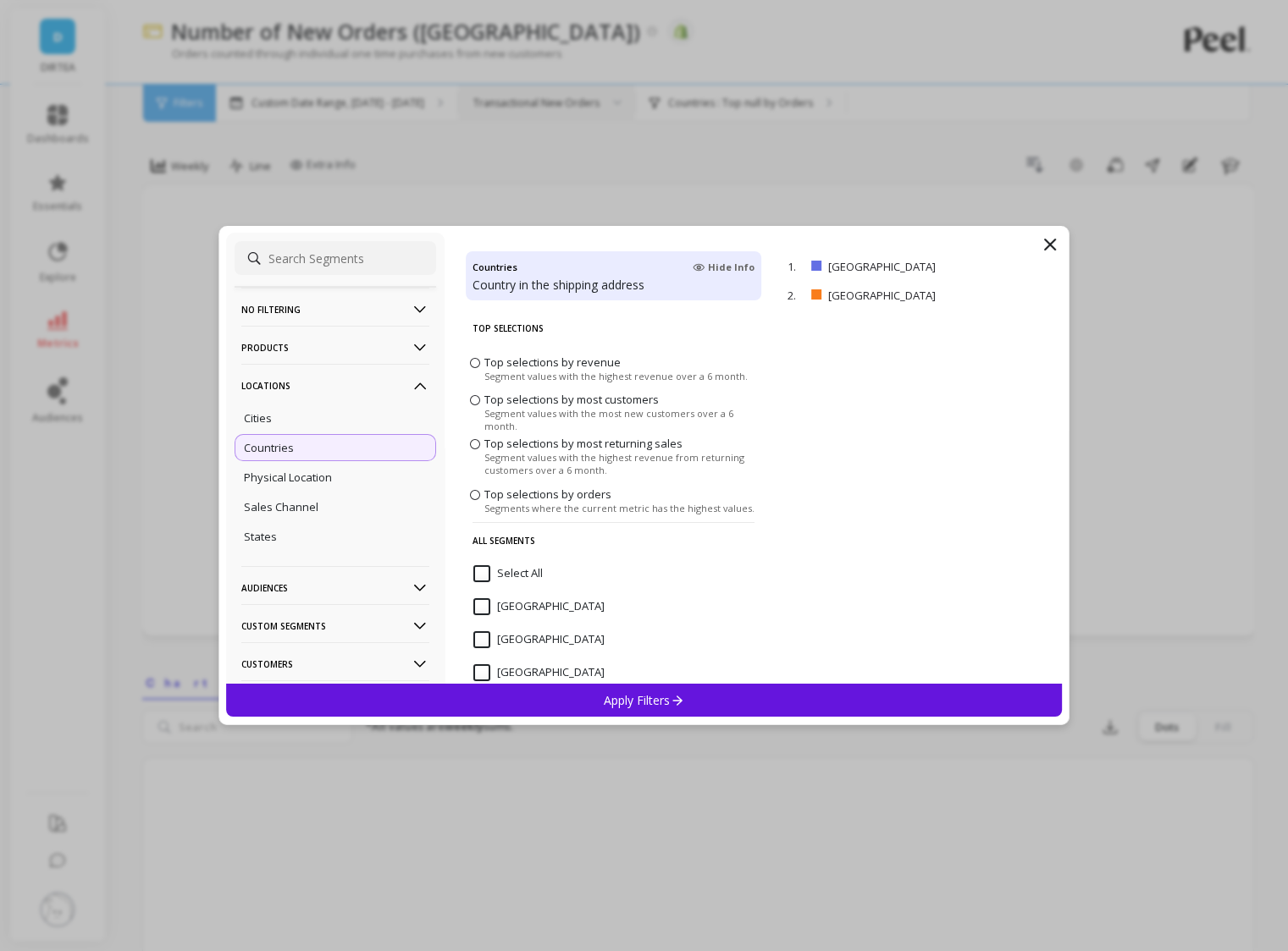
click at [643, 706] on p "Apply Filters" at bounding box center [644, 700] width 81 height 16
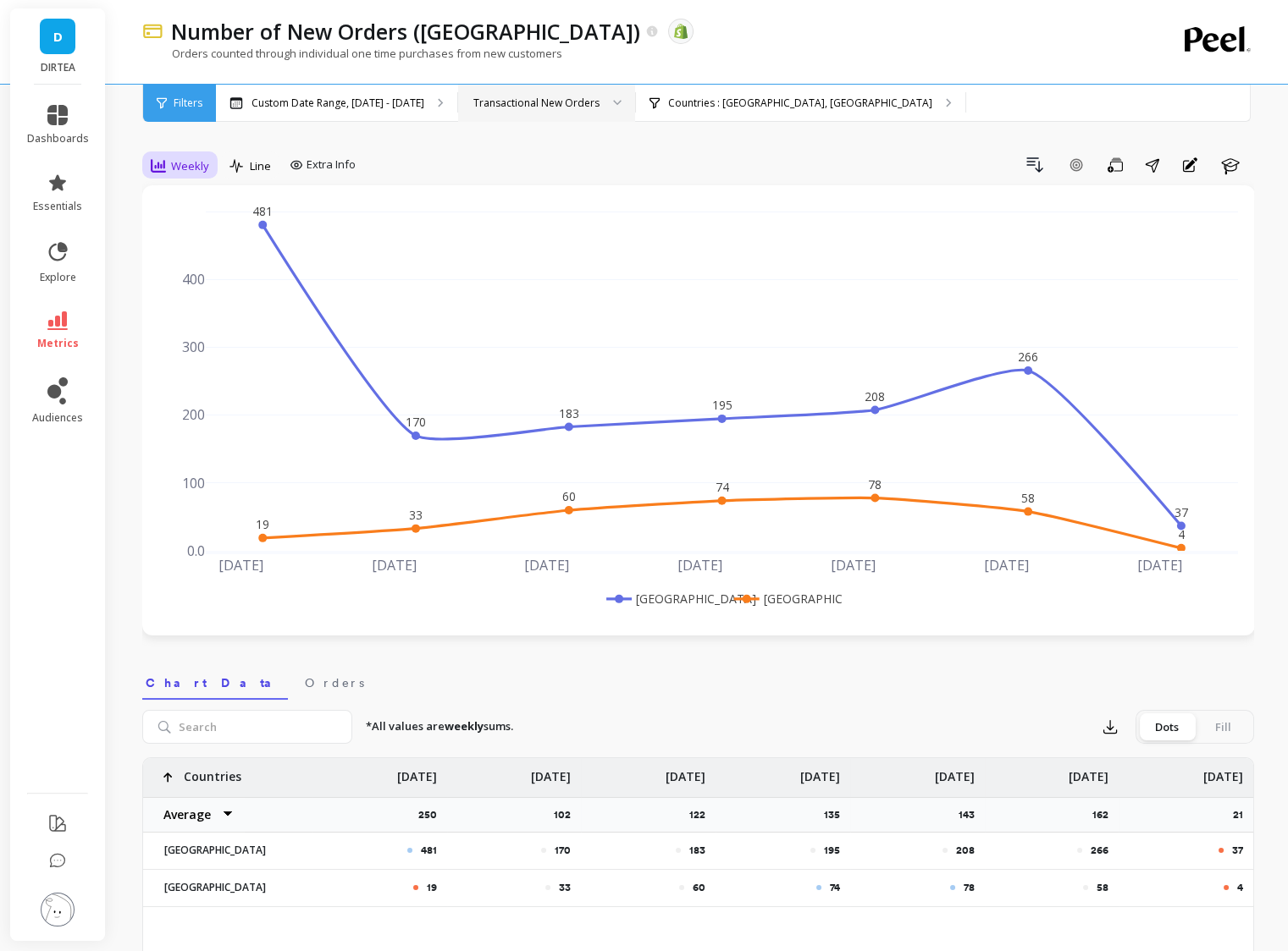
click at [193, 162] on span "Weekly" at bounding box center [189, 167] width 38 height 16
click at [186, 238] on div "Daily" at bounding box center [205, 237] width 96 height 16
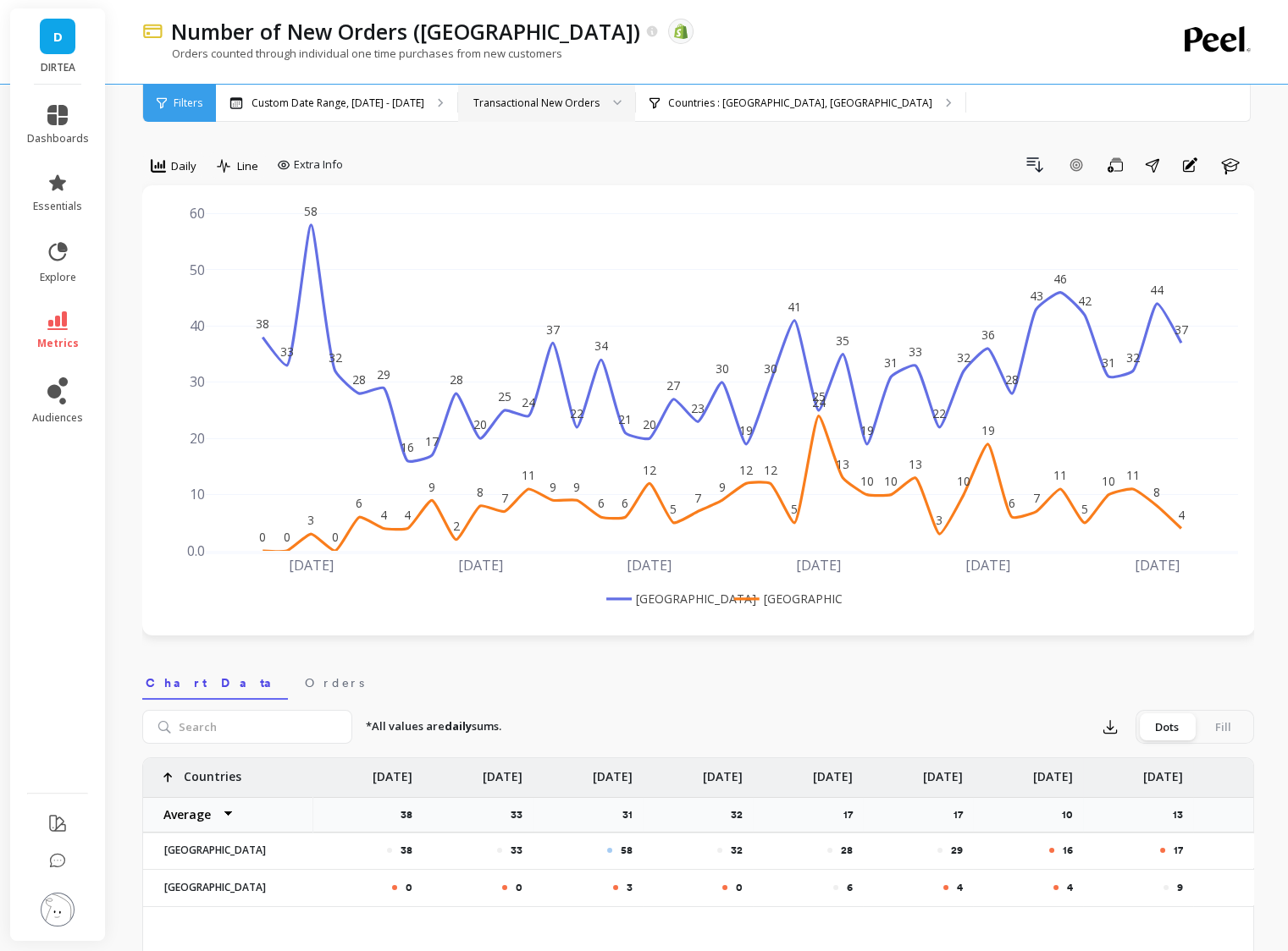
click at [1012, 634] on div "38 33 58 32 28 29 16 17 28 20 25 24 37 22 34 21 20 27 23 30 19 30 41 25 35 19 3…" at bounding box center [698, 410] width 1113 height 451
click at [301, 94] on div "Custom Date Range, [DATE] - [DATE]" at bounding box center [336, 103] width 241 height 37
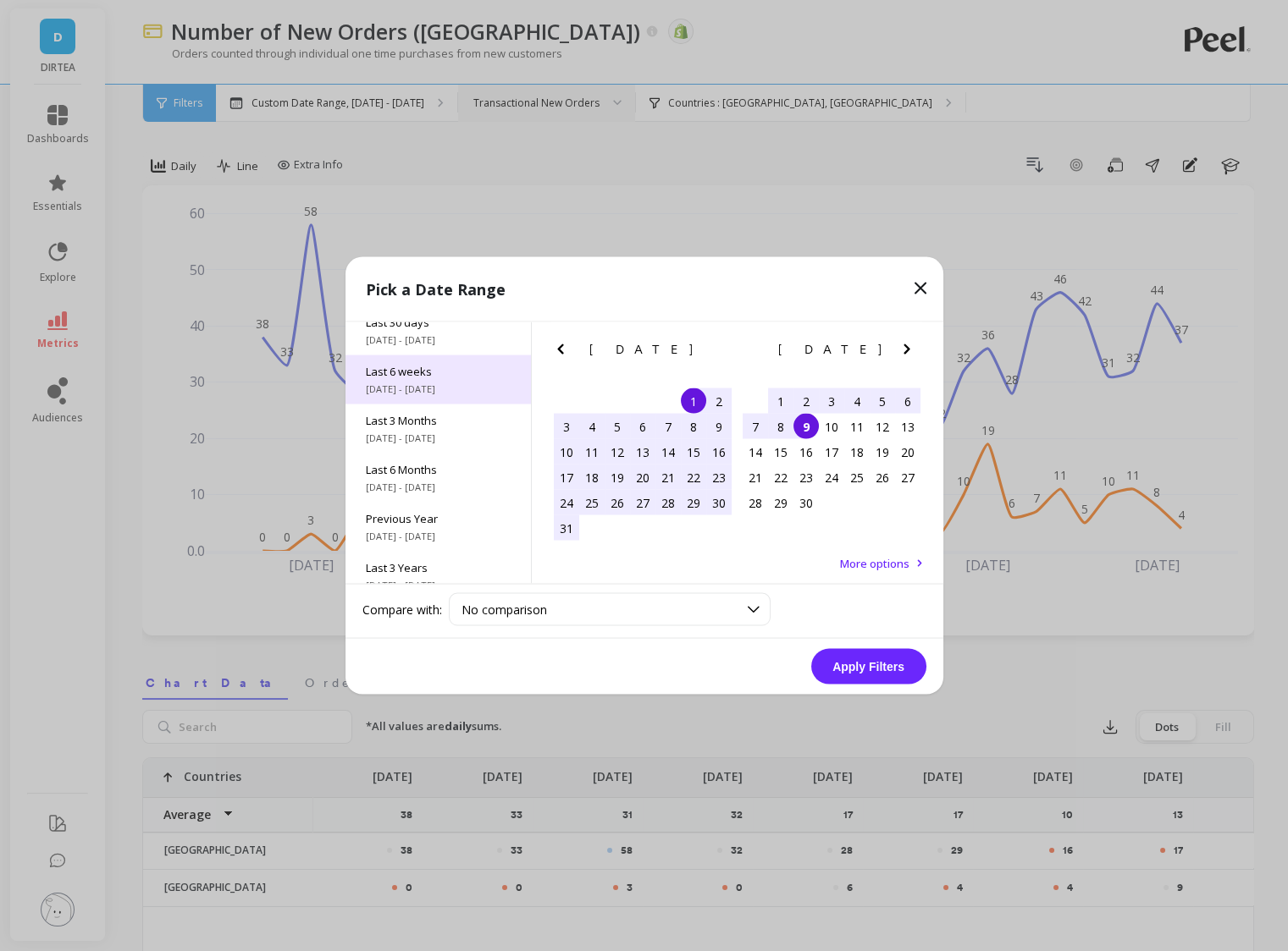
scroll to position [196, 0]
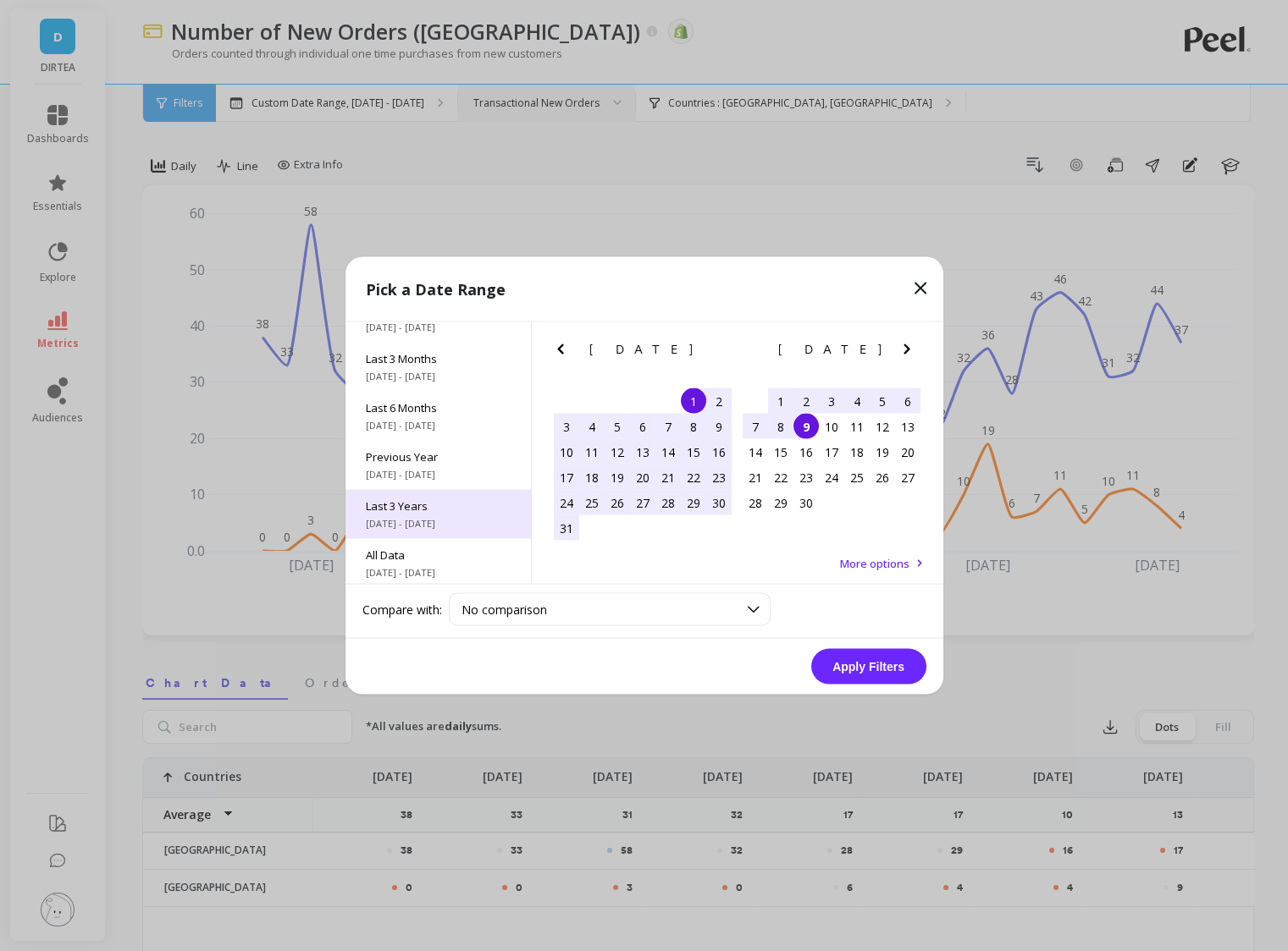
click at [426, 512] on span "Last 3 Years" at bounding box center [438, 506] width 145 height 15
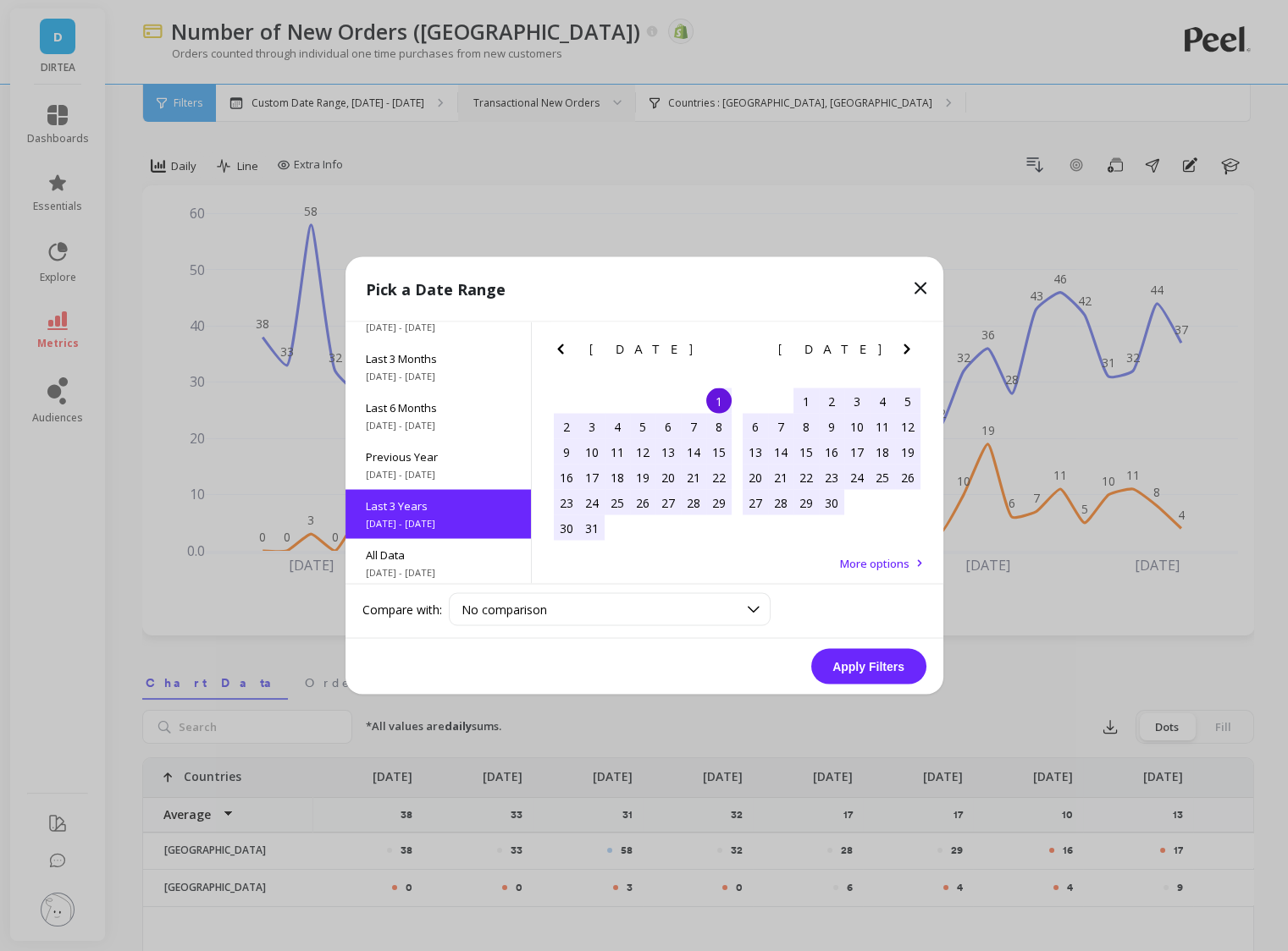
scroll to position [0, 0]
click at [856, 656] on button "Apply Filters" at bounding box center [868, 667] width 115 height 36
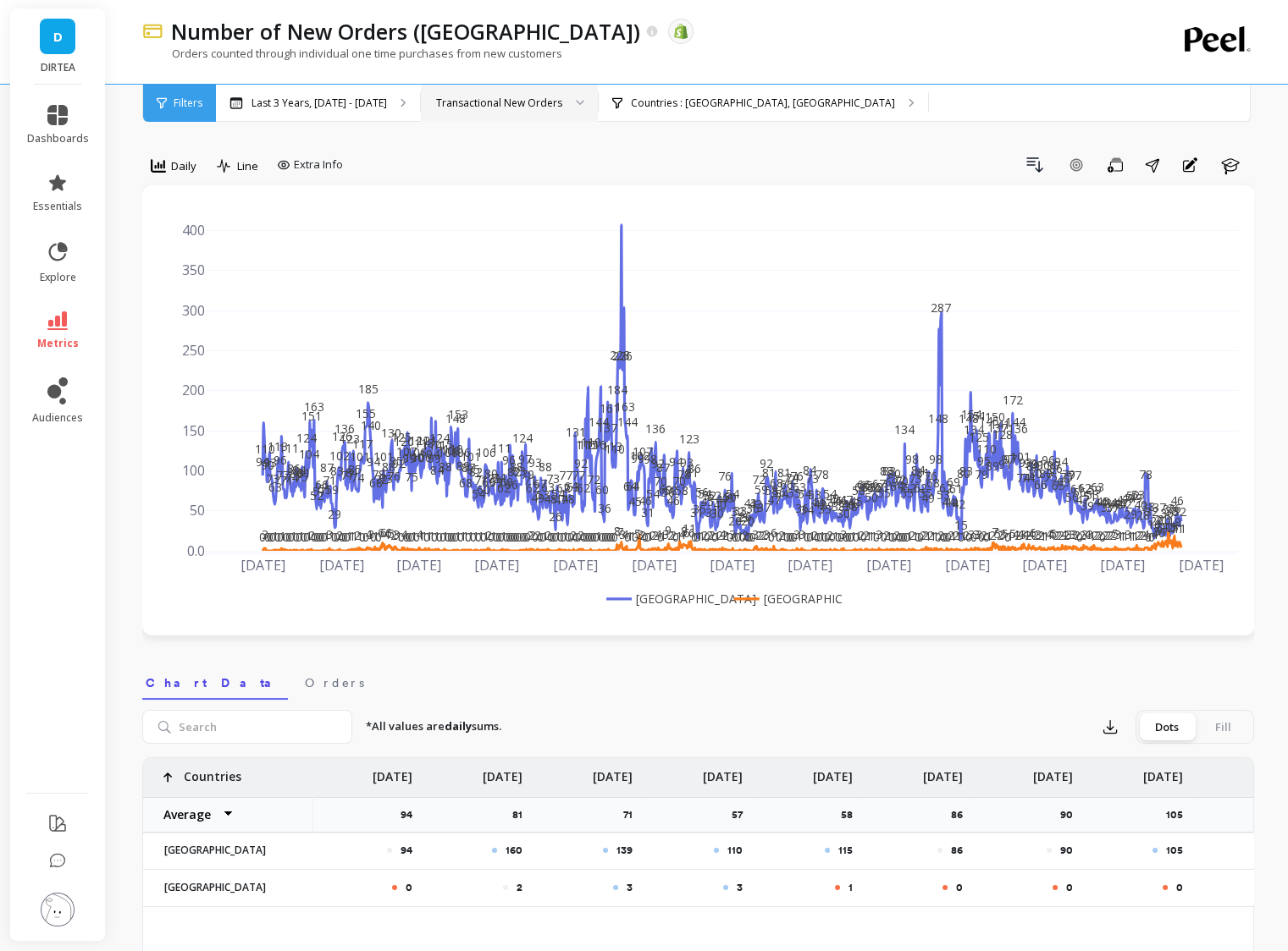
click at [789, 604] on rect at bounding box center [785, 599] width 110 height 18
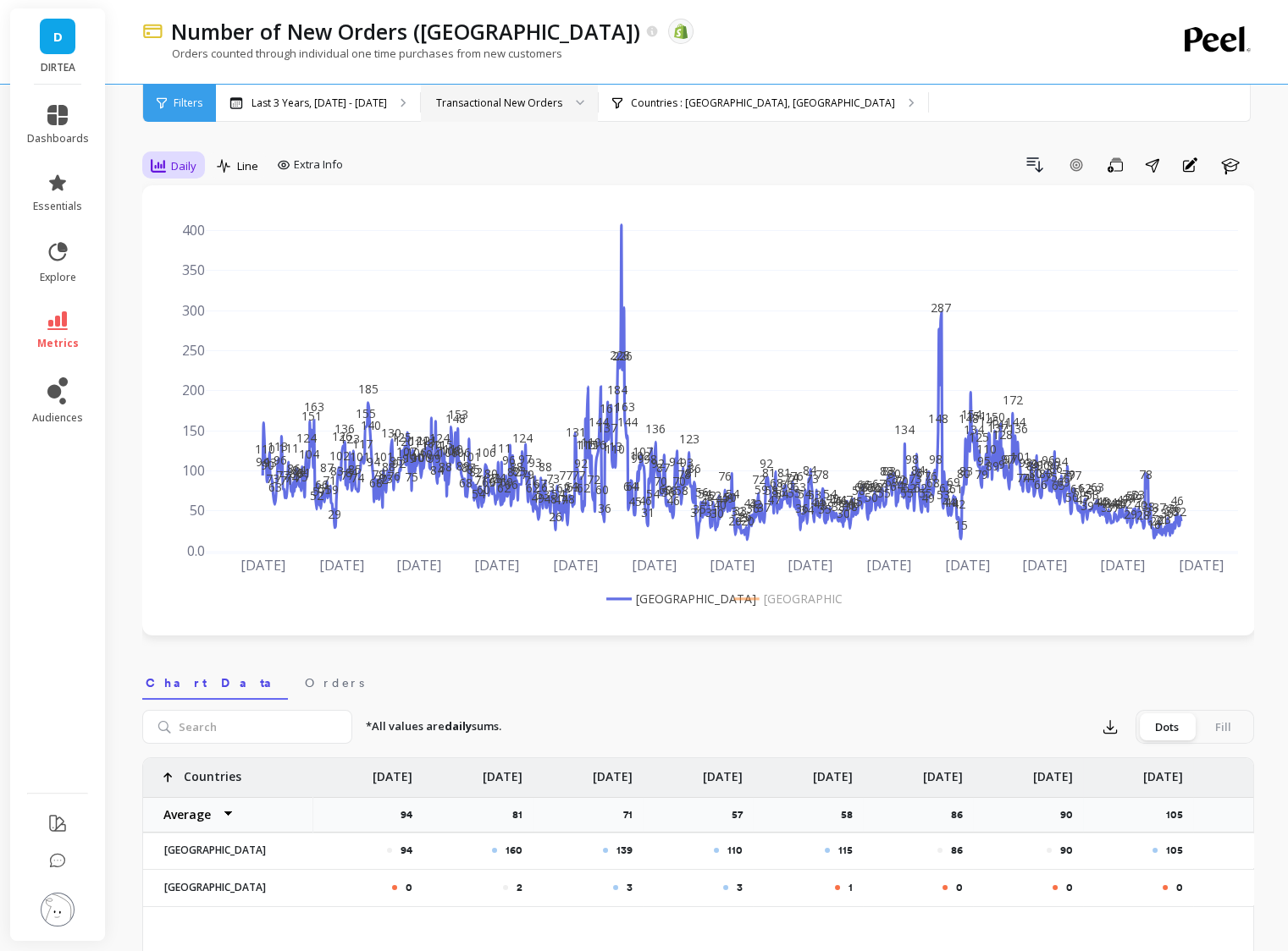
click at [181, 167] on span "Daily" at bounding box center [183, 167] width 25 height 16
click at [179, 266] on div "Weekly" at bounding box center [205, 268] width 96 height 16
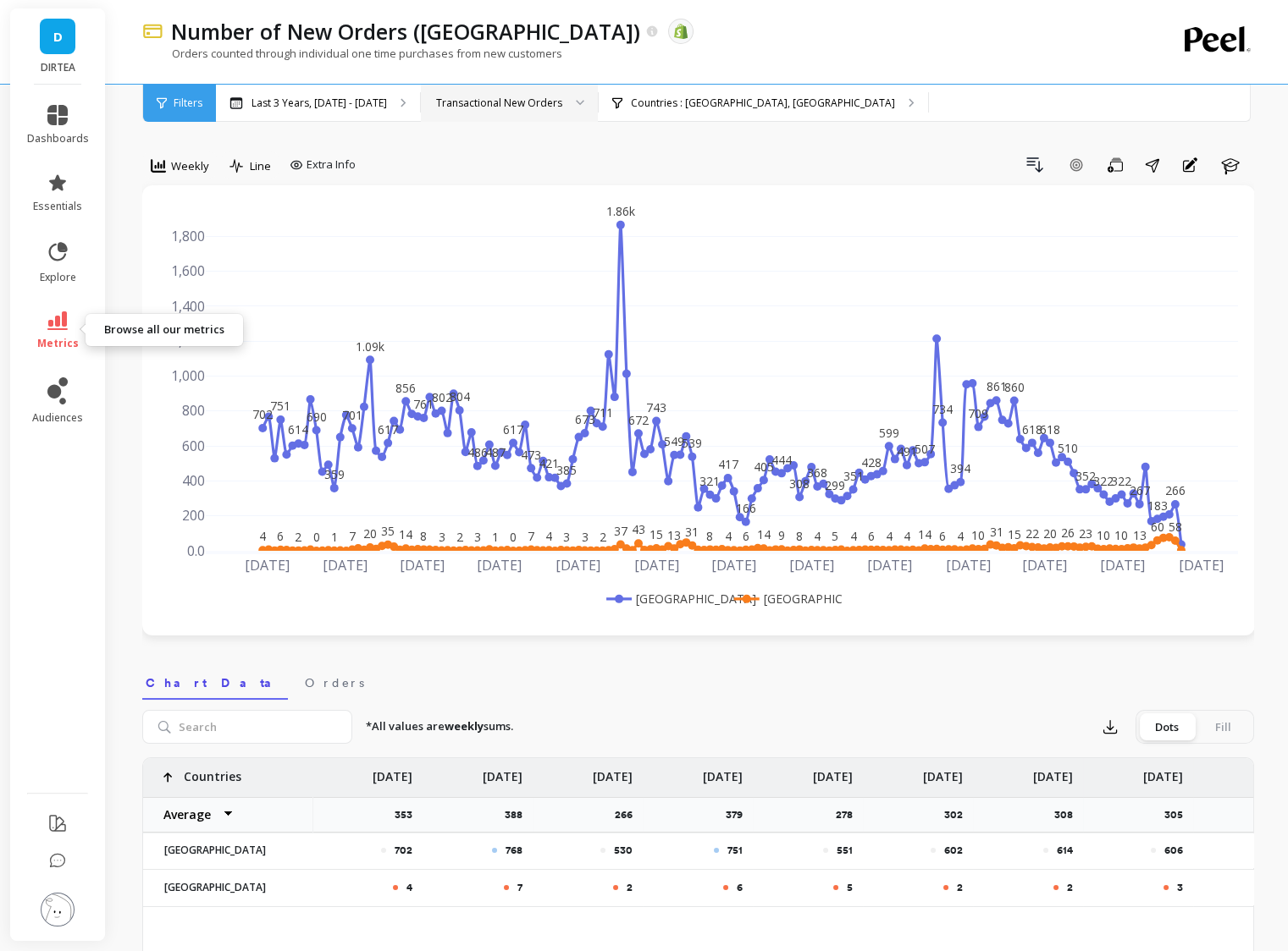
click at [57, 325] on icon at bounding box center [57, 320] width 20 height 18
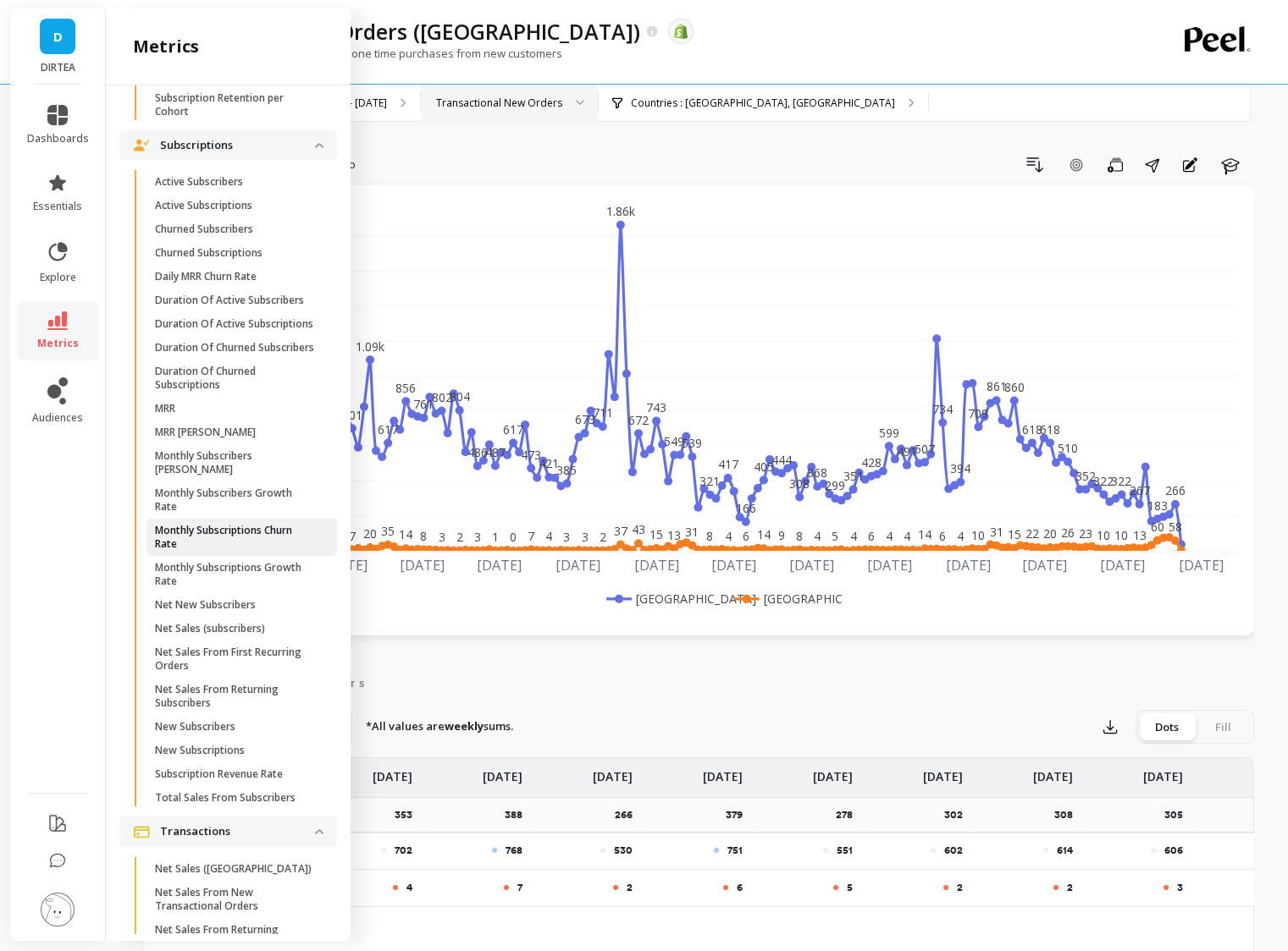
scroll to position [4553, 0]
click at [217, 204] on p "Active Subscriptions" at bounding box center [203, 205] width 97 height 13
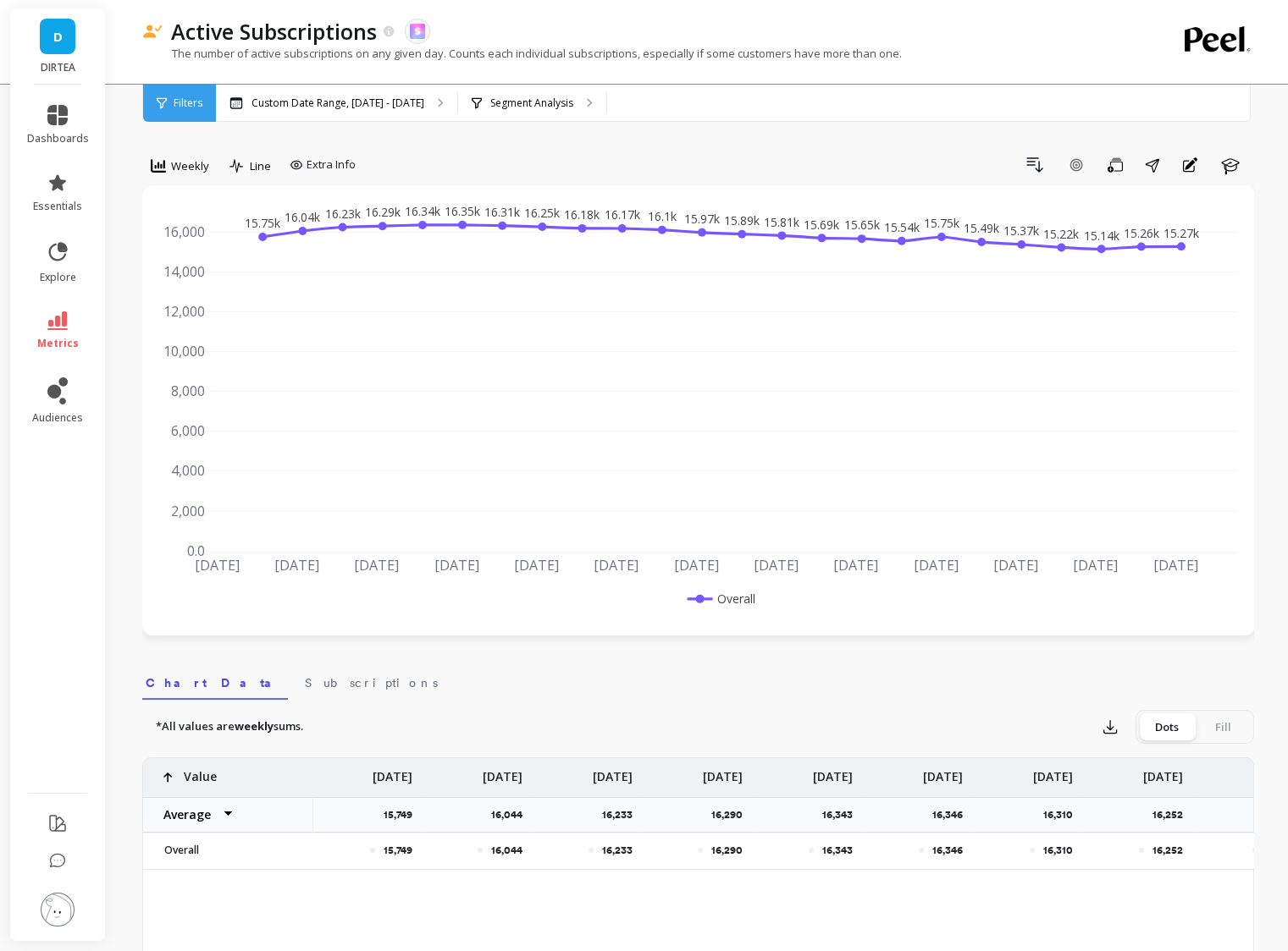
click at [188, 103] on span "Filters" at bounding box center [188, 103] width 29 height 13
click at [71, 343] on span "metrics" at bounding box center [57, 343] width 41 height 13
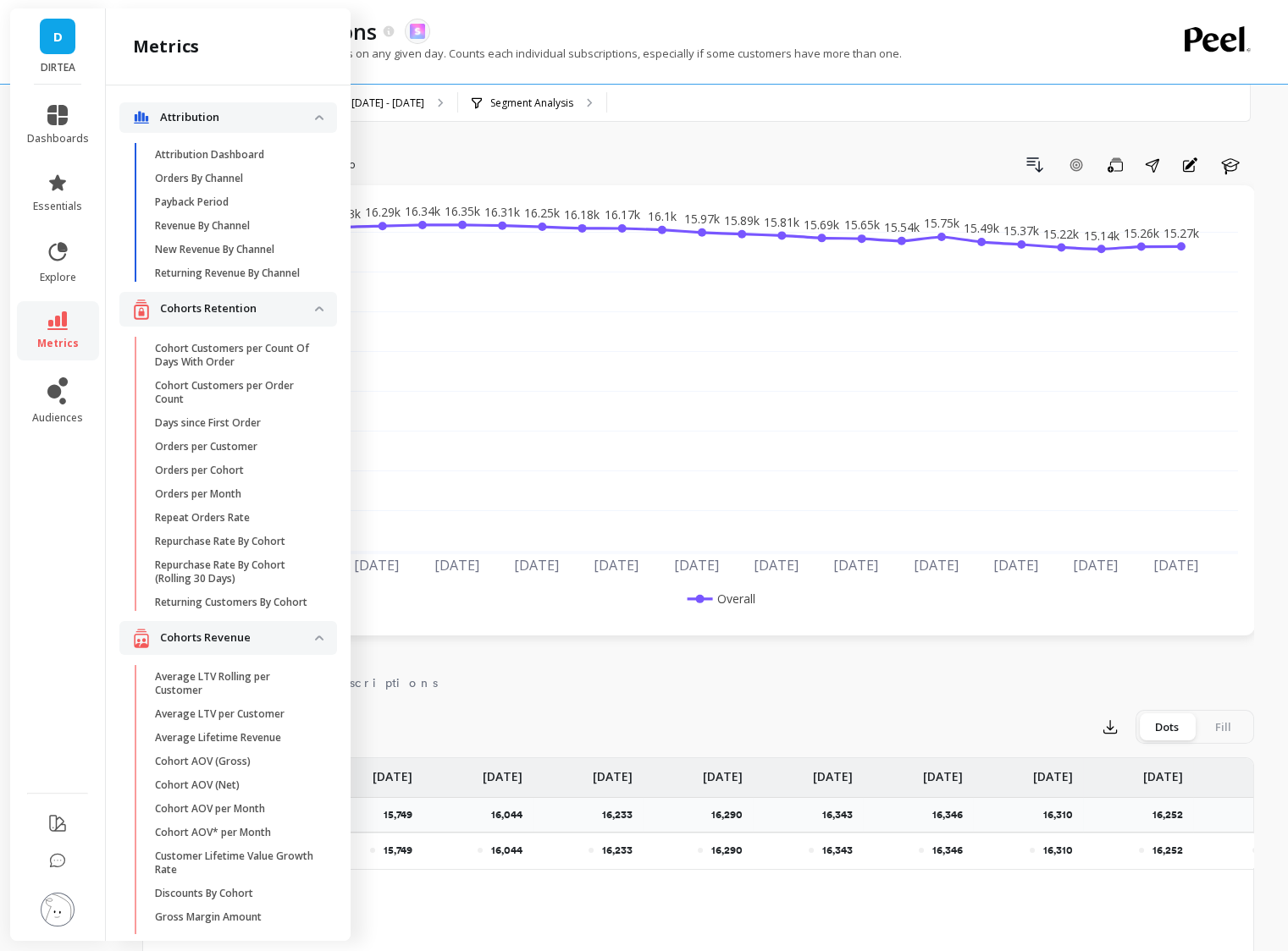
scroll to position [4512, 0]
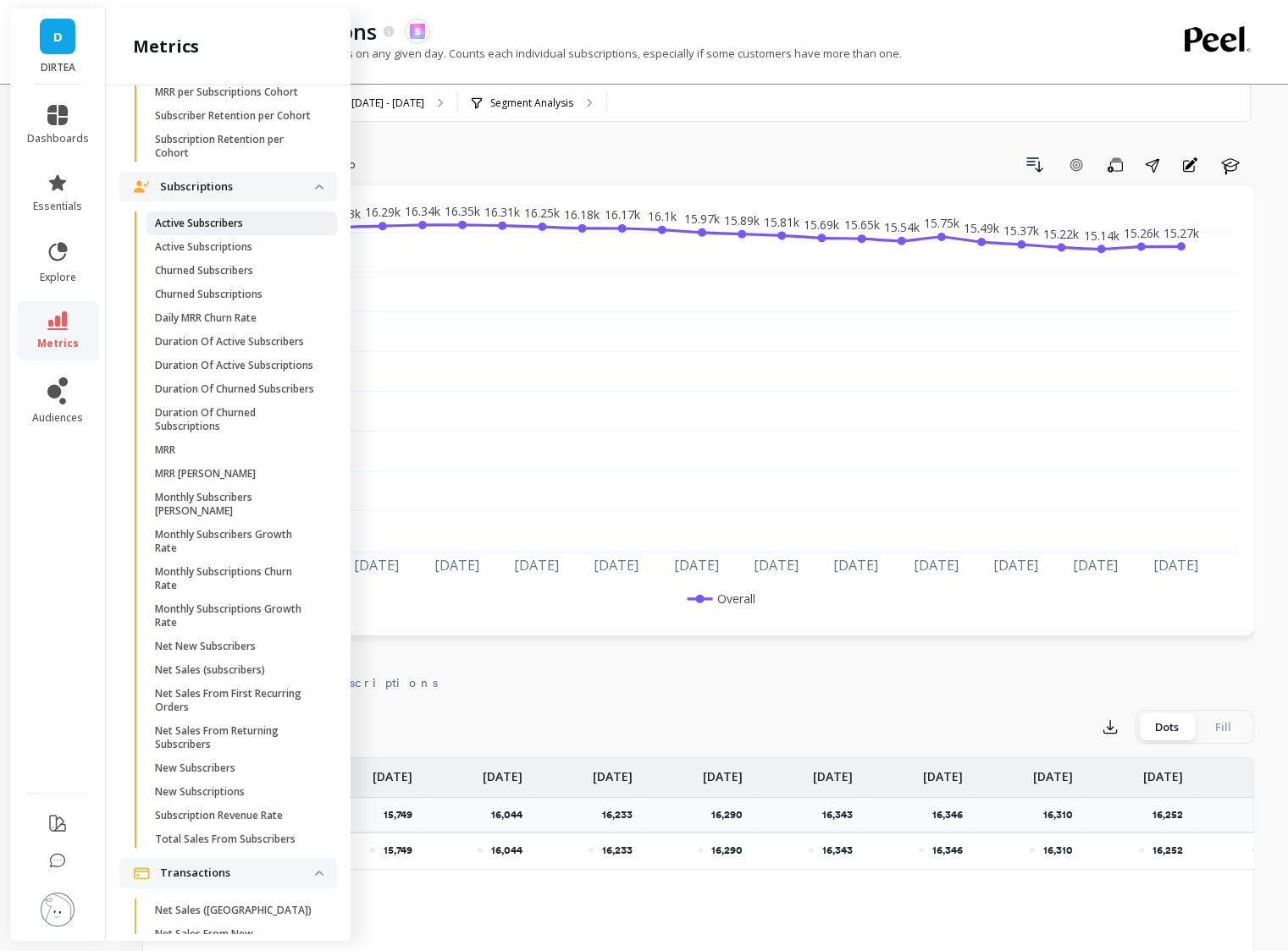
click at [250, 221] on span "Active Subscribers" at bounding box center [236, 223] width 161 height 13
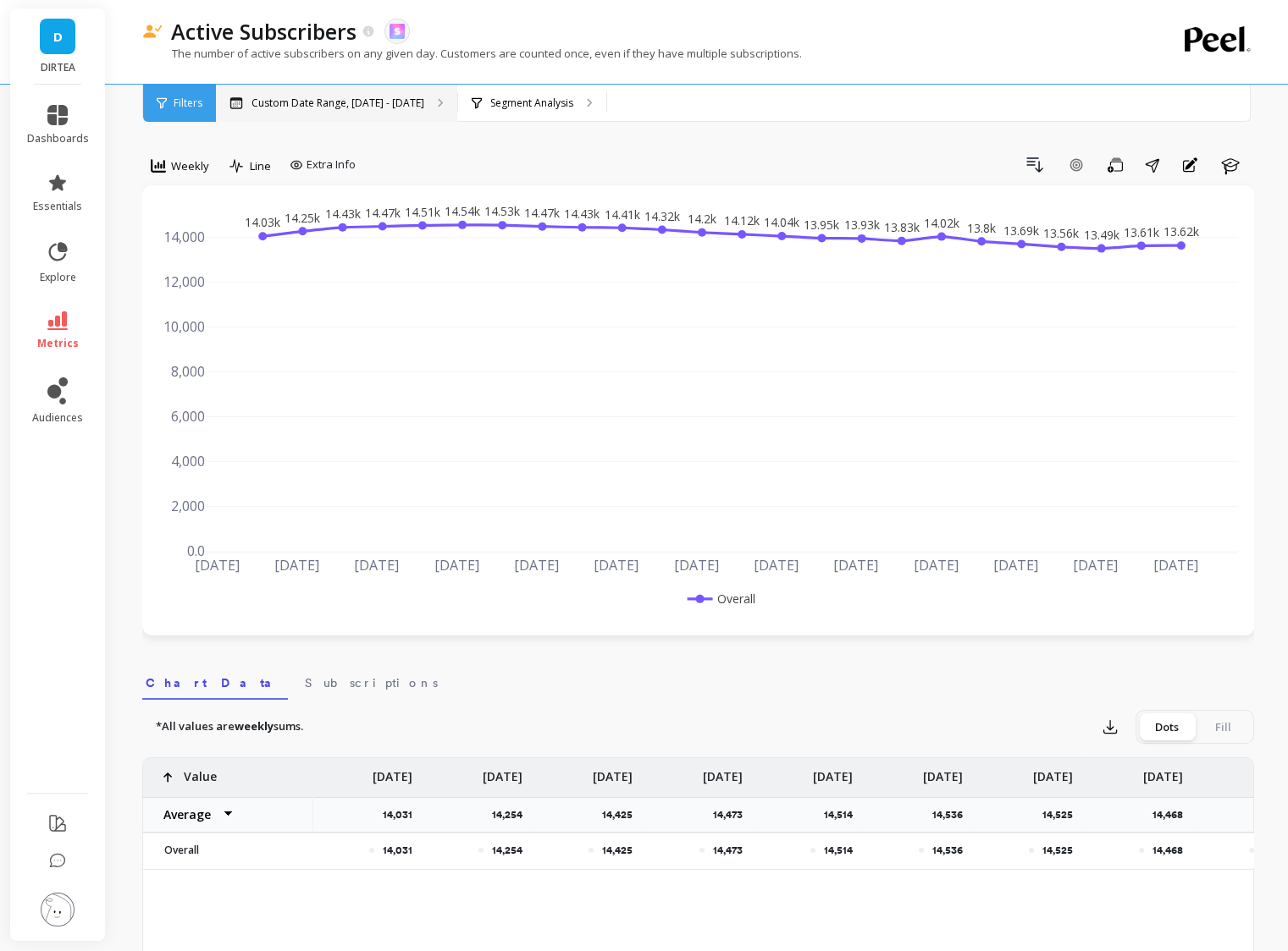
click at [303, 105] on p "Custom Date Range, [DATE] - [DATE]" at bounding box center [338, 103] width 173 height 13
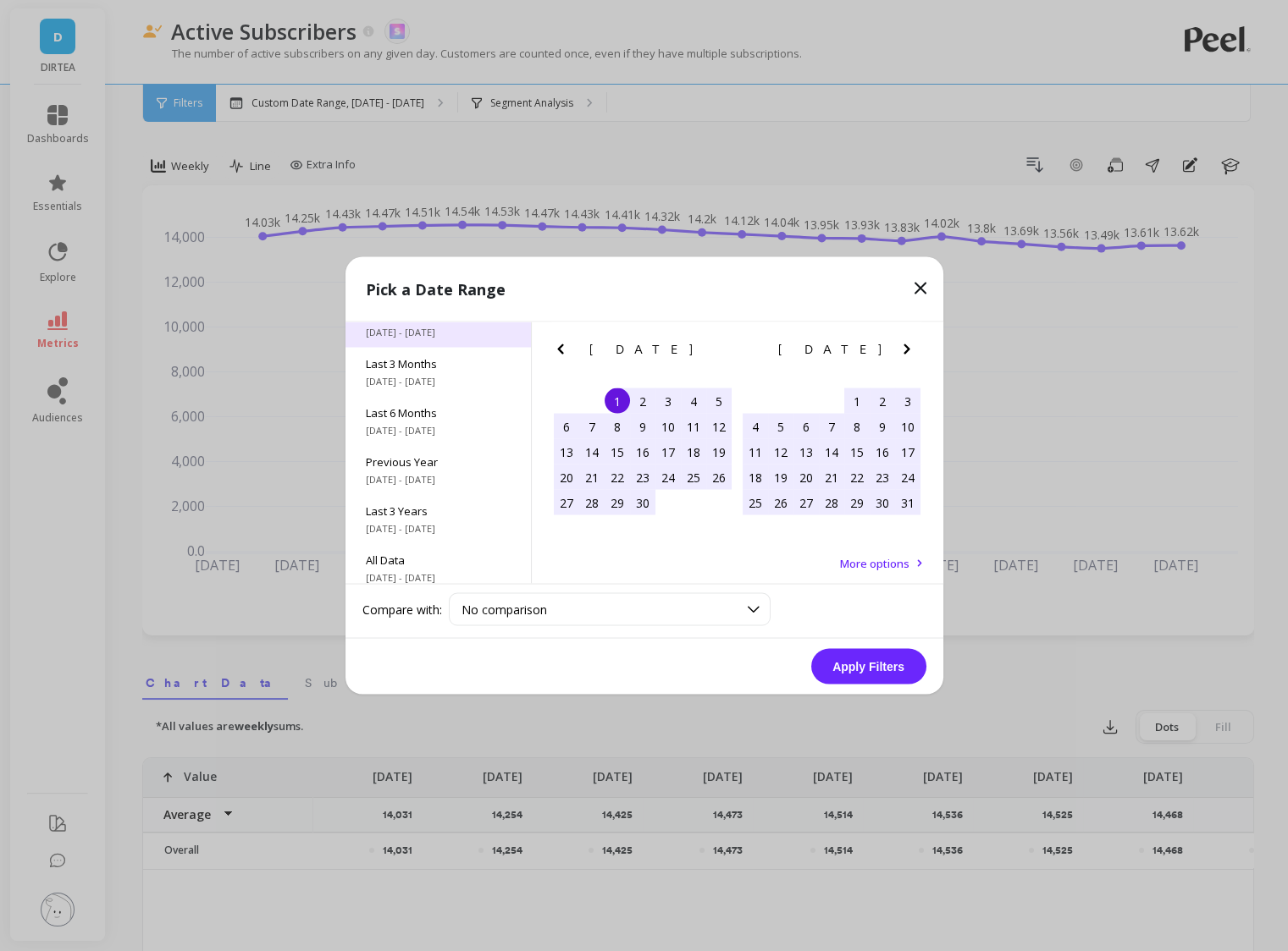
scroll to position [222, 0]
click at [427, 408] on span "Last 6 Months" at bounding box center [438, 411] width 145 height 15
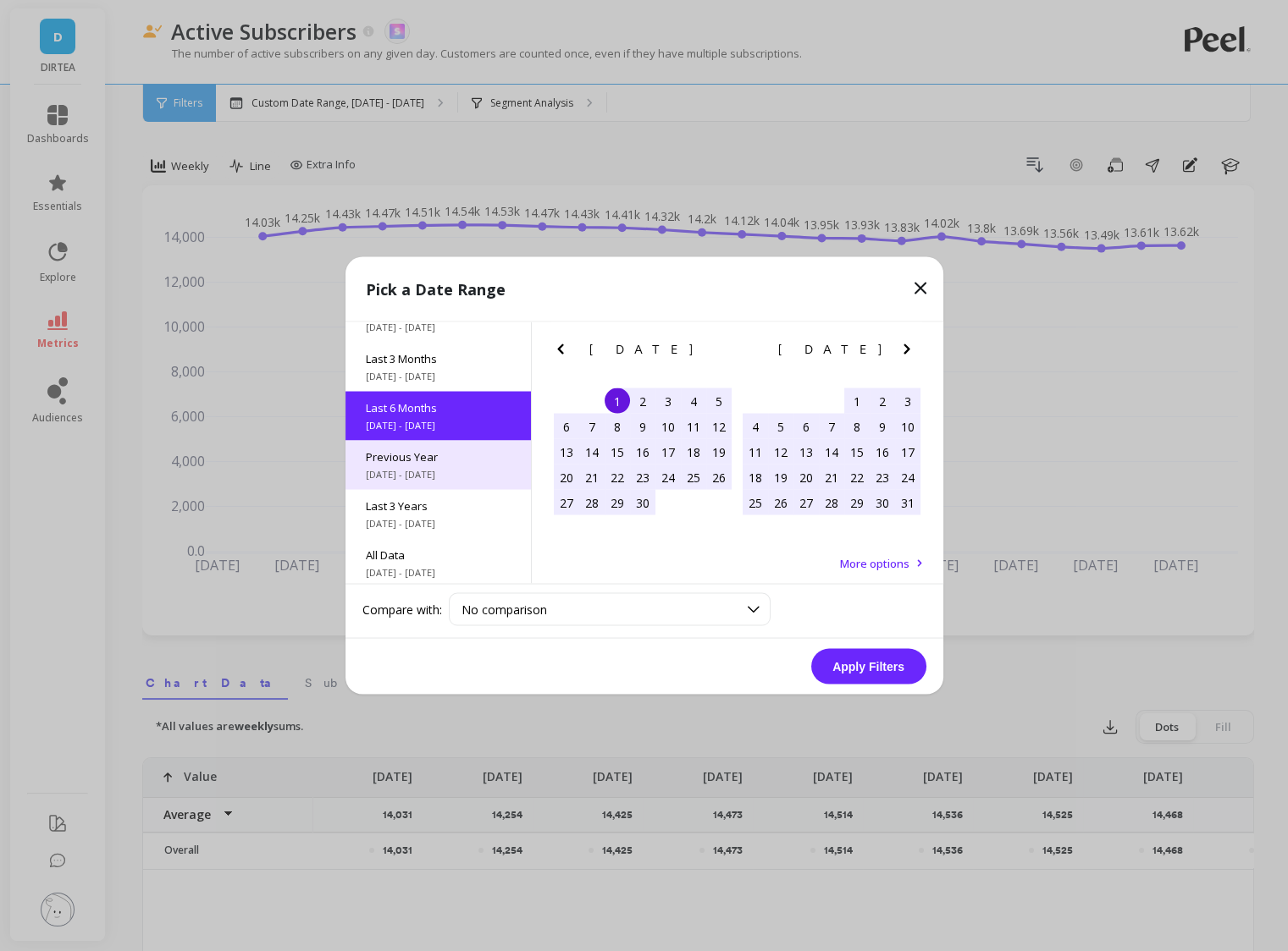
click at [422, 512] on span "Last 3 Years" at bounding box center [438, 506] width 145 height 15
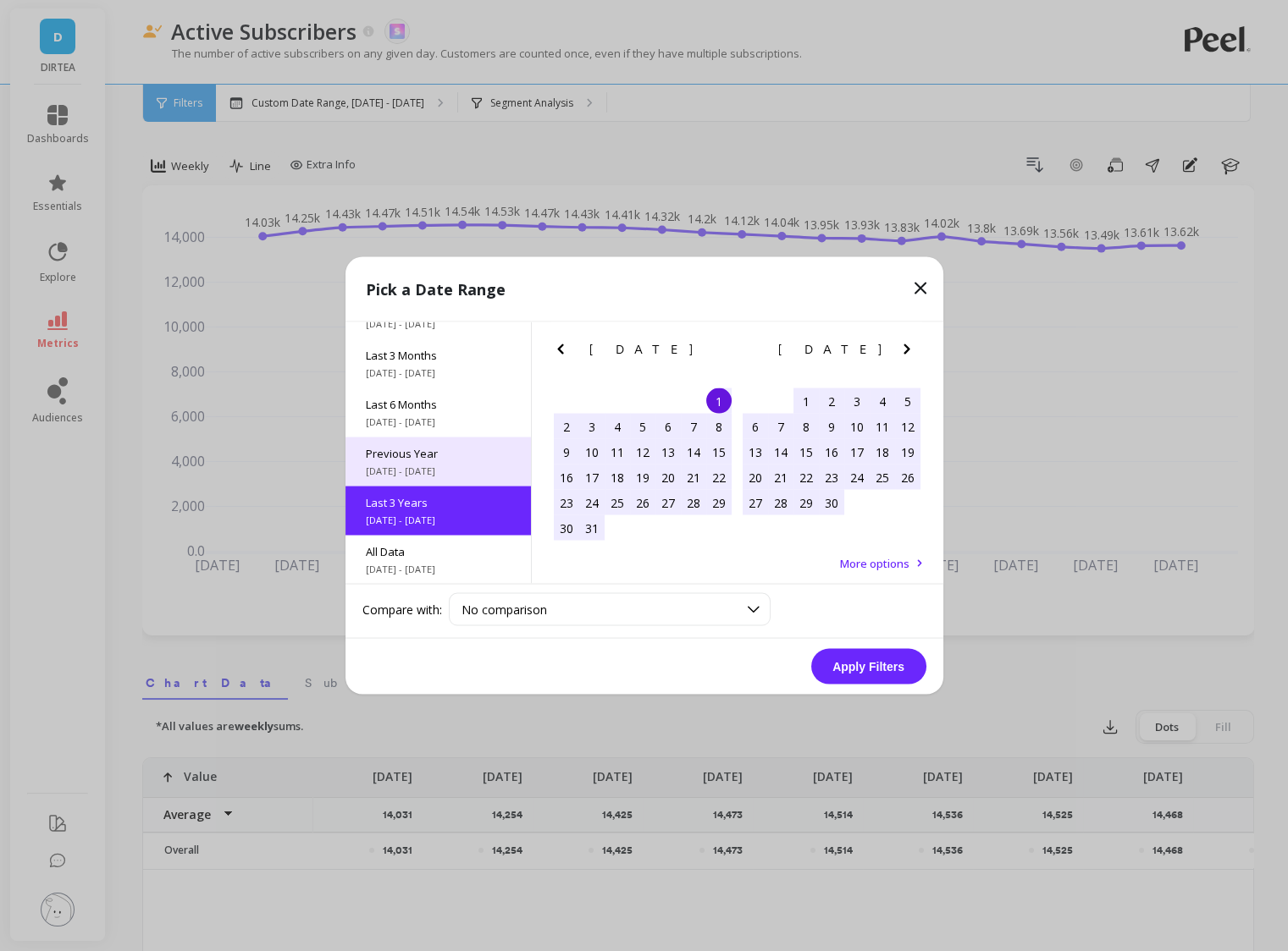
scroll to position [0, 0]
click at [875, 670] on button "Apply Filters" at bounding box center [868, 667] width 115 height 36
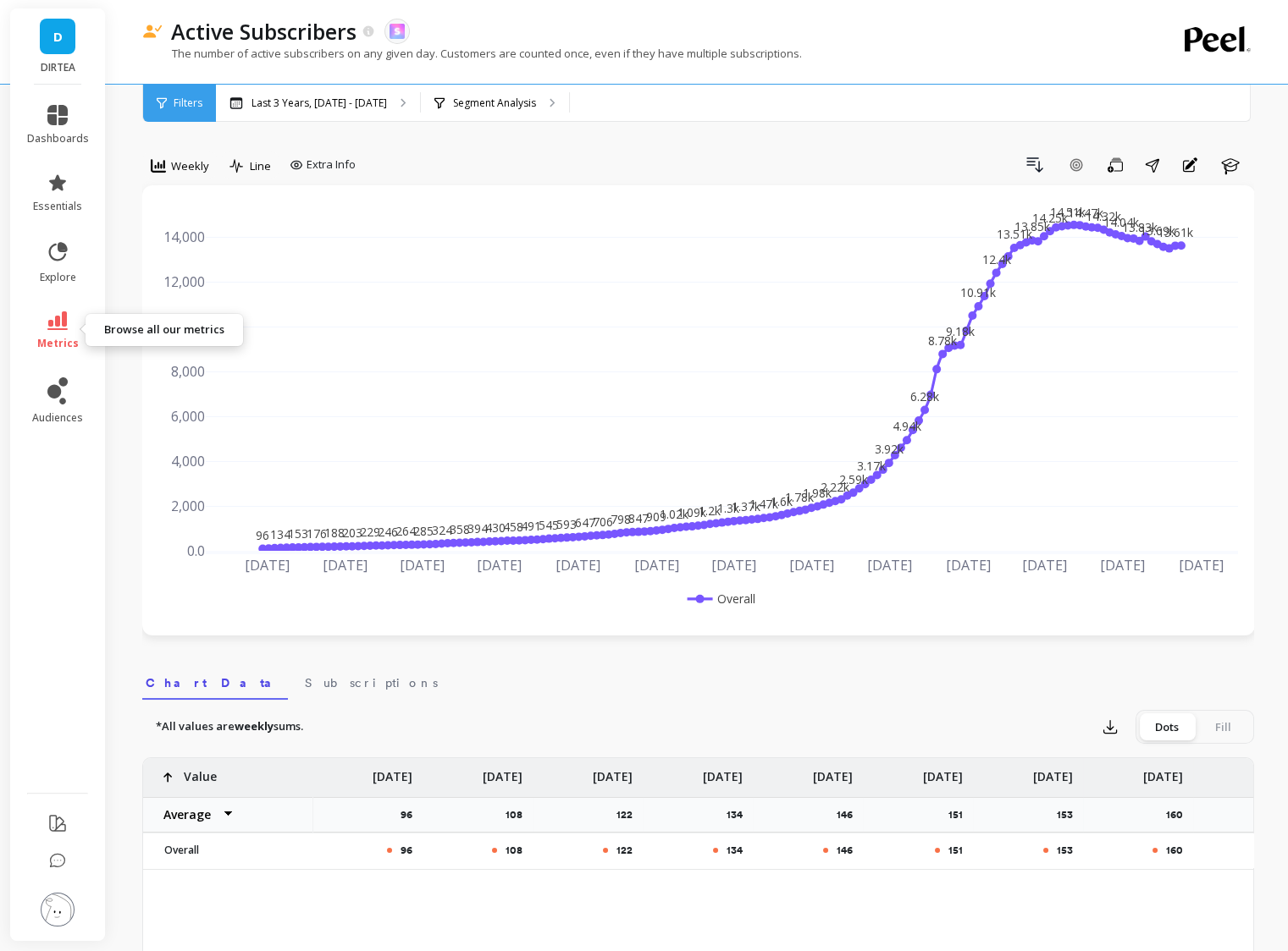
click at [60, 333] on link "metrics" at bounding box center [58, 330] width 61 height 39
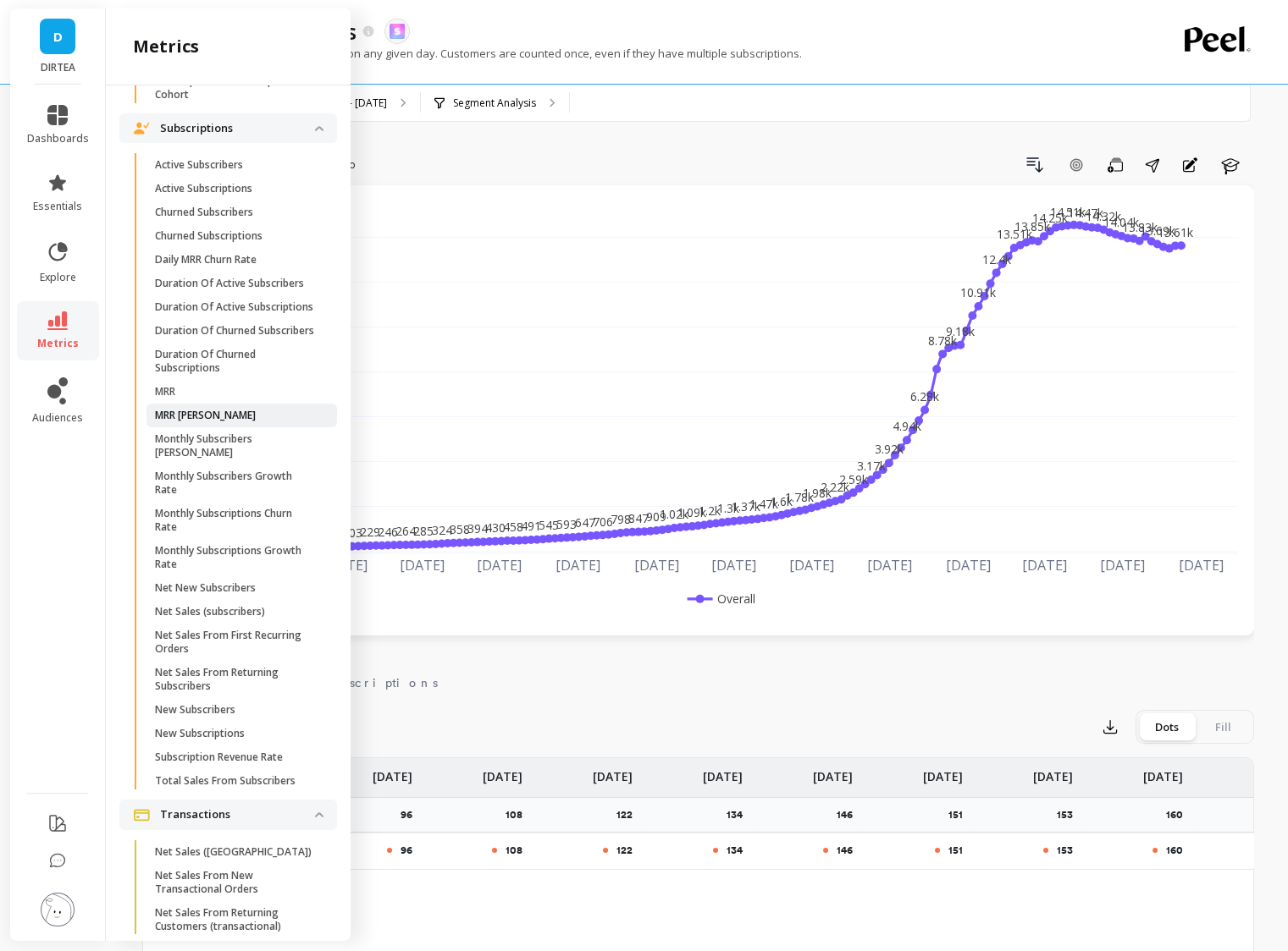
scroll to position [4568, 0]
click at [236, 216] on p "Churned Subscribers" at bounding box center [204, 215] width 98 height 13
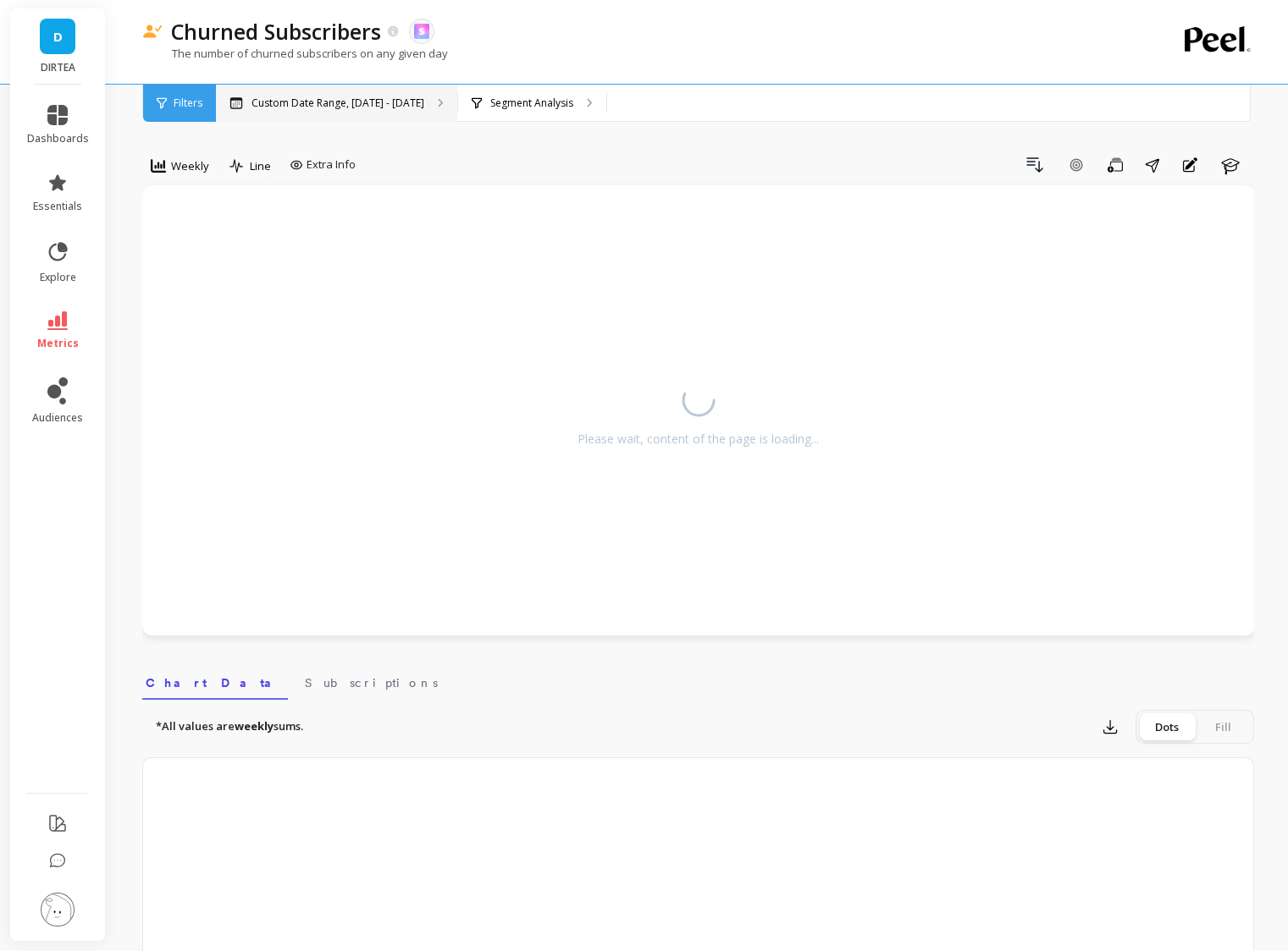
click at [260, 106] on p "Custom Date Range, [DATE] - [DATE]" at bounding box center [338, 103] width 173 height 13
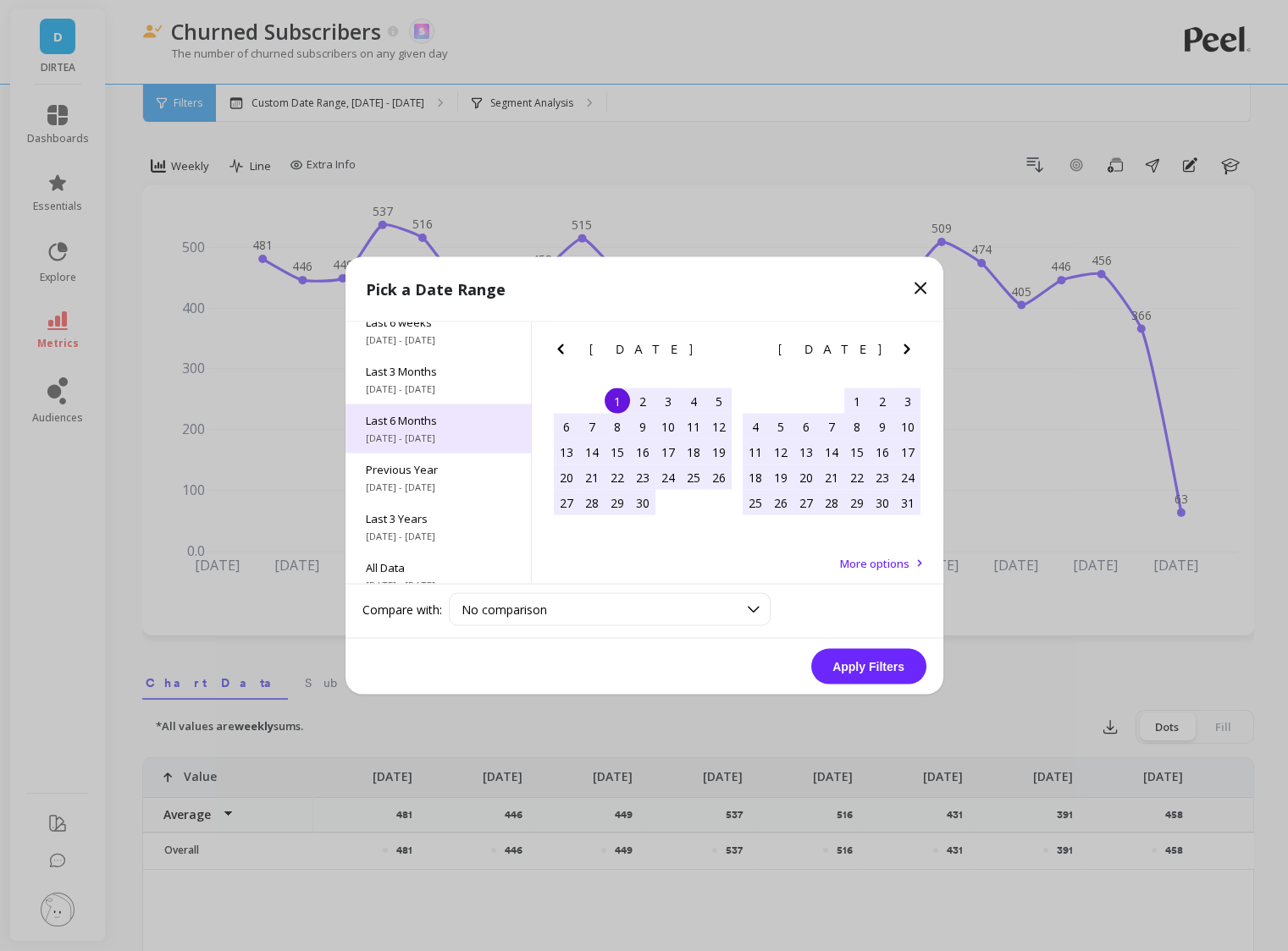
click at [481, 525] on div "Last 3 Years [DATE] - [DATE]" at bounding box center [438, 528] width 185 height 49
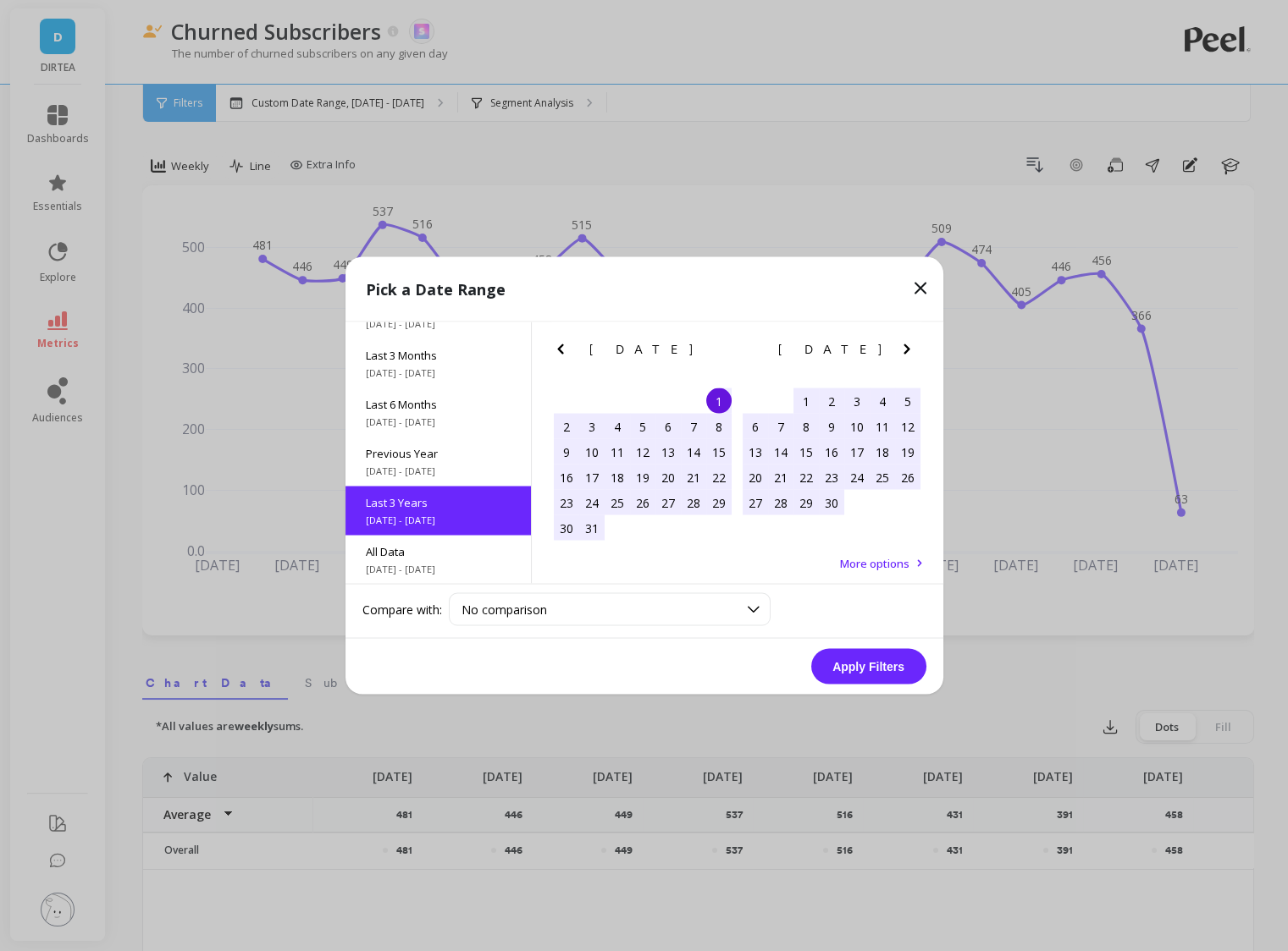
click at [850, 664] on button "Apply Filters" at bounding box center [868, 667] width 115 height 36
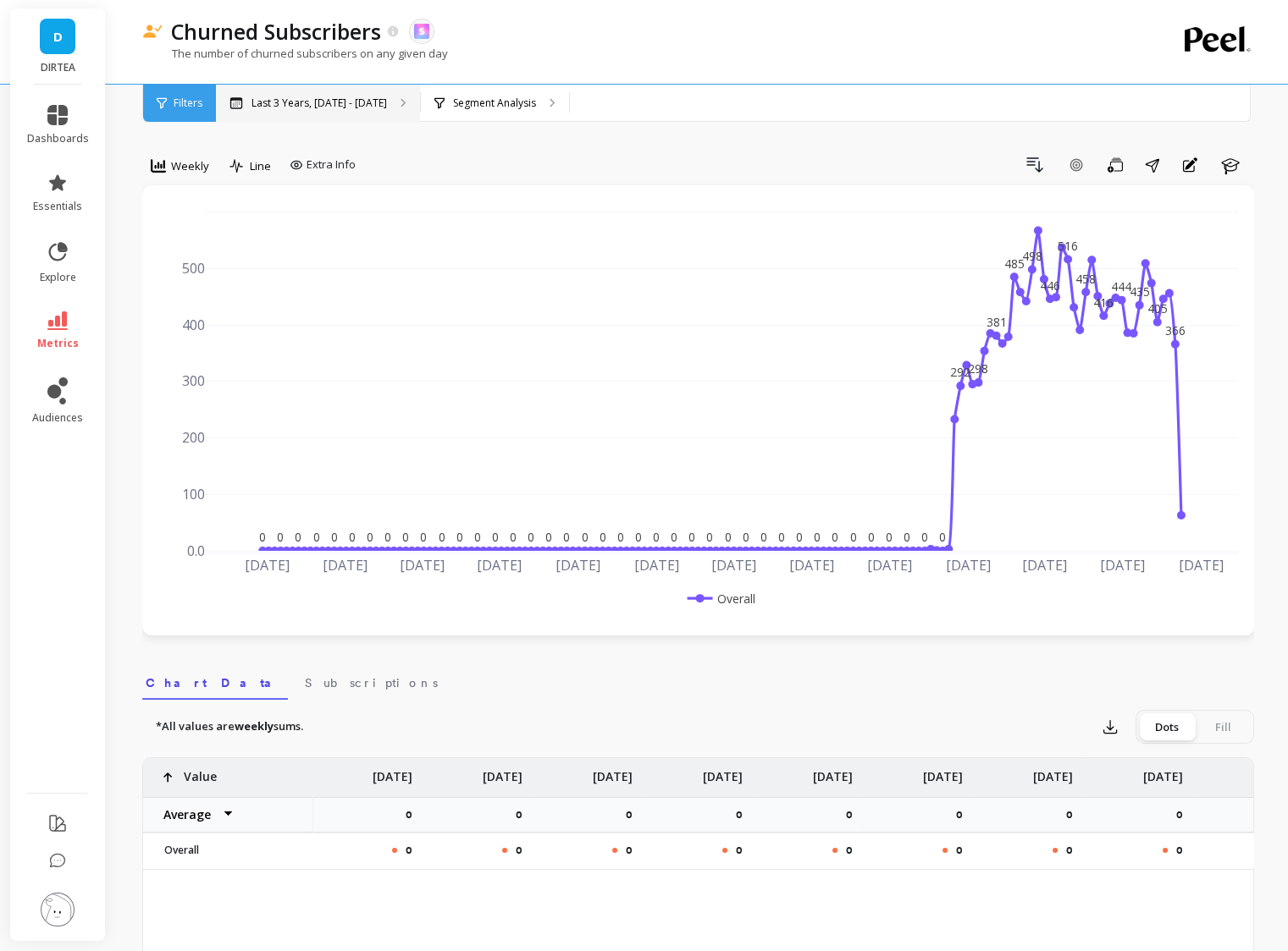
click at [387, 99] on p "Last 3 Years, [DATE] - [DATE]" at bounding box center [319, 103] width 136 height 13
click at [523, 96] on p "Segment Analysis" at bounding box center [495, 103] width 83 height 13
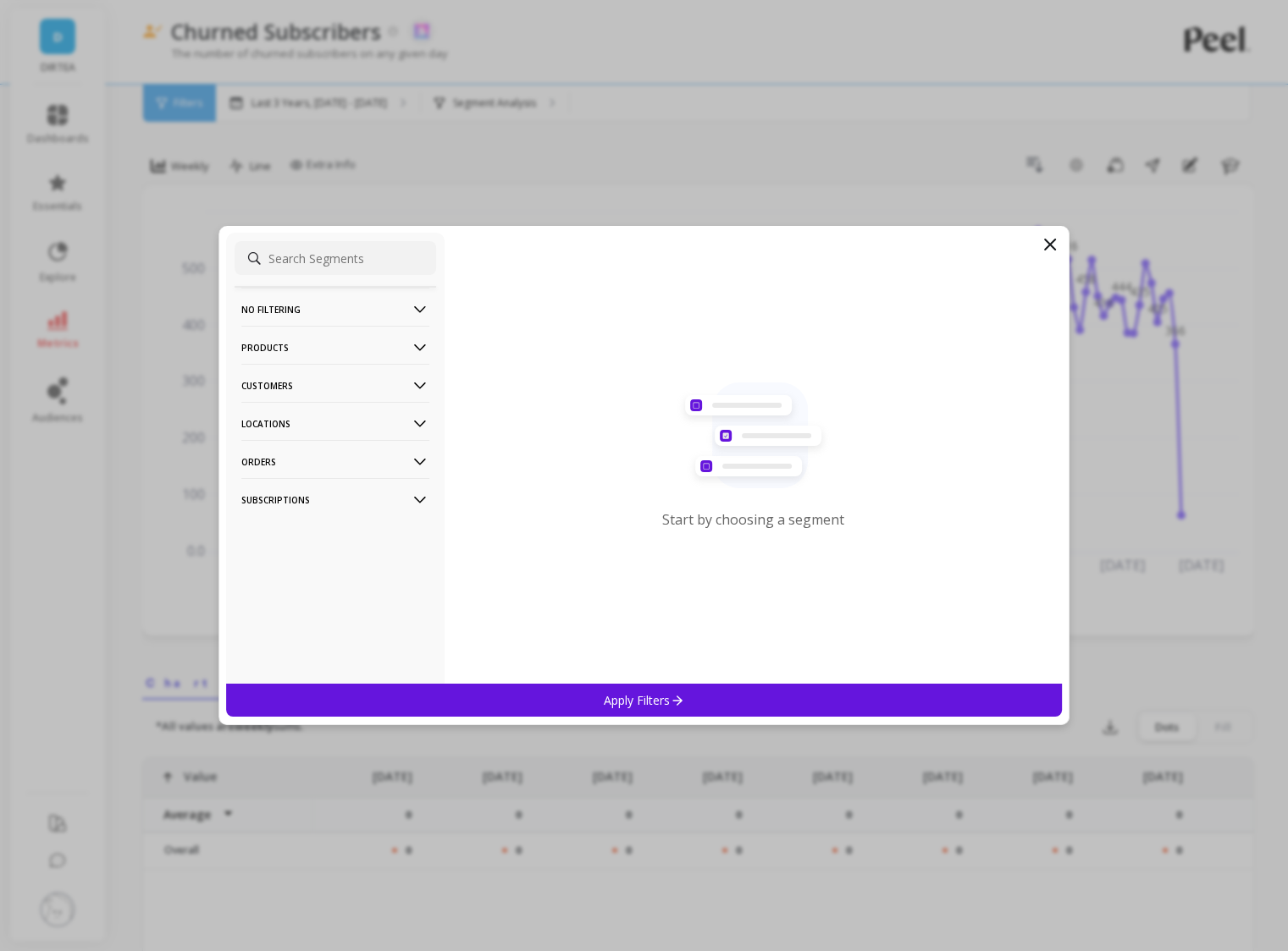
click at [331, 390] on p "Customers" at bounding box center [335, 385] width 188 height 43
click at [310, 422] on p "Customer Tags" at bounding box center [282, 417] width 77 height 15
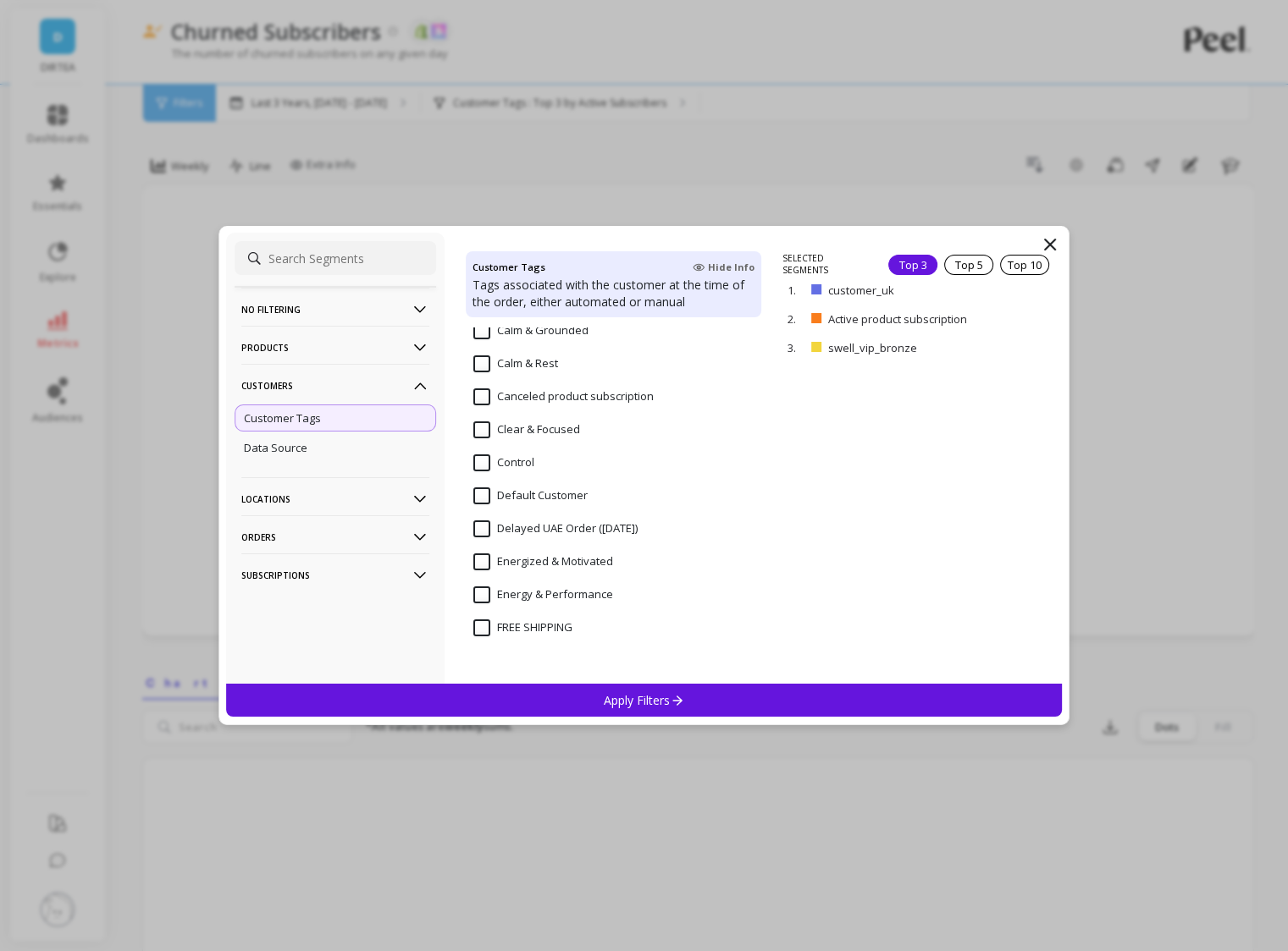
scroll to position [713, 0]
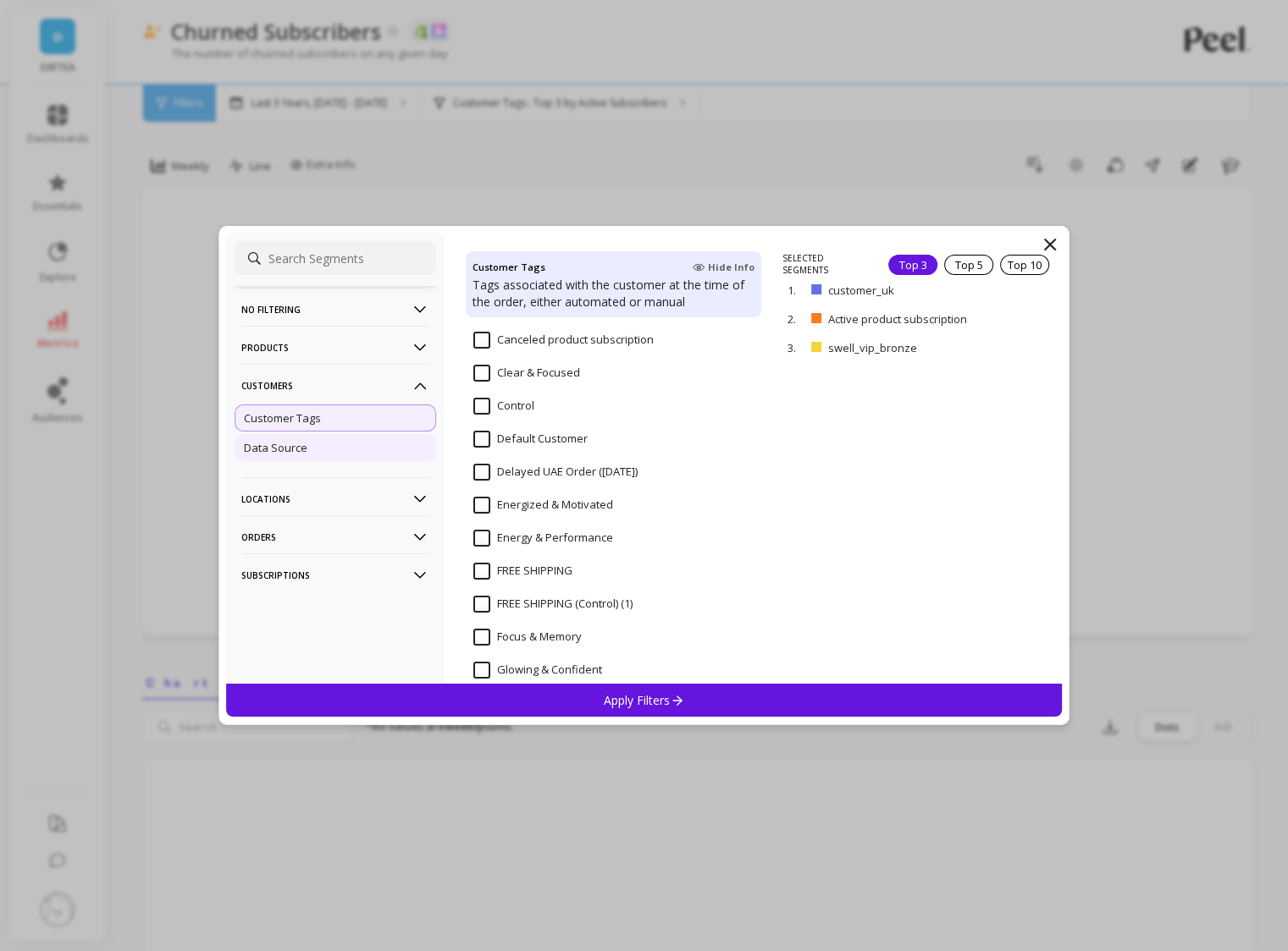
click at [333, 449] on div "Data Source" at bounding box center [335, 447] width 202 height 27
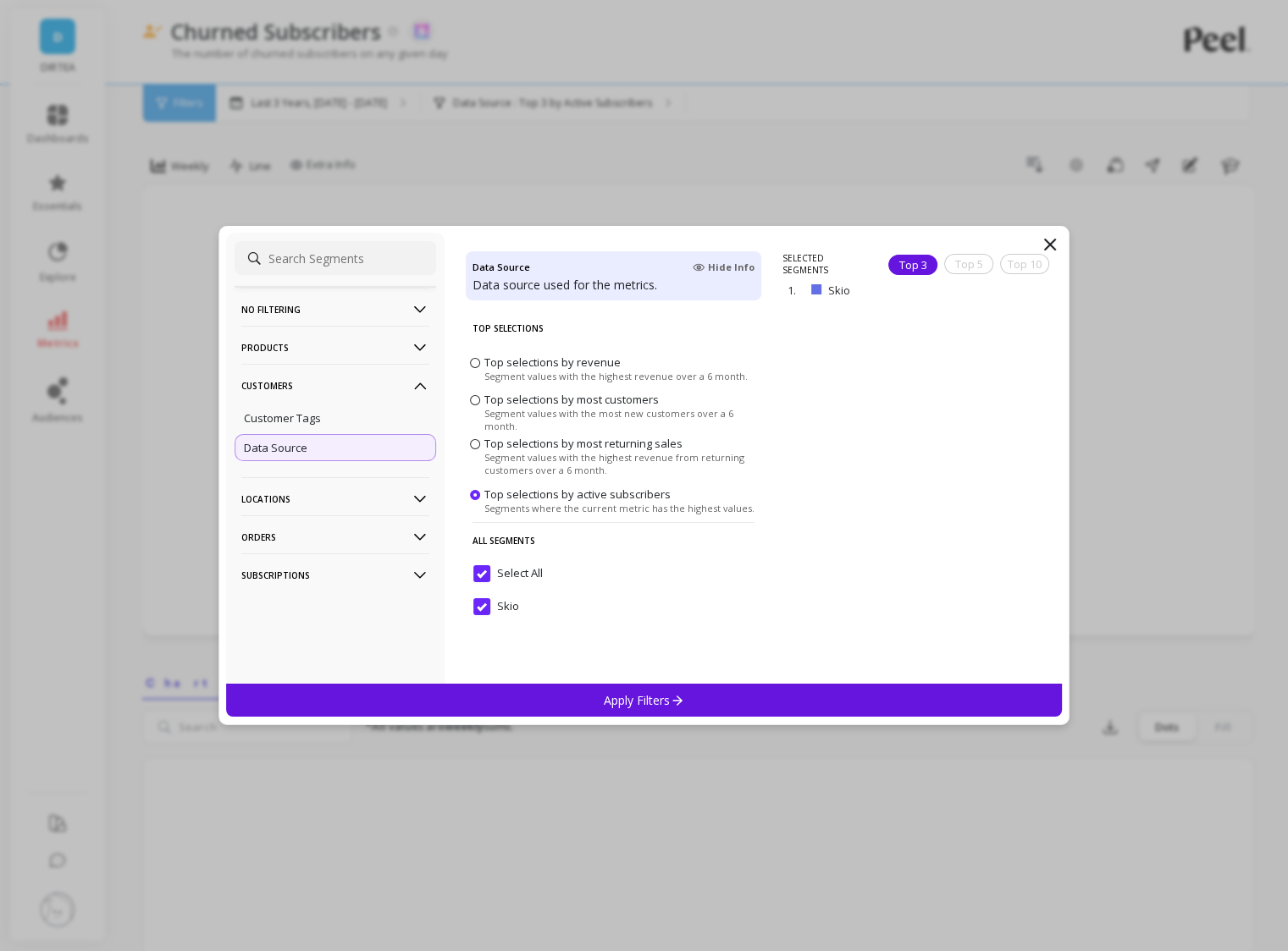
click at [1050, 243] on icon at bounding box center [1050, 245] width 11 height 11
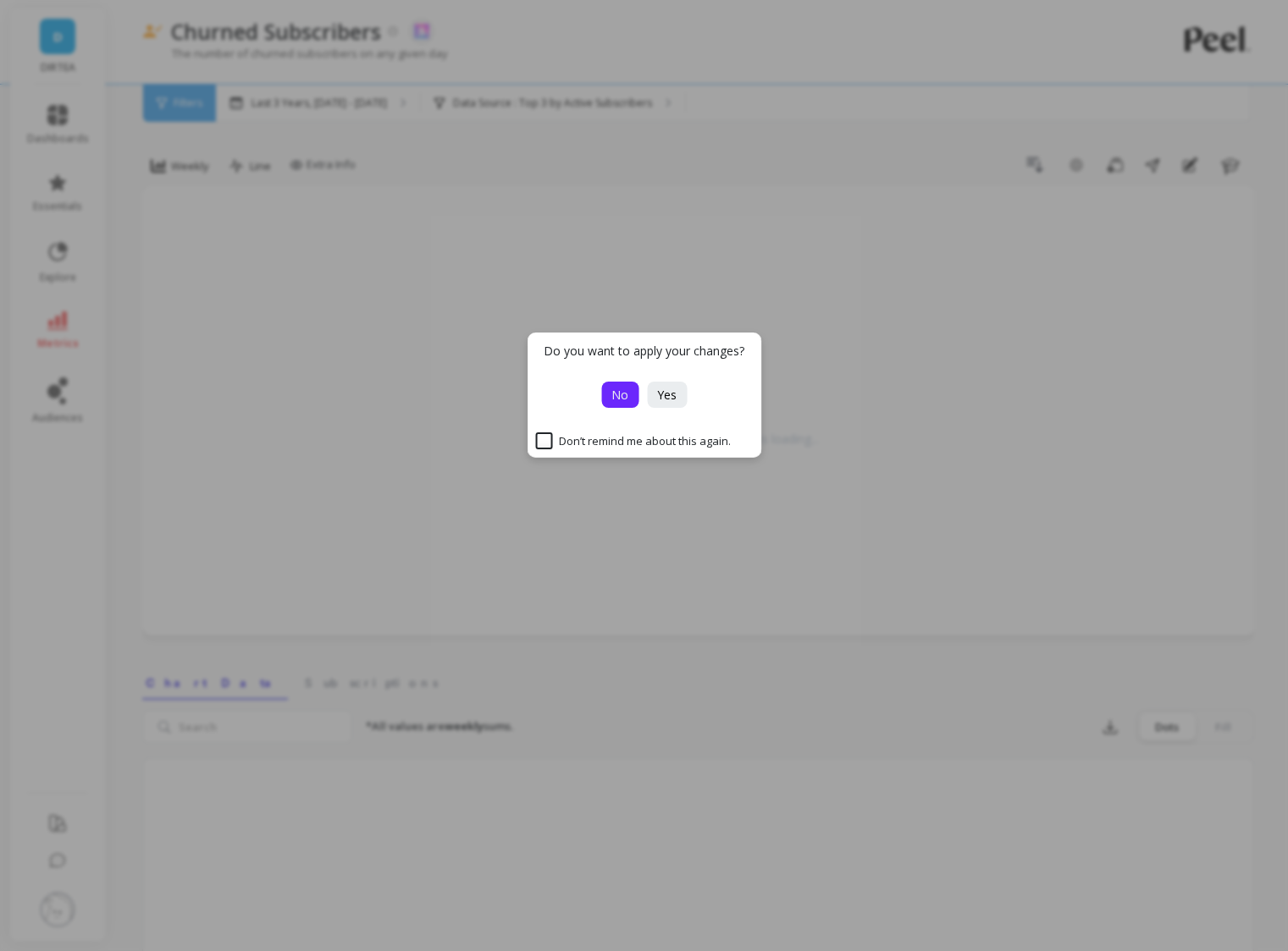
click at [610, 401] on button "No" at bounding box center [620, 395] width 37 height 26
